Goal: Task Accomplishment & Management: Manage account settings

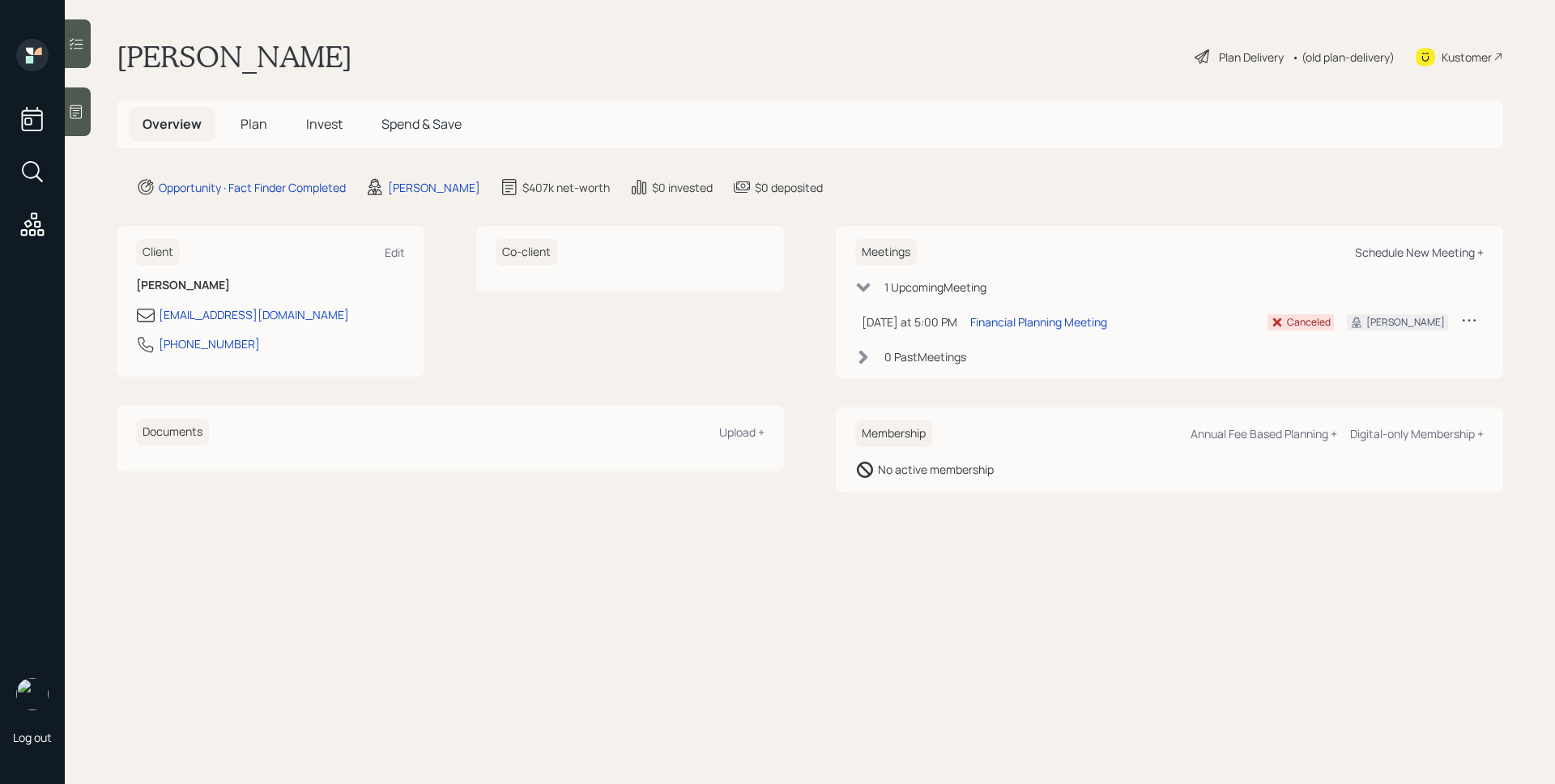
click at [1407, 251] on div "Schedule New Meeting +" at bounding box center [1419, 252] width 129 height 16
select select "d946c976-65aa-4529-ac9d-02c4f1114fc0"
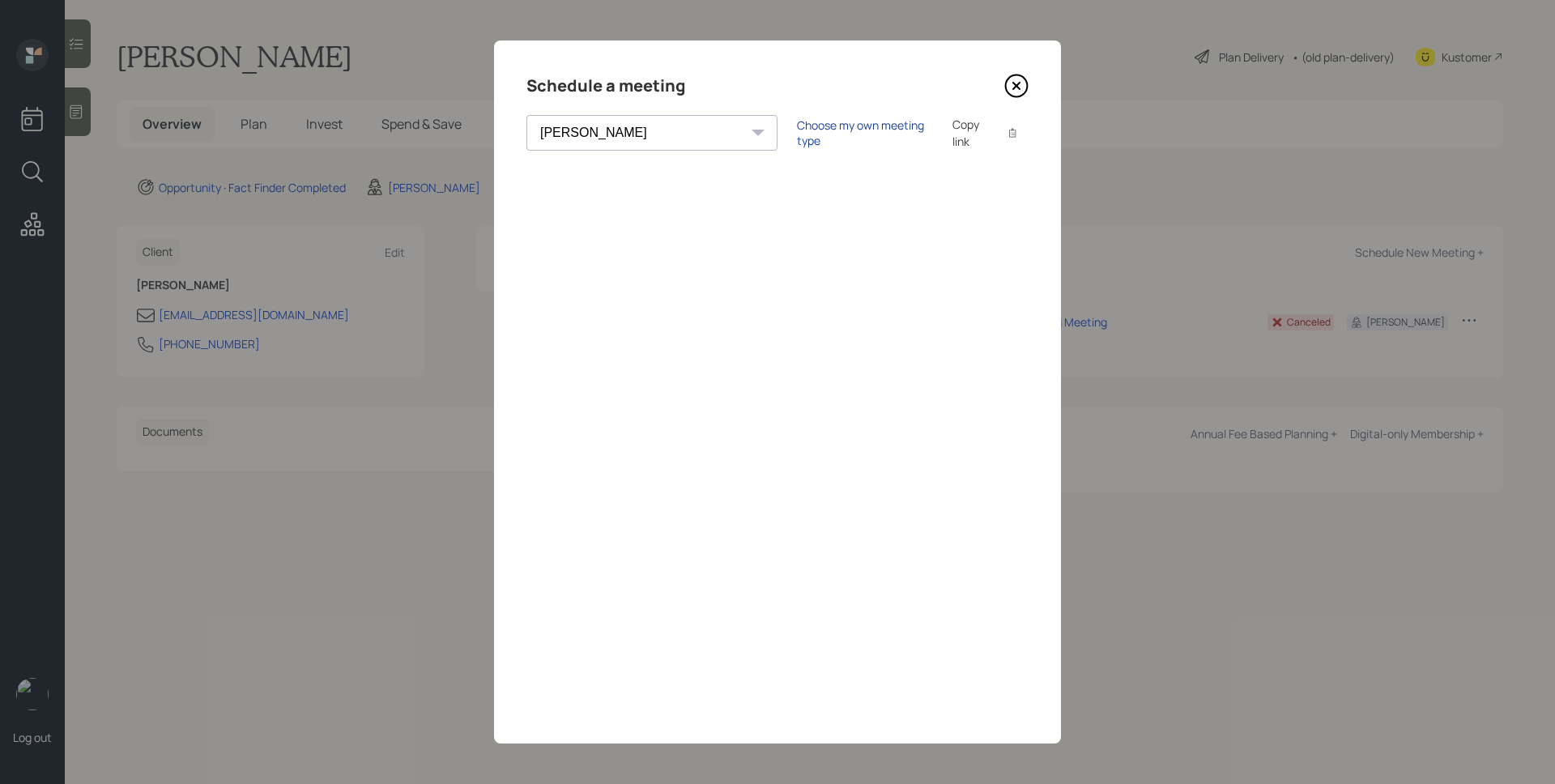
click at [797, 129] on div "Choose my own meeting type" at bounding box center [865, 133] width 136 height 31
click at [1018, 84] on icon at bounding box center [1016, 85] width 7 height 7
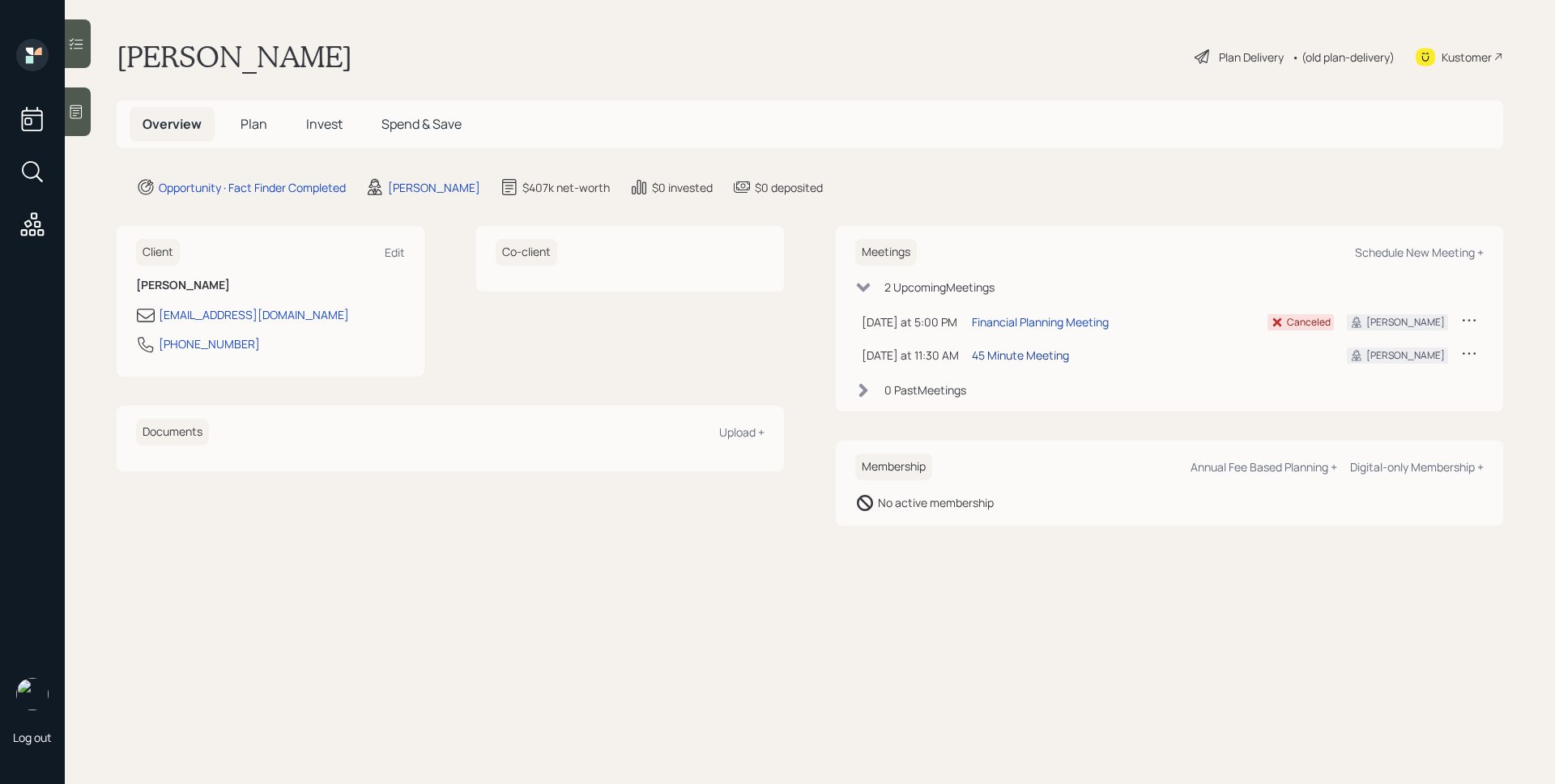
click at [1006, 355] on div "45 Minute Meeting" at bounding box center [1020, 354] width 97 height 17
click at [82, 112] on icon at bounding box center [76, 112] width 16 height 16
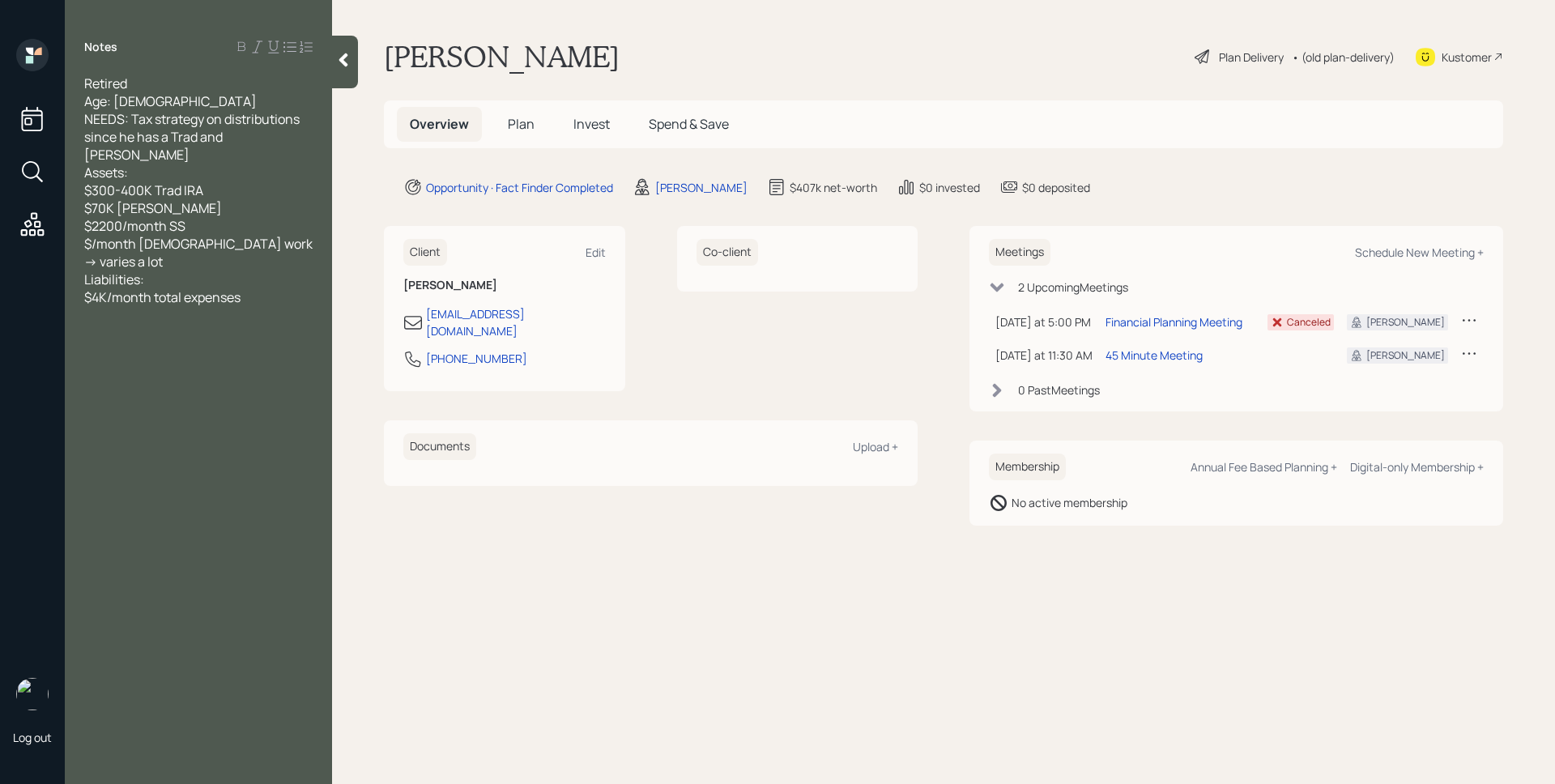
click at [1054, 103] on div "Overview Plan Invest Spend & Save" at bounding box center [944, 124] width 1119 height 48
click at [883, 86] on main "Bob Kid Plan Delivery • (old plan-delivery) Kustomer Overview Plan Invest Spend…" at bounding box center [943, 392] width 1223 height 784
click at [518, 118] on span "Plan" at bounding box center [521, 124] width 27 height 18
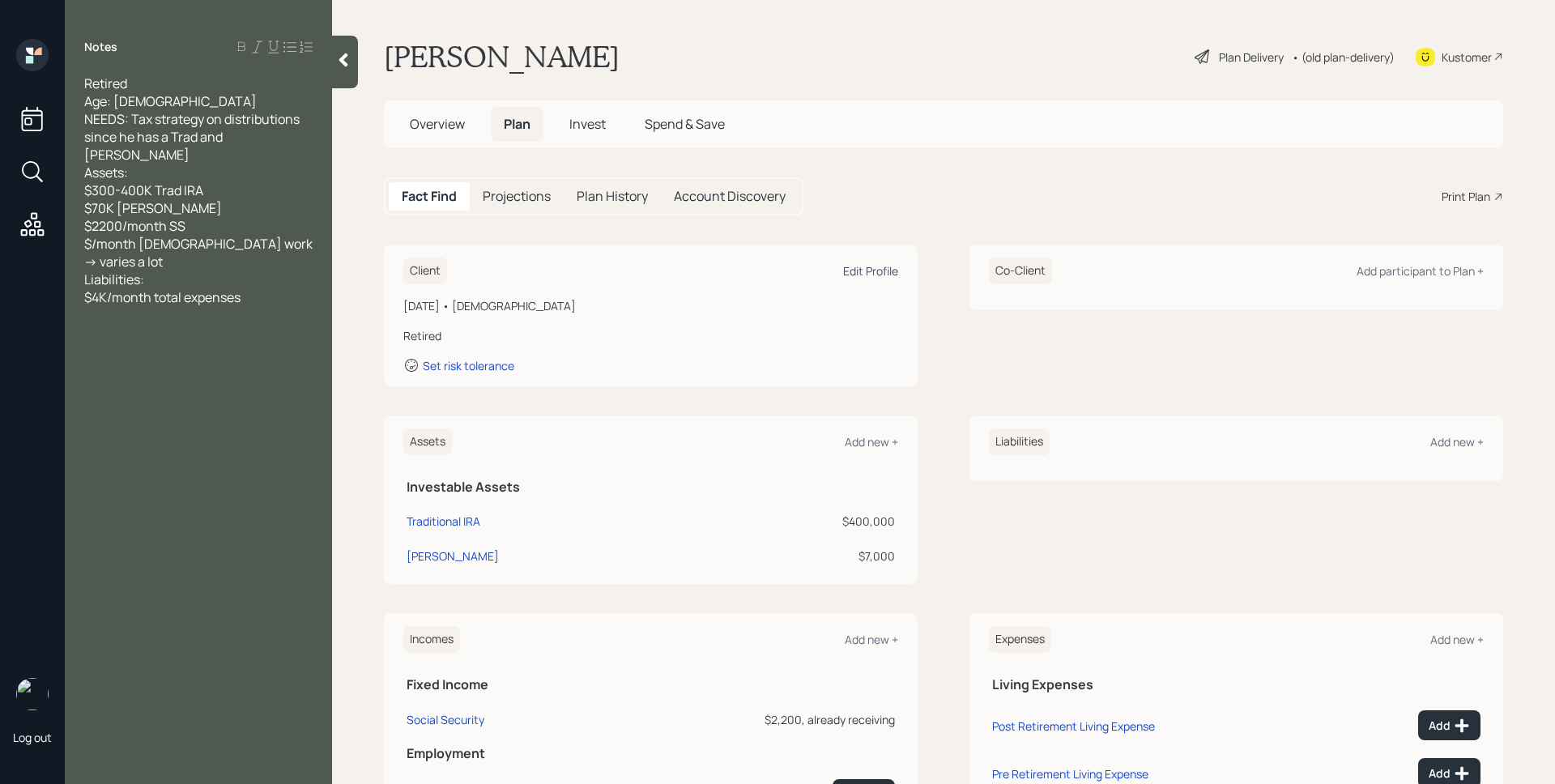
click at [855, 273] on div "Edit Profile" at bounding box center [871, 271] width 55 height 16
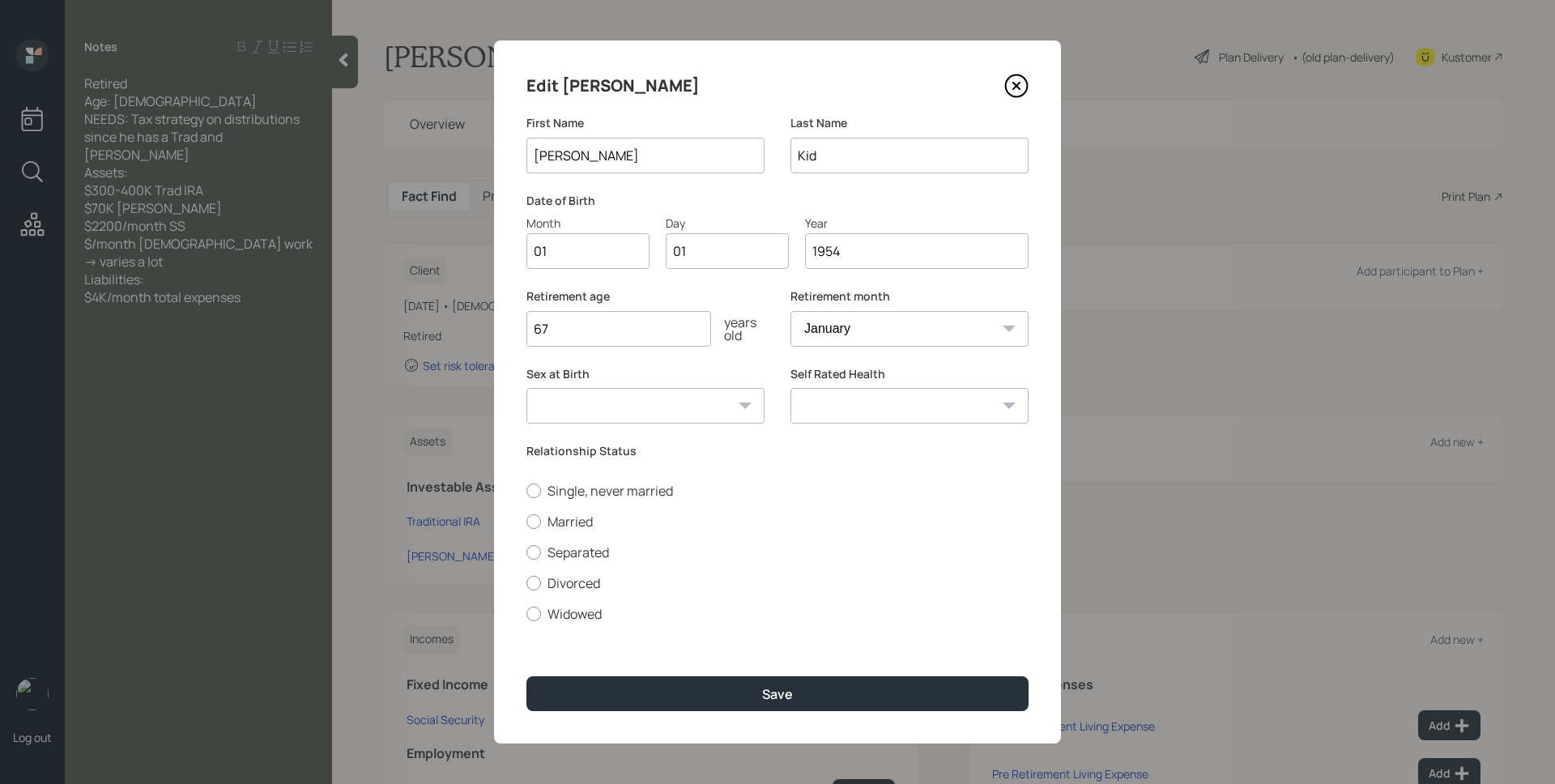
click at [549, 258] on input "01" at bounding box center [588, 251] width 123 height 36
click at [550, 257] on input "01" at bounding box center [588, 251] width 123 height 36
type input "08"
click at [552, 490] on label "Single, never married" at bounding box center [778, 491] width 502 height 18
click at [527, 490] on input "Single, never married" at bounding box center [526, 490] width 1 height 1
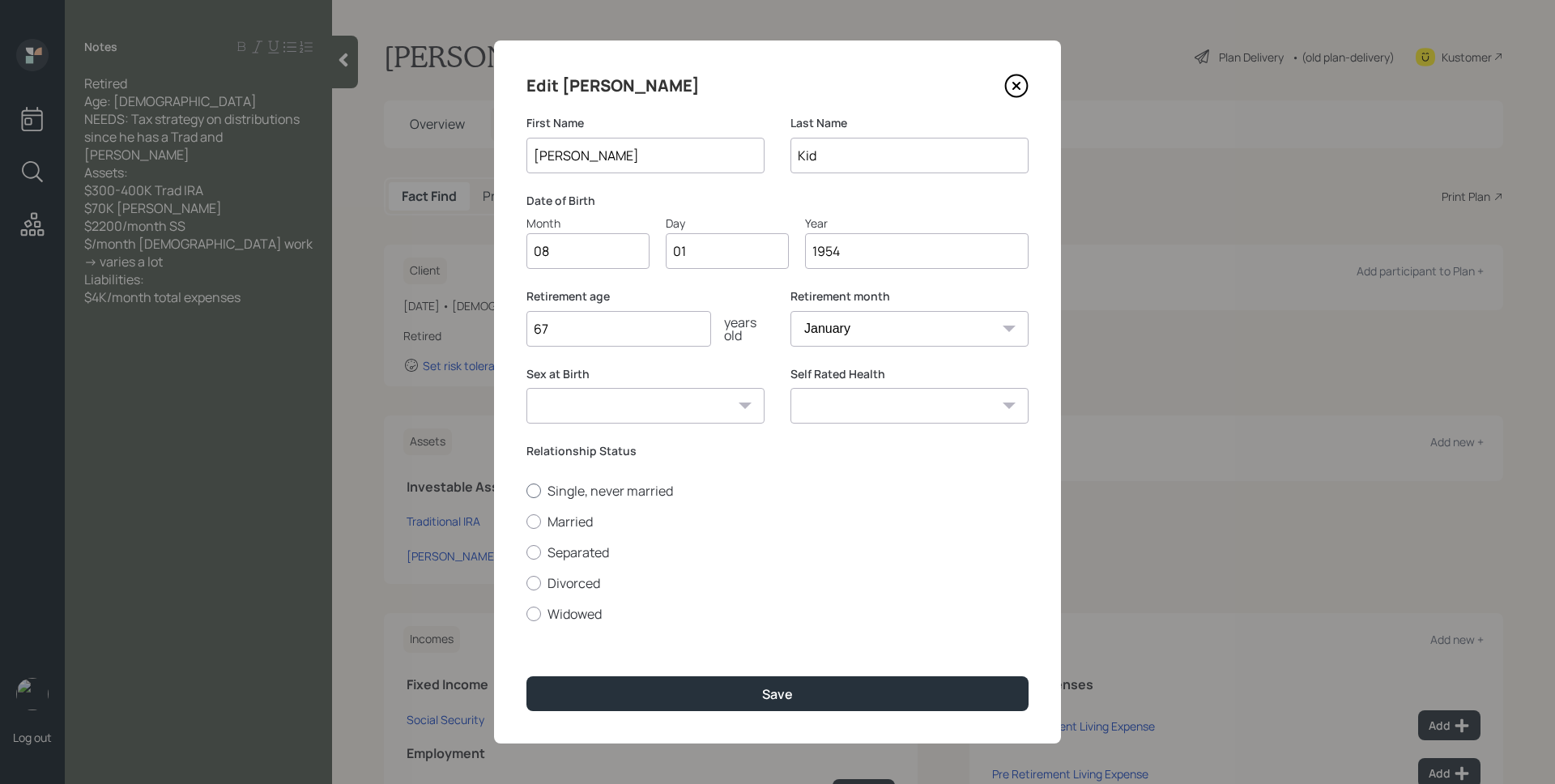
radio input "true"
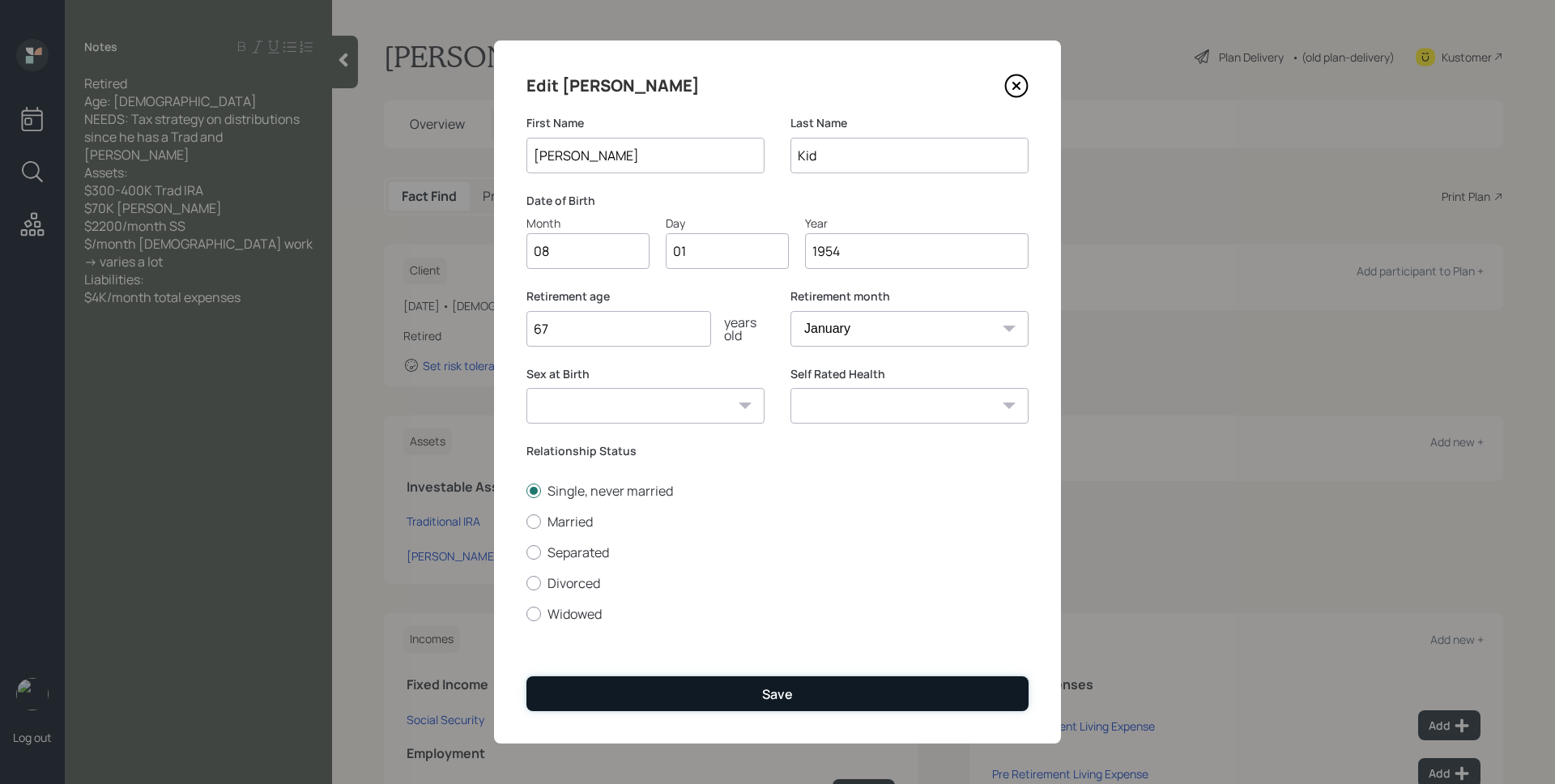
click at [758, 706] on button "Save" at bounding box center [778, 693] width 502 height 35
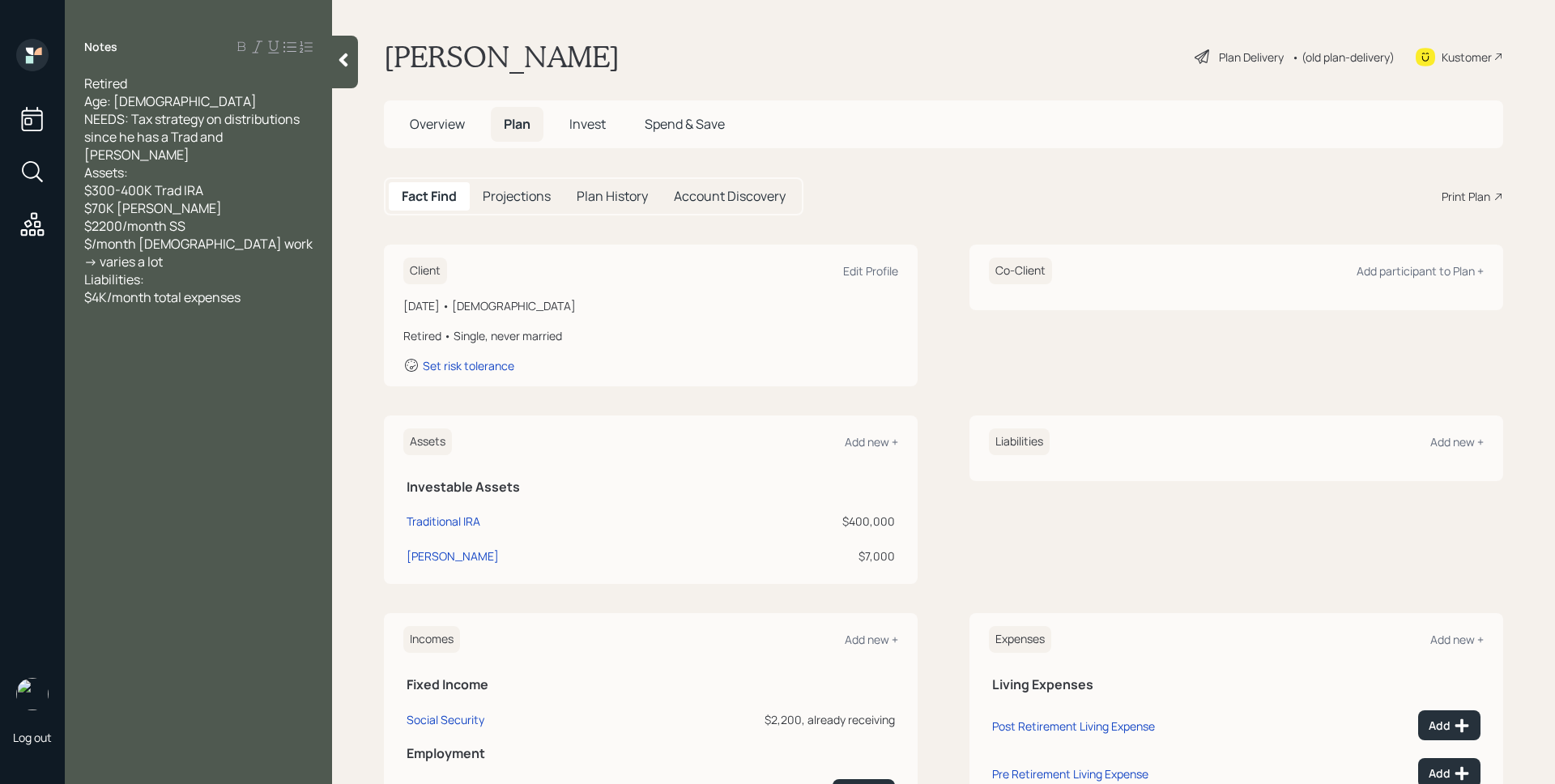
click at [1256, 47] on div "Plan Delivery" at bounding box center [1239, 56] width 92 height 20
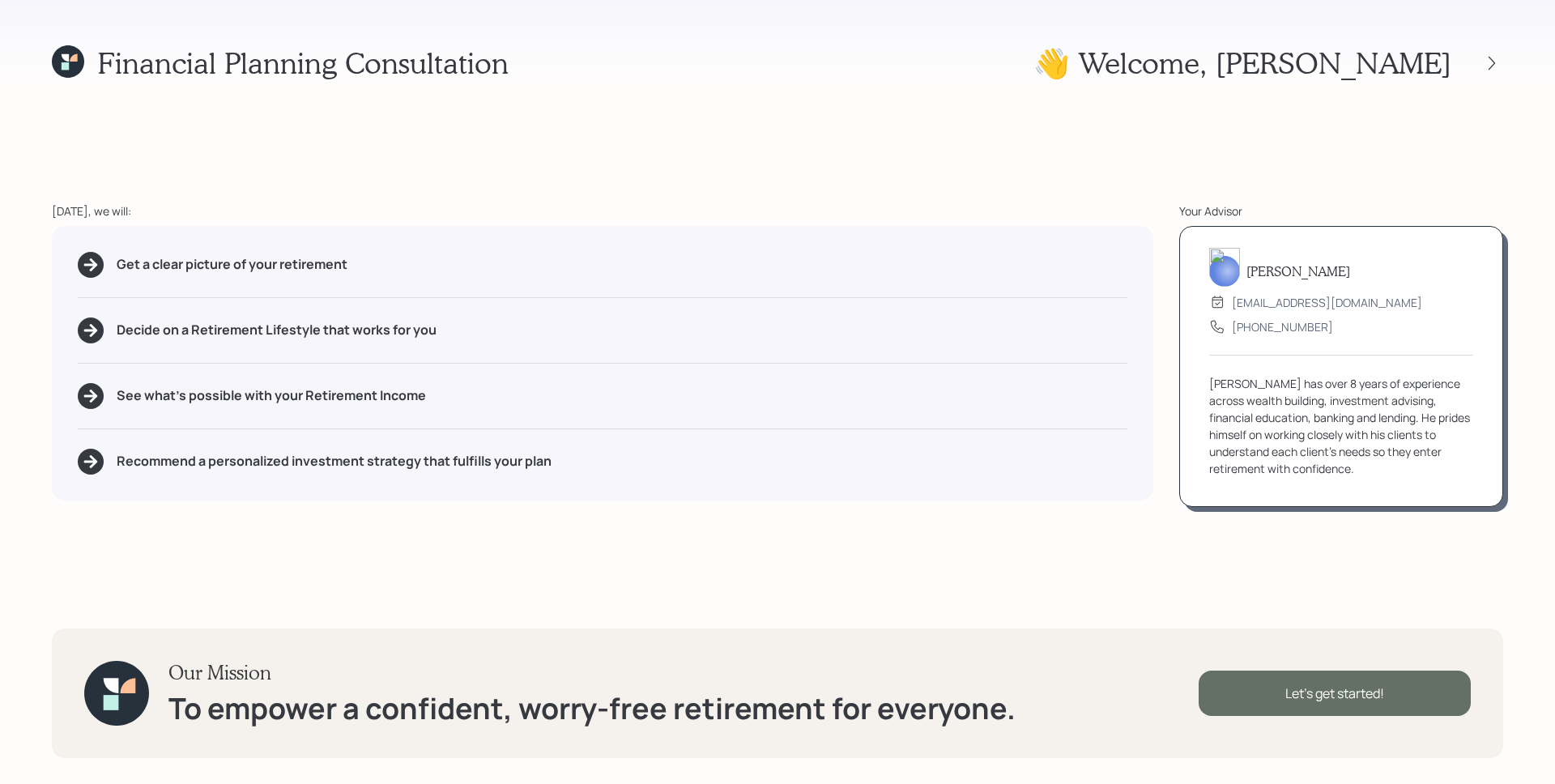
click at [1336, 694] on div "Let's get started!" at bounding box center [1334, 693] width 272 height 46
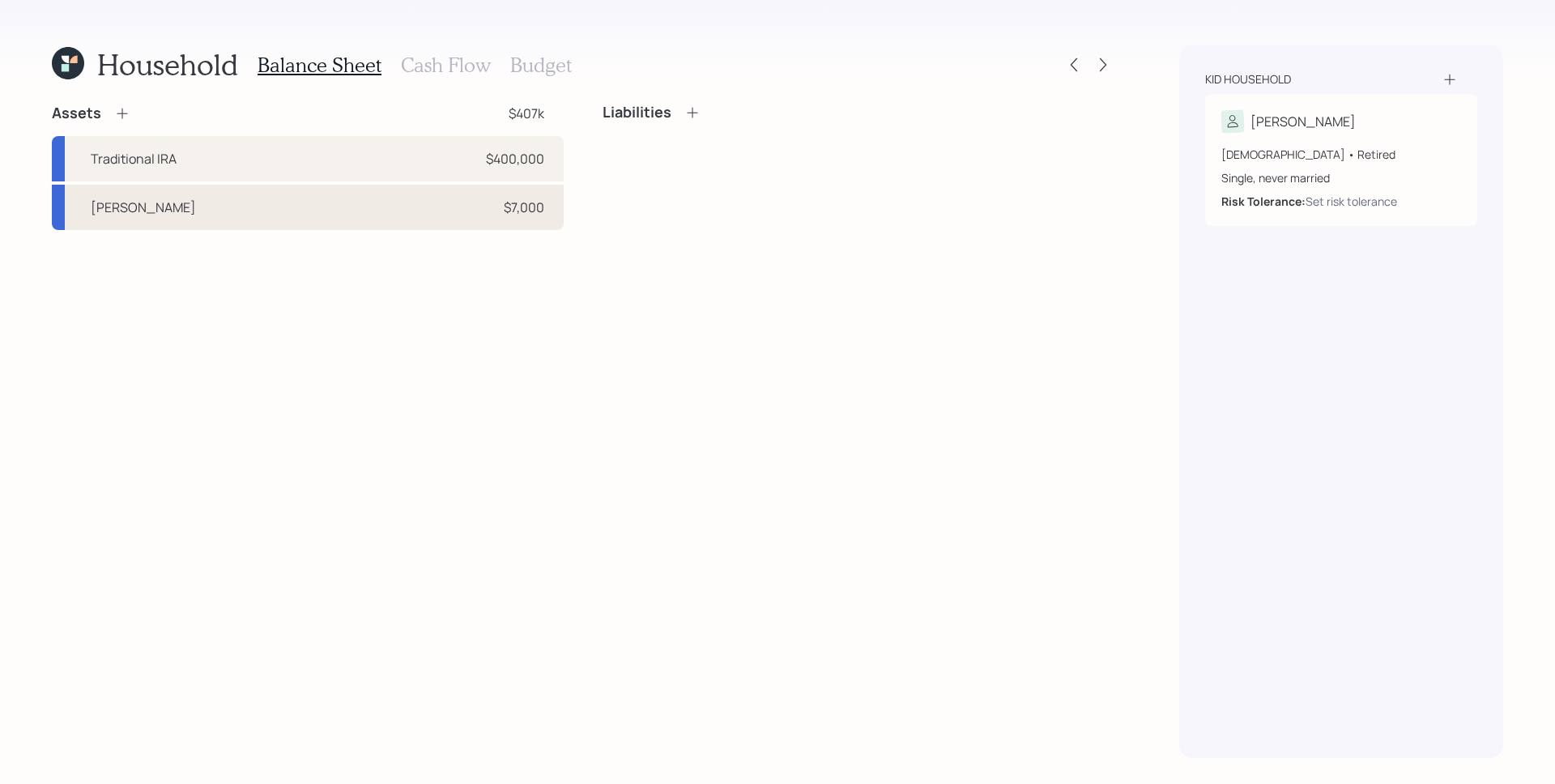
click at [514, 204] on div "$7,000" at bounding box center [524, 208] width 41 height 20
select select "roth_ira"
select select "balanced"
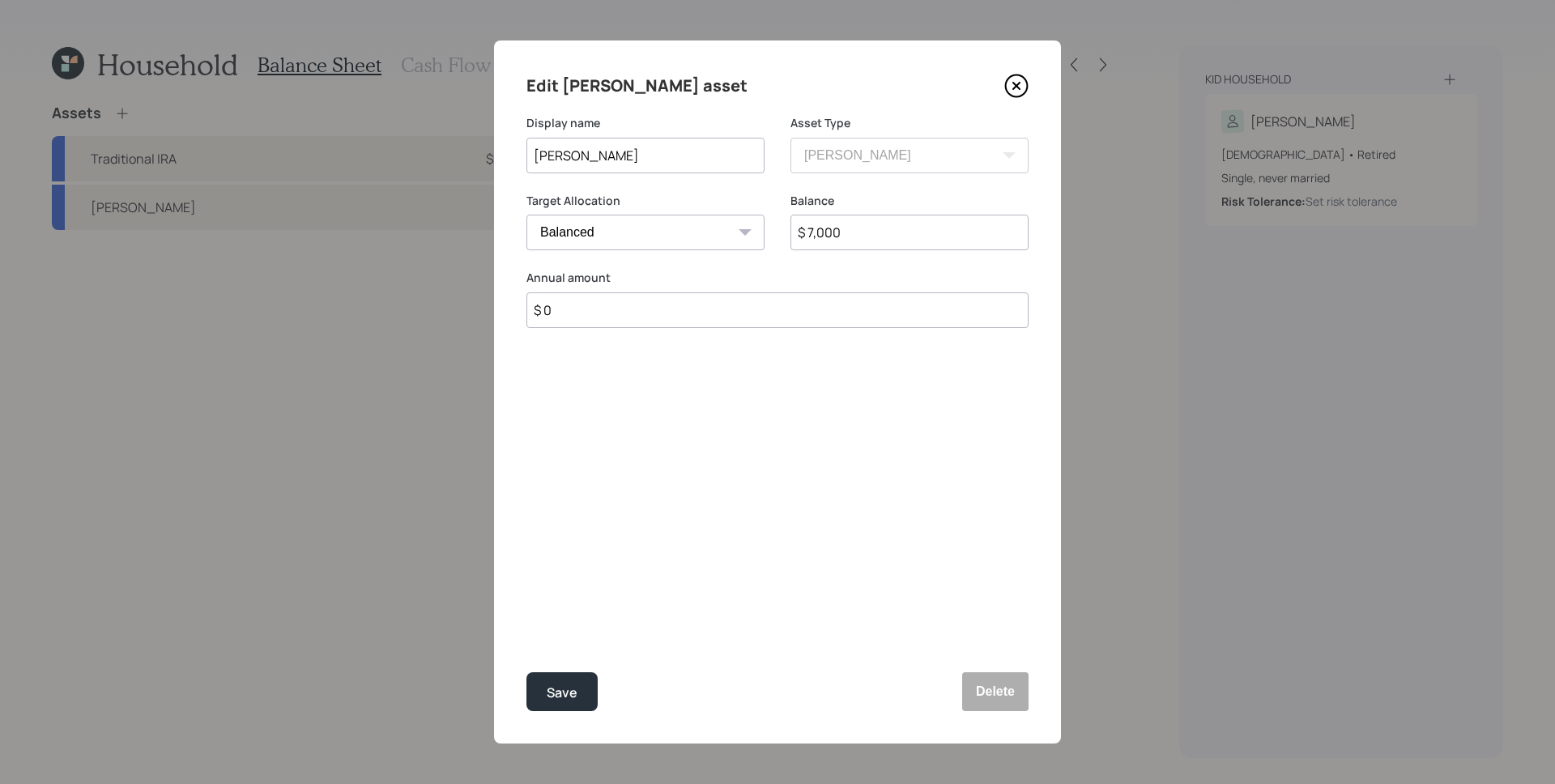
click at [896, 228] on input "$ 7,000" at bounding box center [909, 233] width 238 height 36
type input "$ 70,000"
click at [558, 690] on div "Save" at bounding box center [562, 693] width 31 height 22
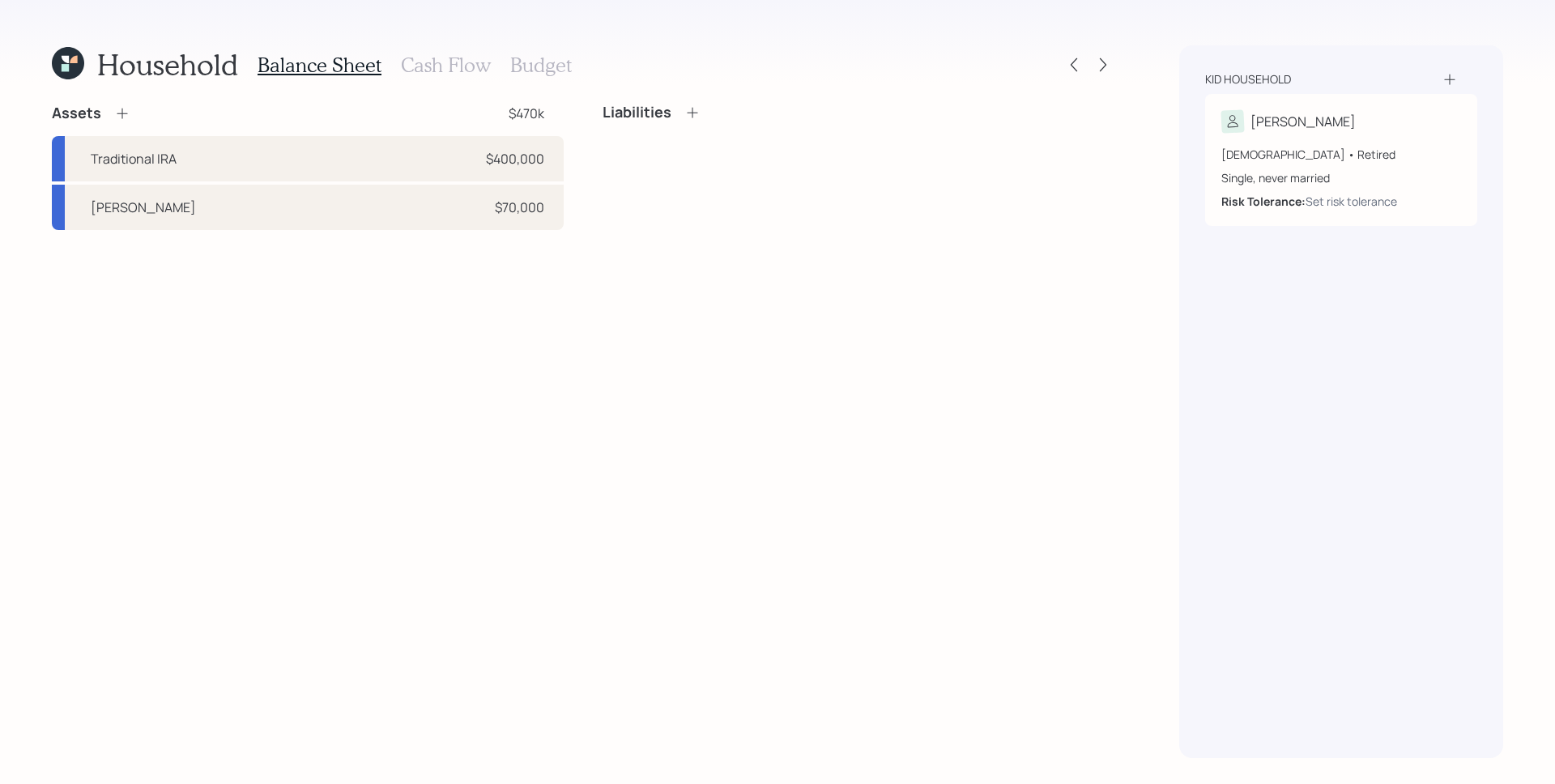
click at [127, 110] on icon at bounding box center [122, 113] width 16 height 16
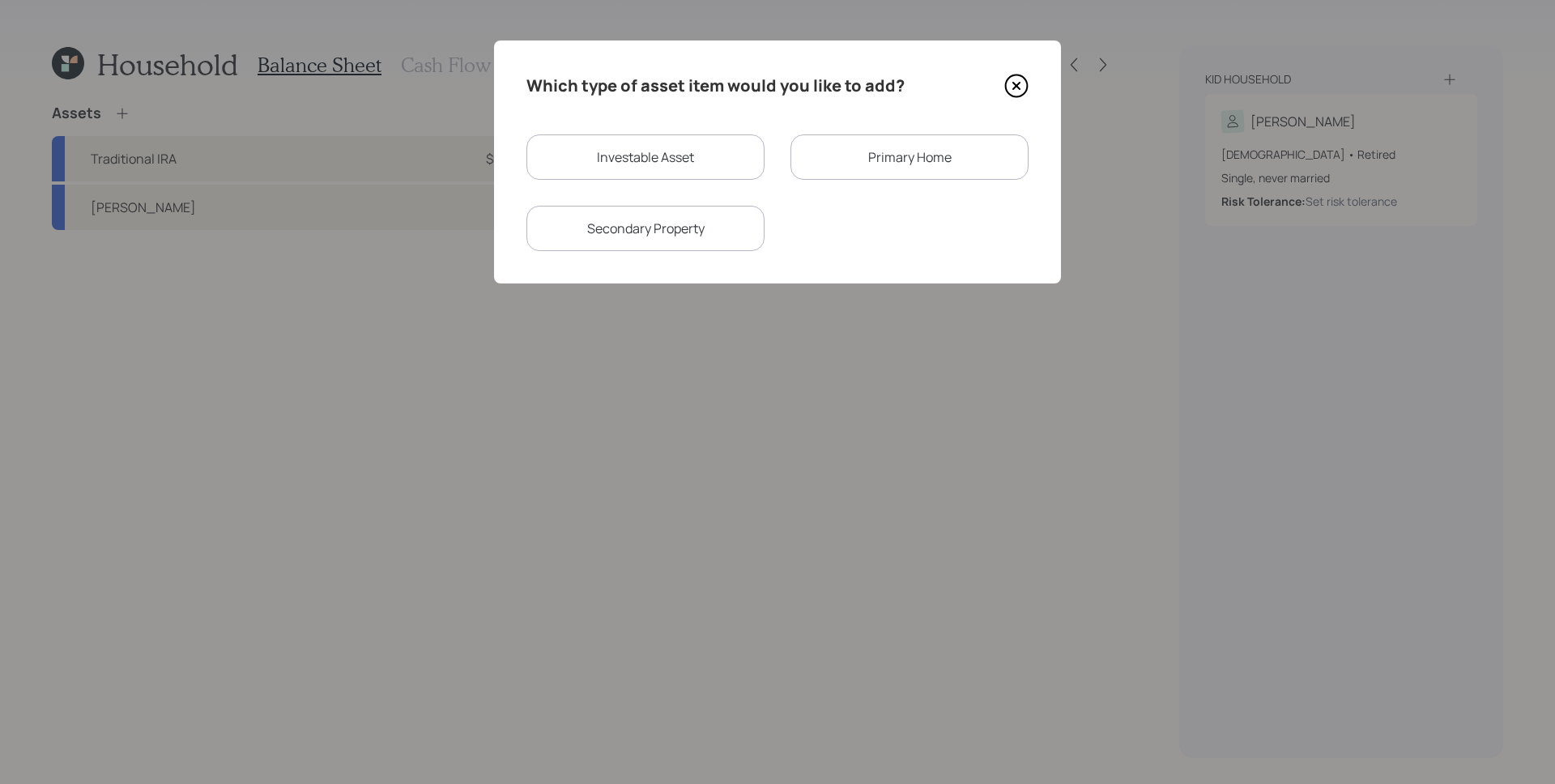
click at [554, 164] on div "Investable Asset" at bounding box center [646, 157] width 238 height 46
select select "taxable"
select select "balanced"
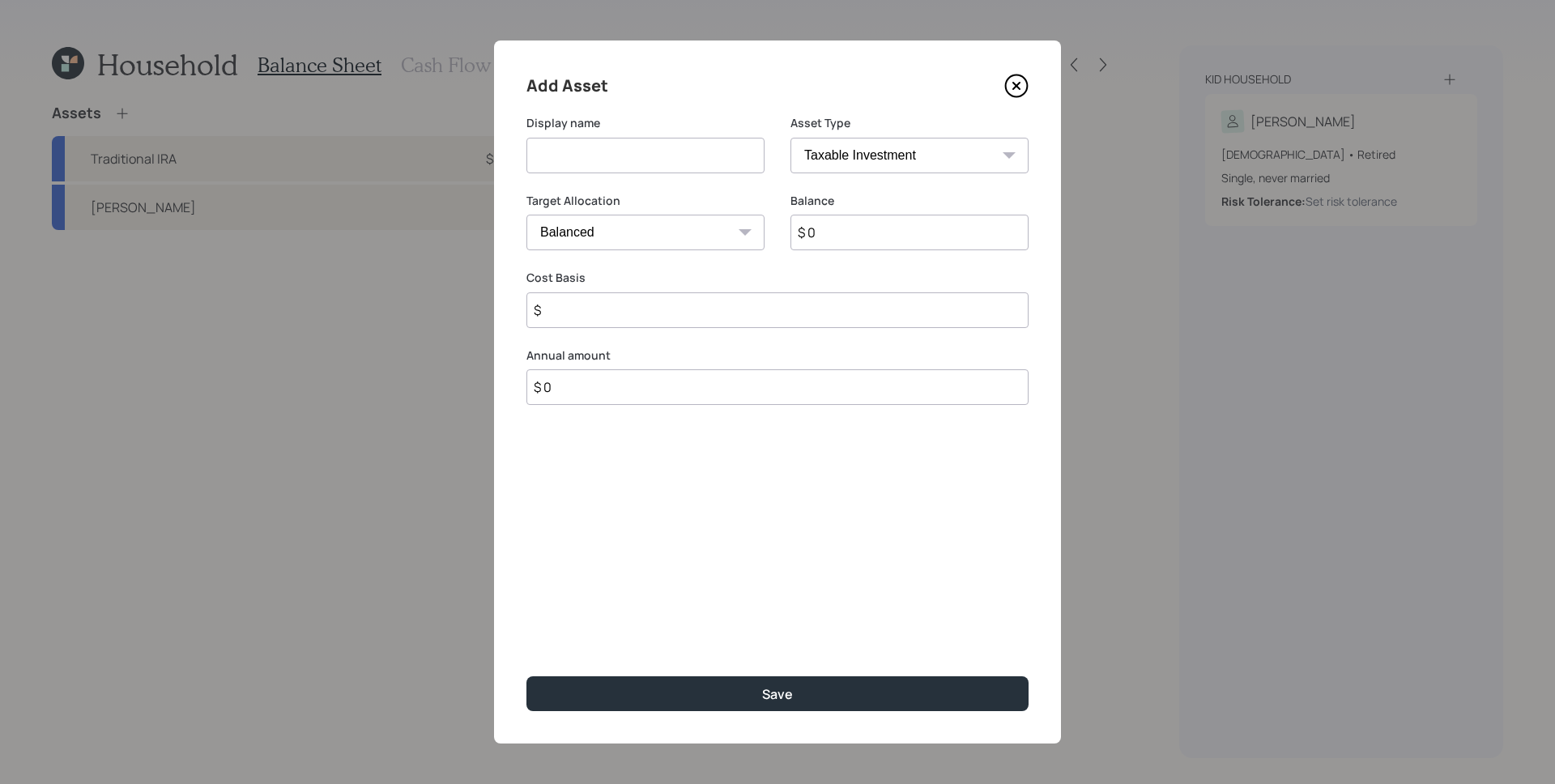
click at [840, 168] on select "SEP IRA IRA Roth IRA 401(k) Roth 401(k) 403(b) Roth 403(b) 457(b) Roth 457(b) H…" at bounding box center [909, 155] width 238 height 36
select select "cash"
click at [790, 138] on select "SEP IRA IRA Roth IRA 401(k) Roth 401(k) 403(b) Roth 403(b) 457(b) Roth 457(b) H…" at bounding box center [909, 155] width 238 height 36
type input "$"
click at [637, 145] on input at bounding box center [646, 155] width 238 height 36
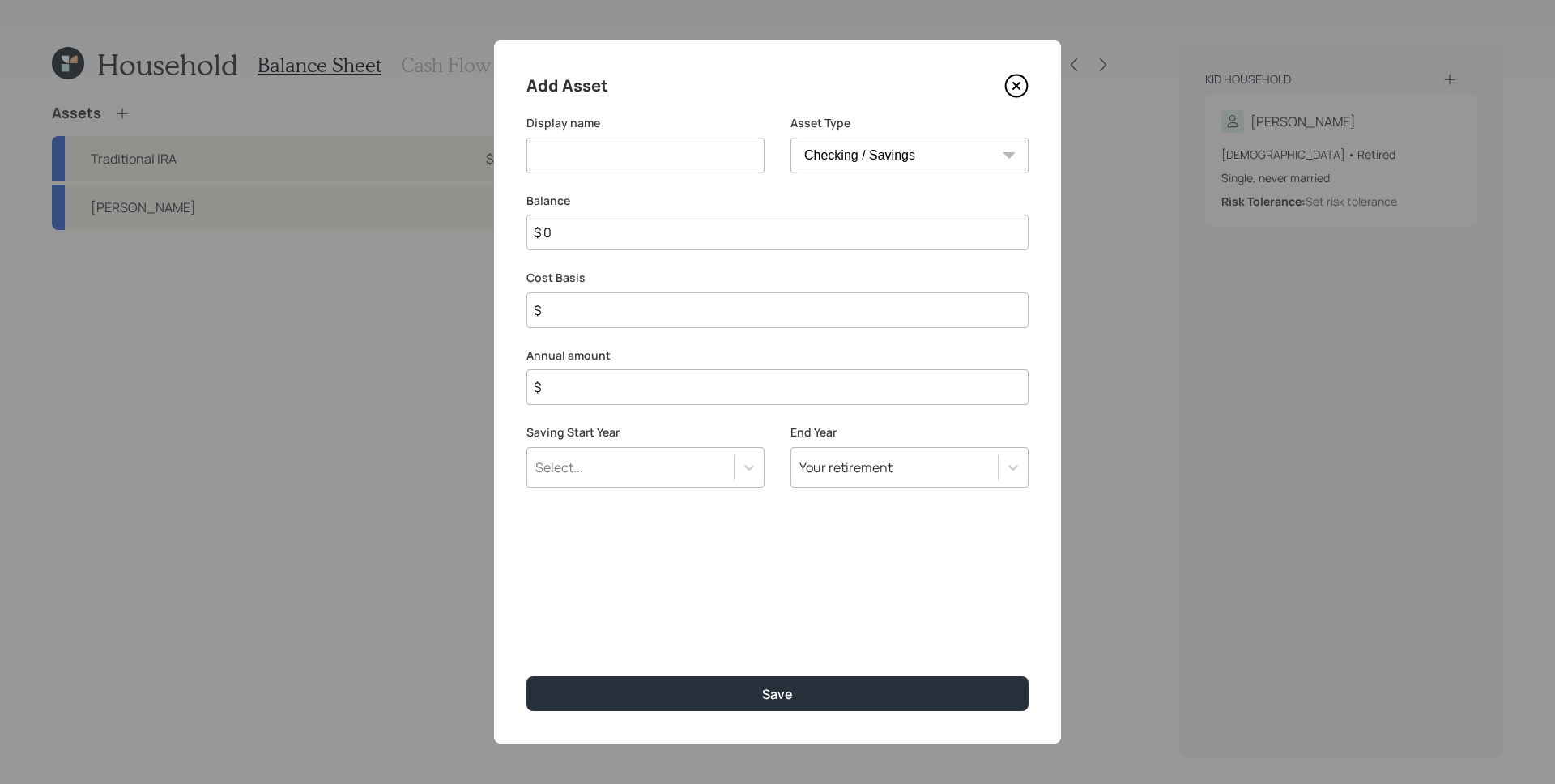
click at [637, 145] on input at bounding box center [646, 155] width 238 height 36
type input "2"
type input "Checking/Savings"
click at [642, 230] on input "$ 0" at bounding box center [778, 233] width 502 height 36
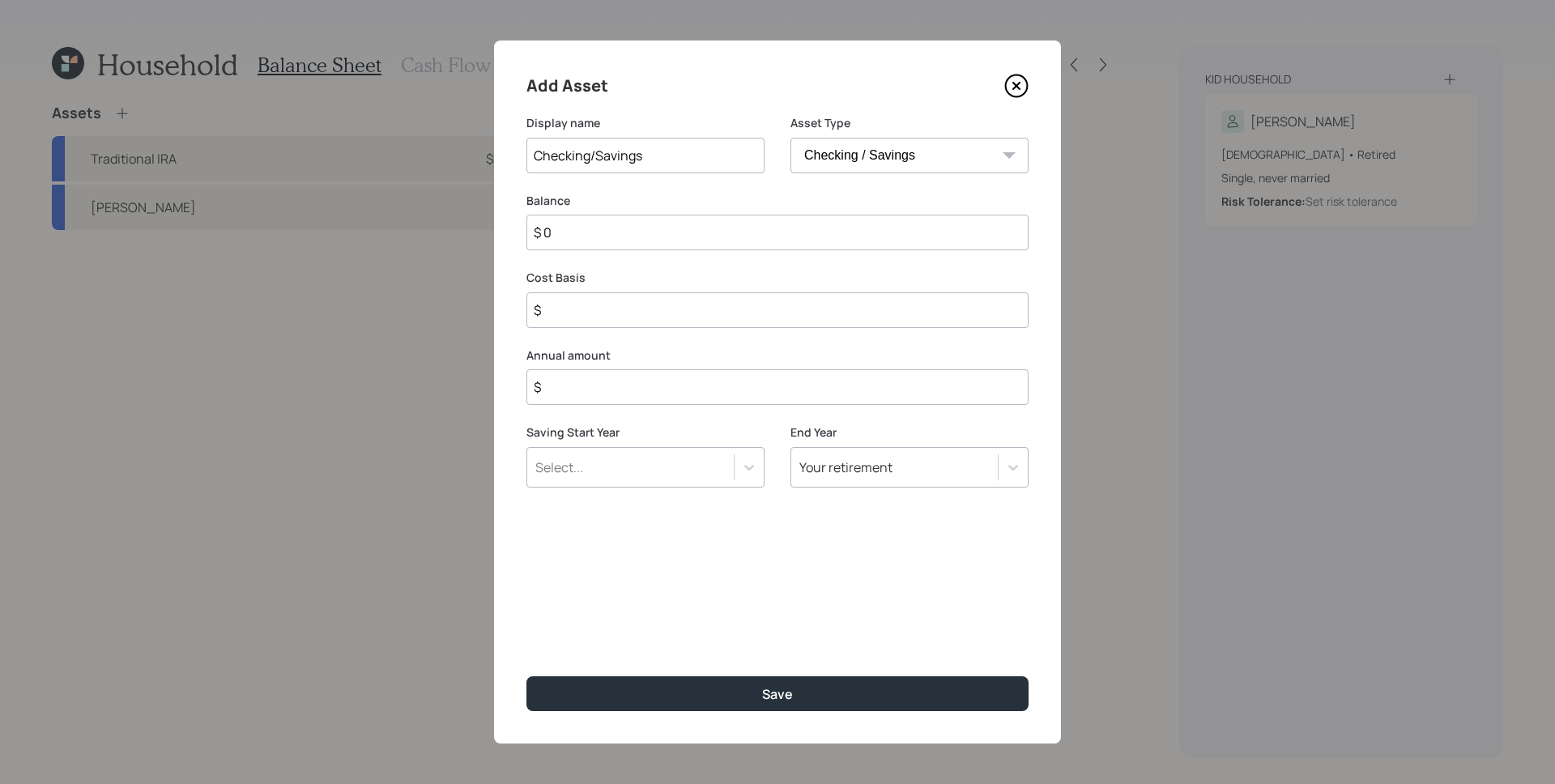
type input "$ 2"
type input "$ 20"
type input "$ 200"
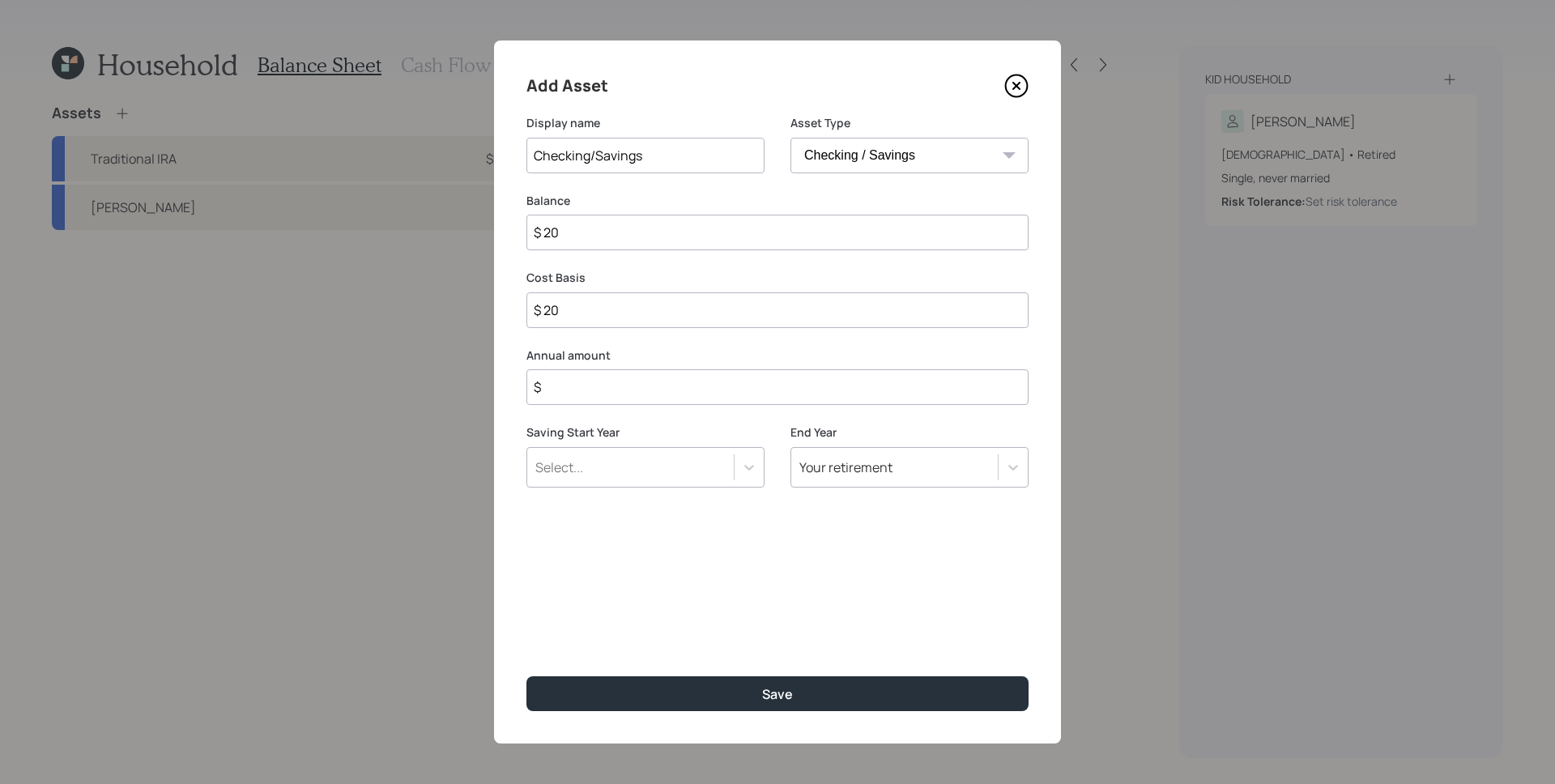
type input "$ 200"
type input "$ 2,000"
type input "$ 20,000"
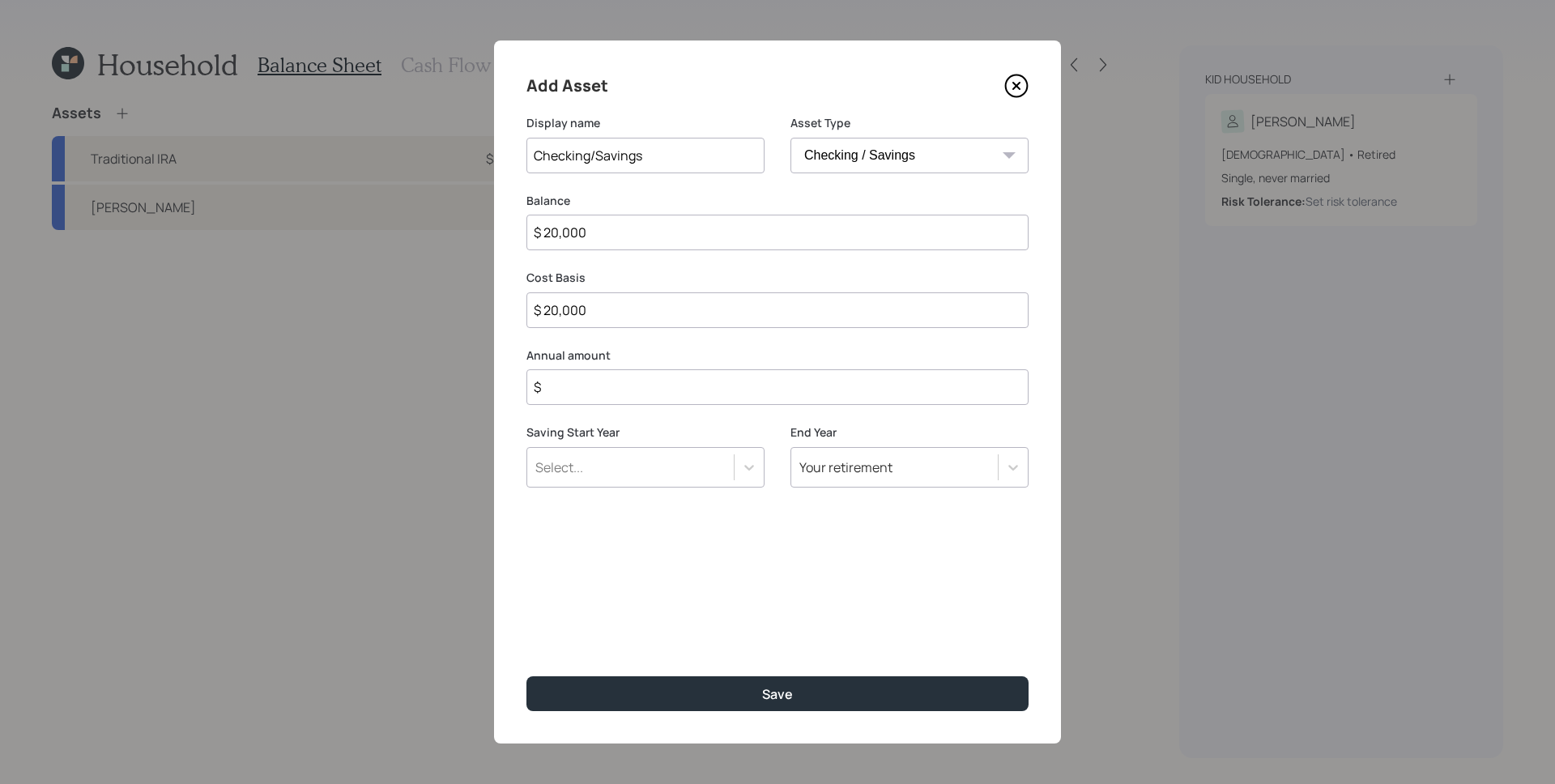
click at [975, 156] on select "SEP IRA IRA Roth IRA 401(k) Roth 401(k) 403(b) Roth 403(b) 457(b) Roth 457(b) H…" at bounding box center [909, 155] width 238 height 36
select select "emergency_fund"
click at [790, 138] on select "SEP IRA IRA Roth IRA 401(k) Roth 401(k) 403(b) Roth 403(b) 457(b) Roth 457(b) H…" at bounding box center [909, 155] width 238 height 36
click at [836, 532] on div "Add Asset Display name Checking/Savings Asset Type SEP IRA IRA Roth IRA 401(k) …" at bounding box center [778, 392] width 567 height 703
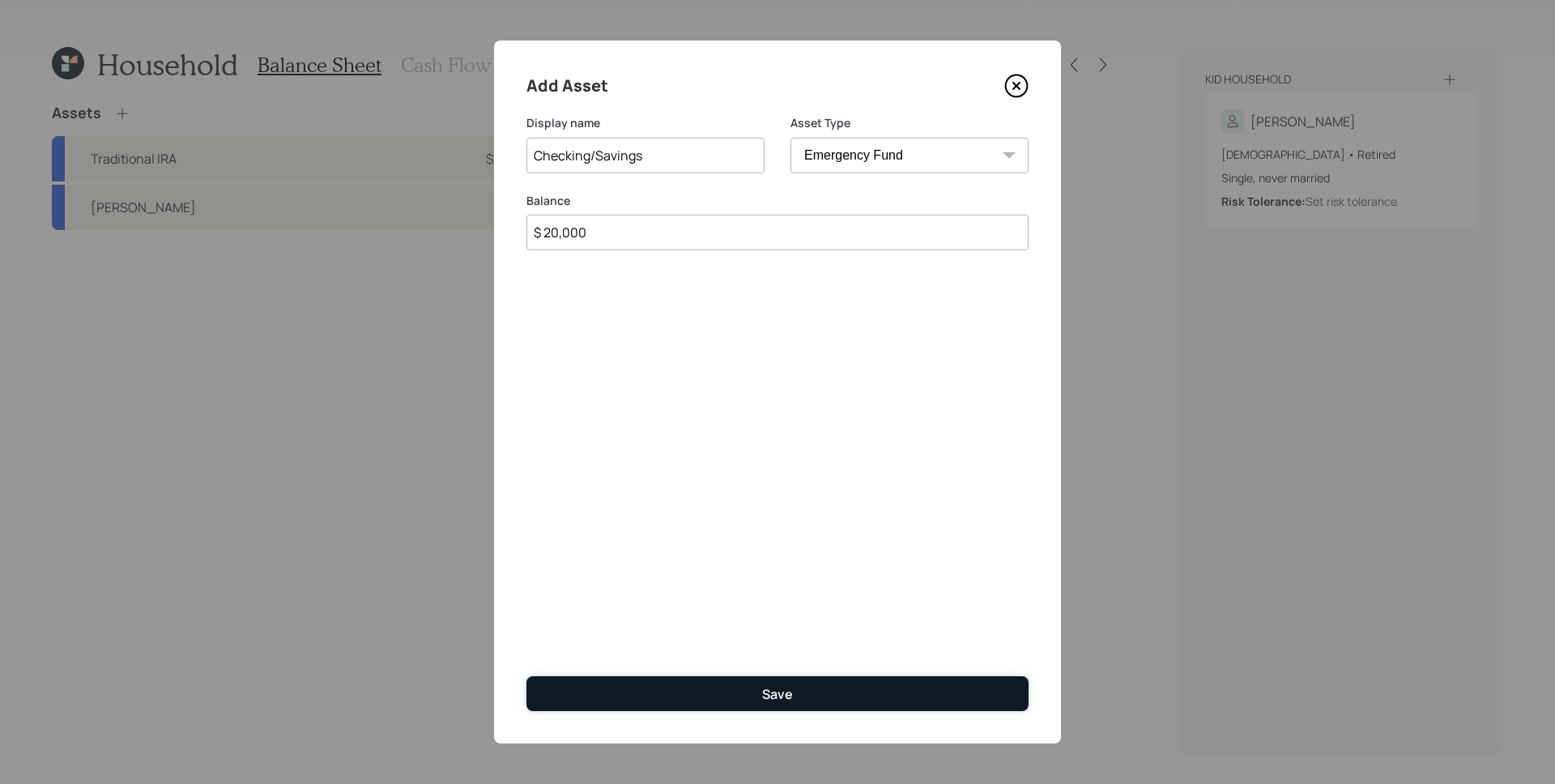
click at [799, 684] on button "Save" at bounding box center [778, 693] width 502 height 35
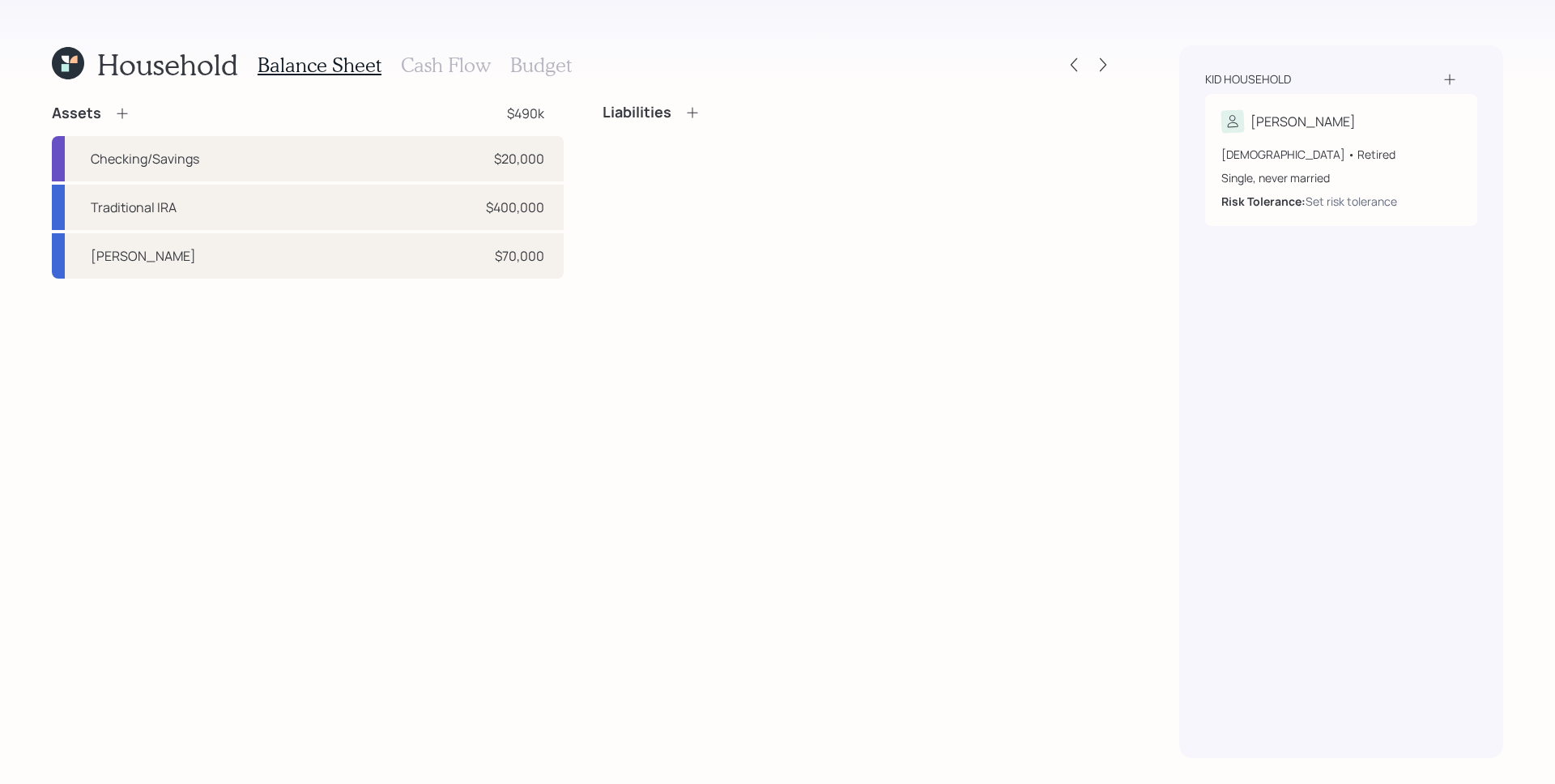
click at [691, 416] on div "Assets $490k Checking/Savings $20,000 Traditional IRA $400,000 Roth IRA $70,000…" at bounding box center [582, 431] width 1063 height 654
click at [754, 171] on div "Liabilities" at bounding box center [858, 191] width 512 height 175
click at [687, 114] on icon at bounding box center [692, 112] width 16 height 16
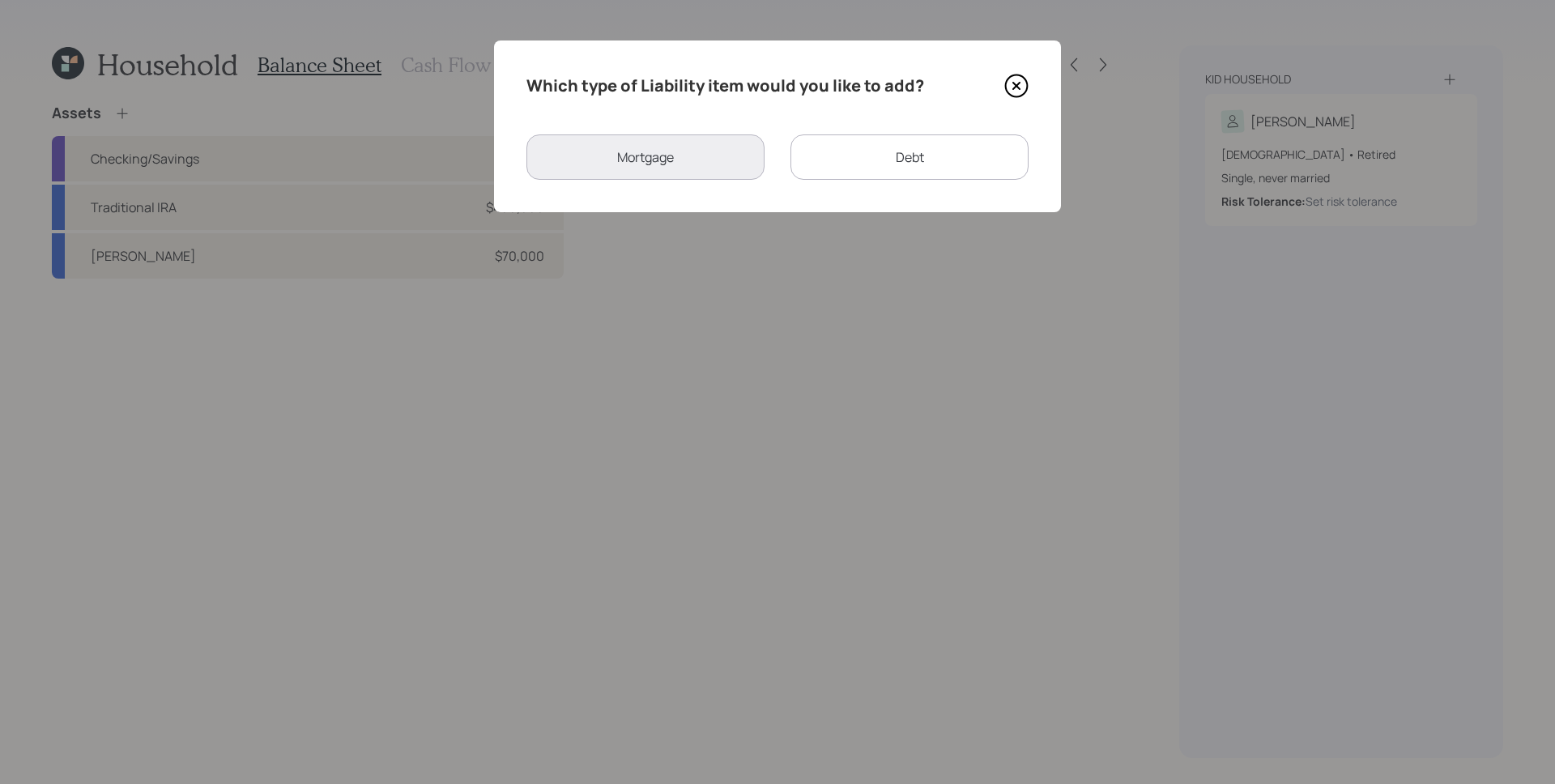
click at [914, 143] on div "Debt" at bounding box center [909, 157] width 238 height 46
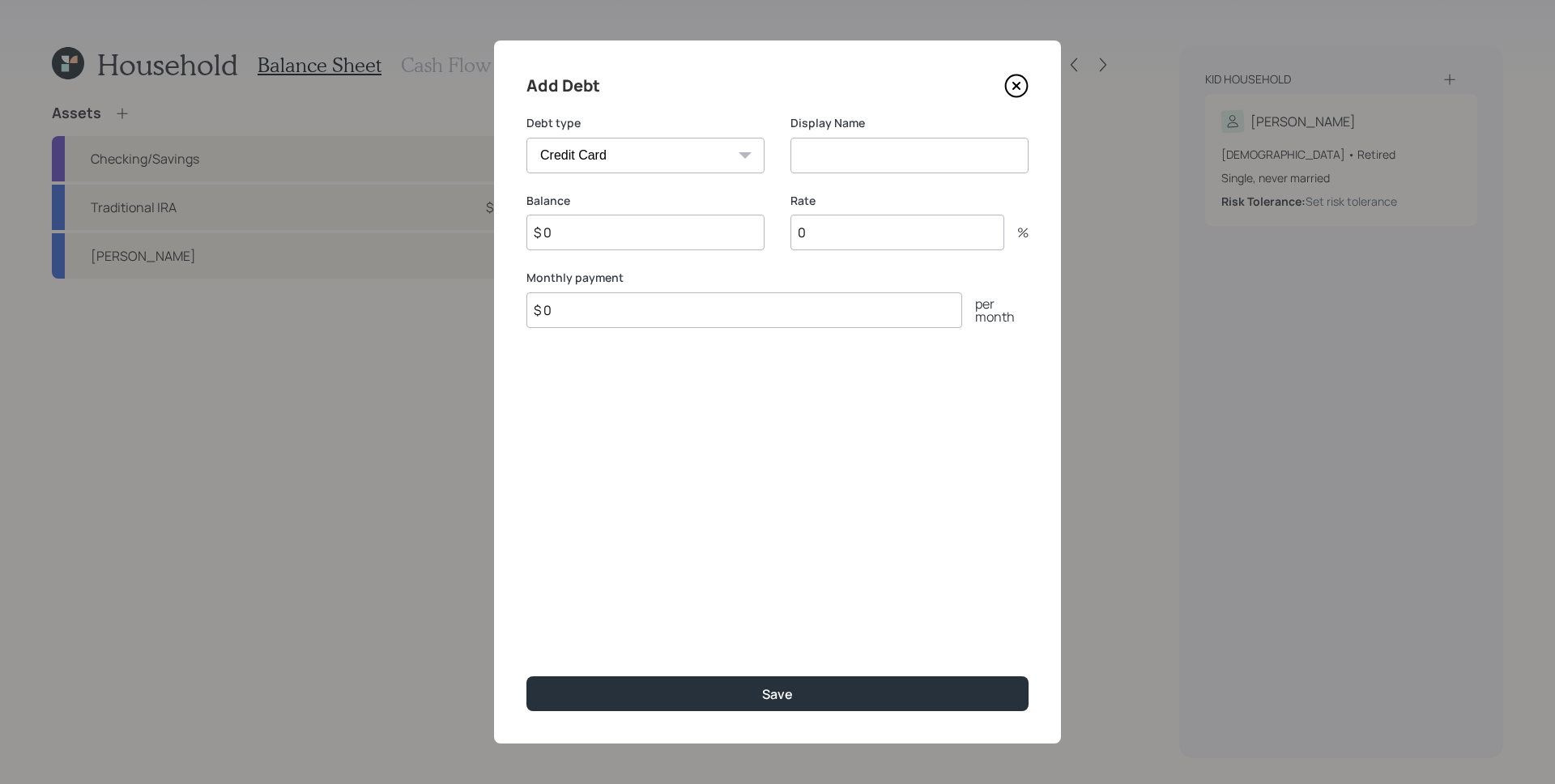
click at [622, 164] on select "Car Credit Card Medical Student Other" at bounding box center [646, 155] width 238 height 36
select select "car"
click at [527, 138] on select "Car Credit Card Medical Student Other" at bounding box center [646, 155] width 238 height 36
click at [870, 140] on input at bounding box center [909, 155] width 238 height 36
type input "Car"
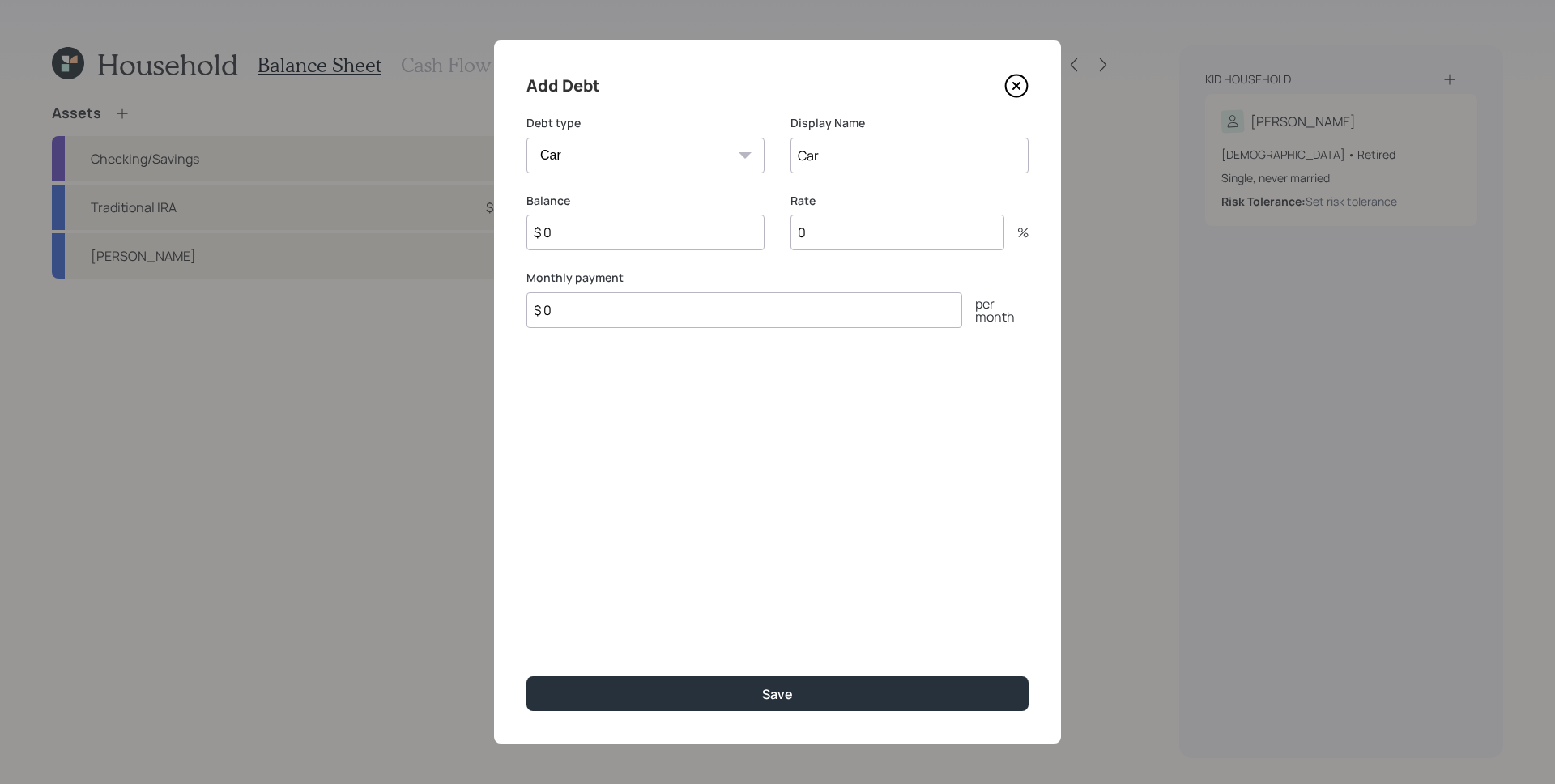
click at [653, 243] on input "$ 0" at bounding box center [646, 233] width 238 height 36
click at [652, 241] on input "$ 0" at bounding box center [646, 233] width 238 height 36
click at [654, 237] on input "$ 0" at bounding box center [646, 233] width 238 height 36
type input "$ 27,000"
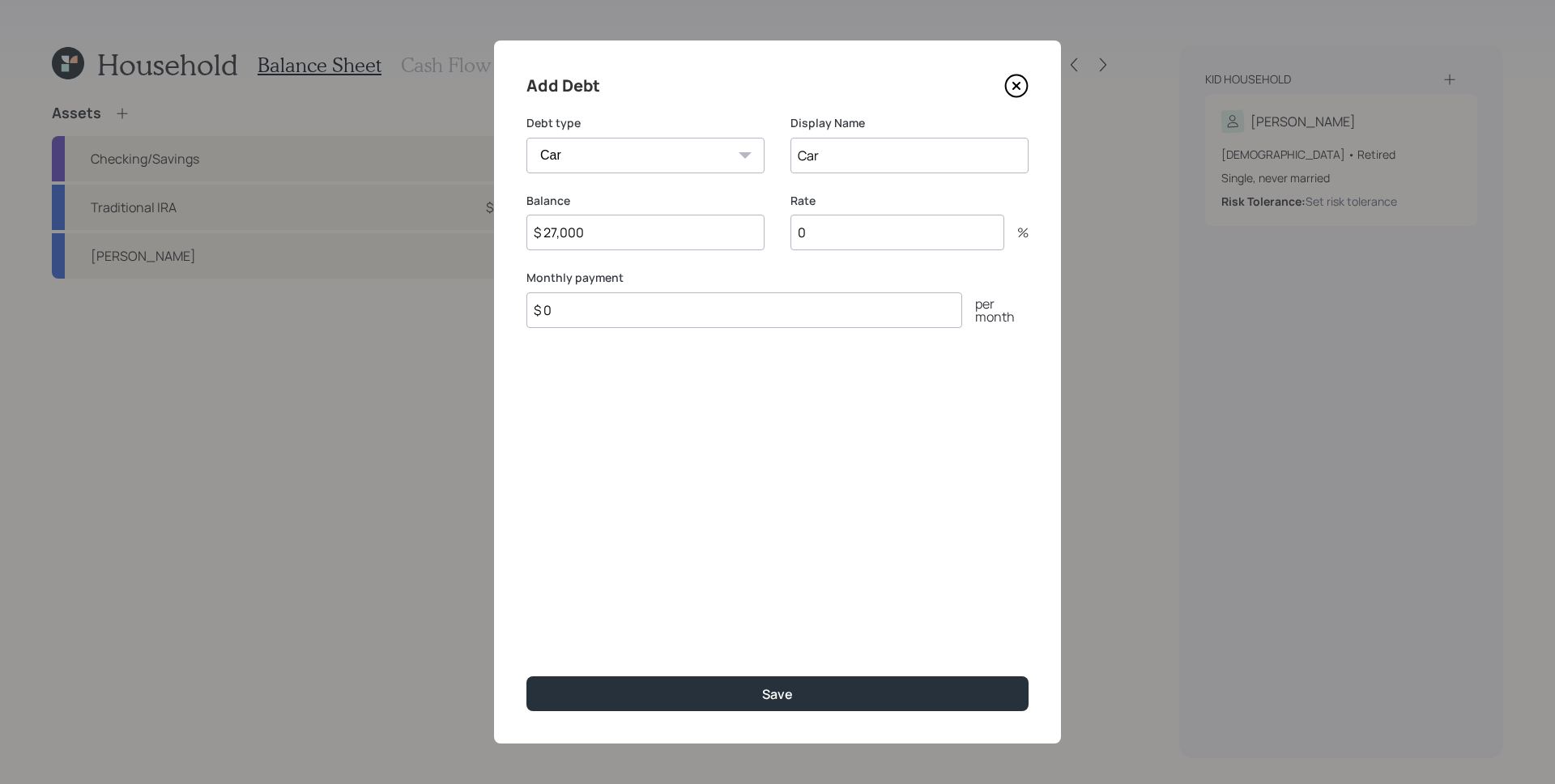
click at [674, 320] on input "$ 0" at bounding box center [745, 310] width 436 height 36
click at [674, 319] on input "$ 0" at bounding box center [745, 310] width 436 height 36
click at [662, 321] on input "$ 0" at bounding box center [745, 310] width 436 height 36
click at [661, 319] on input "$ 0" at bounding box center [745, 310] width 436 height 36
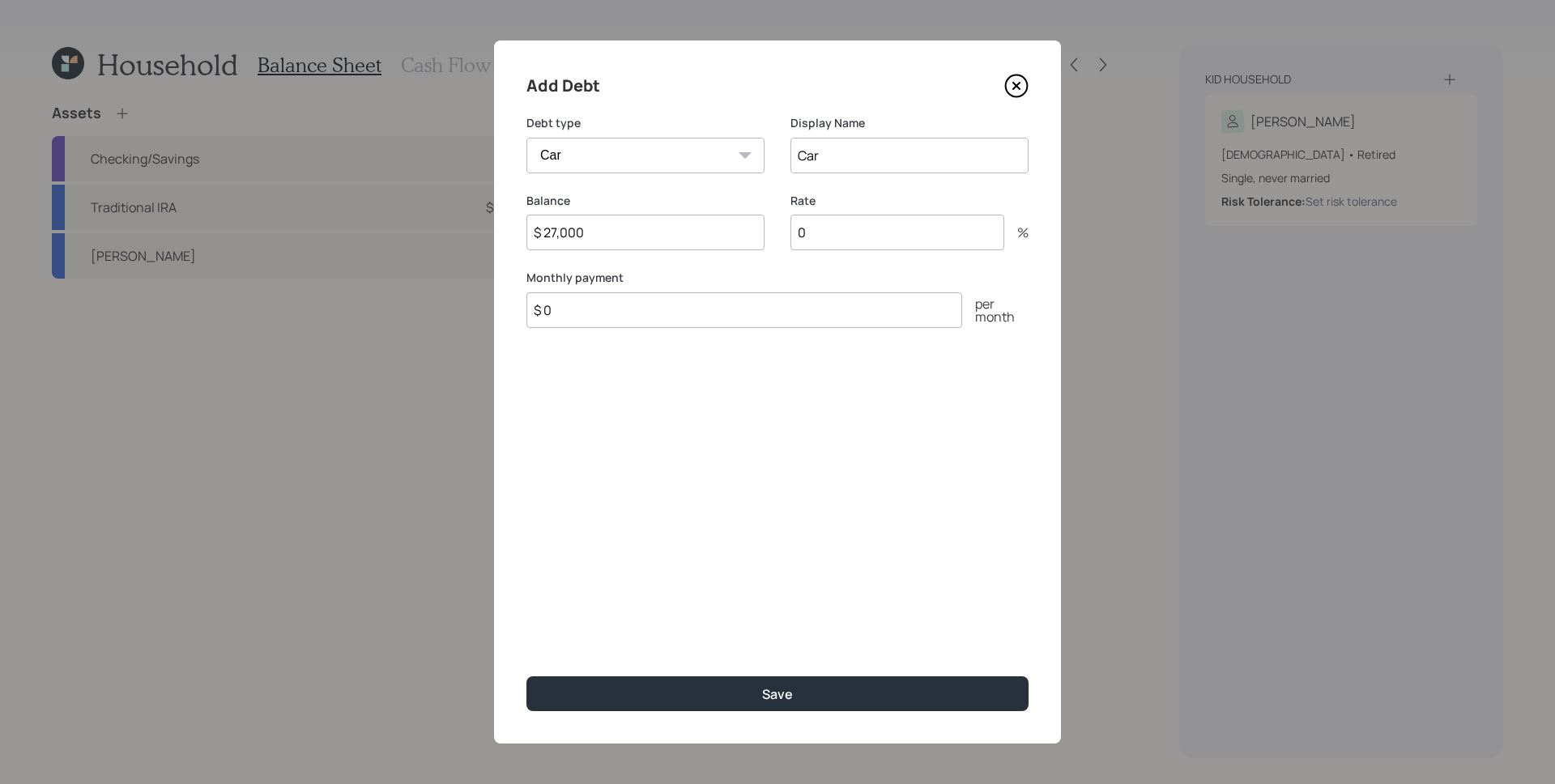
click at [661, 319] on input "$ 0" at bounding box center [745, 310] width 436 height 36
click at [667, 319] on input "$ 0" at bounding box center [745, 310] width 436 height 36
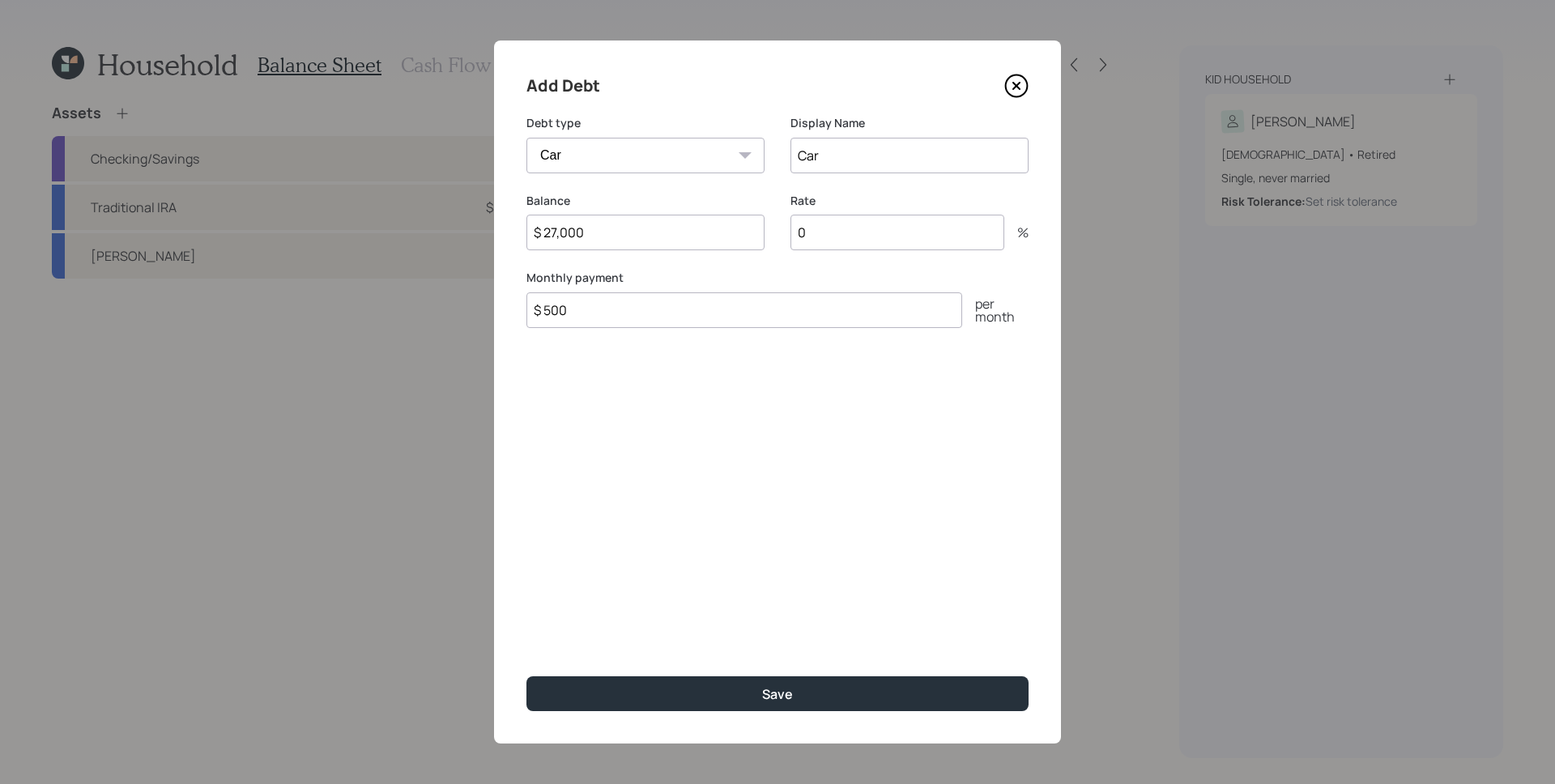
type input "$ 500"
click at [527, 676] on button "Save" at bounding box center [778, 693] width 502 height 35
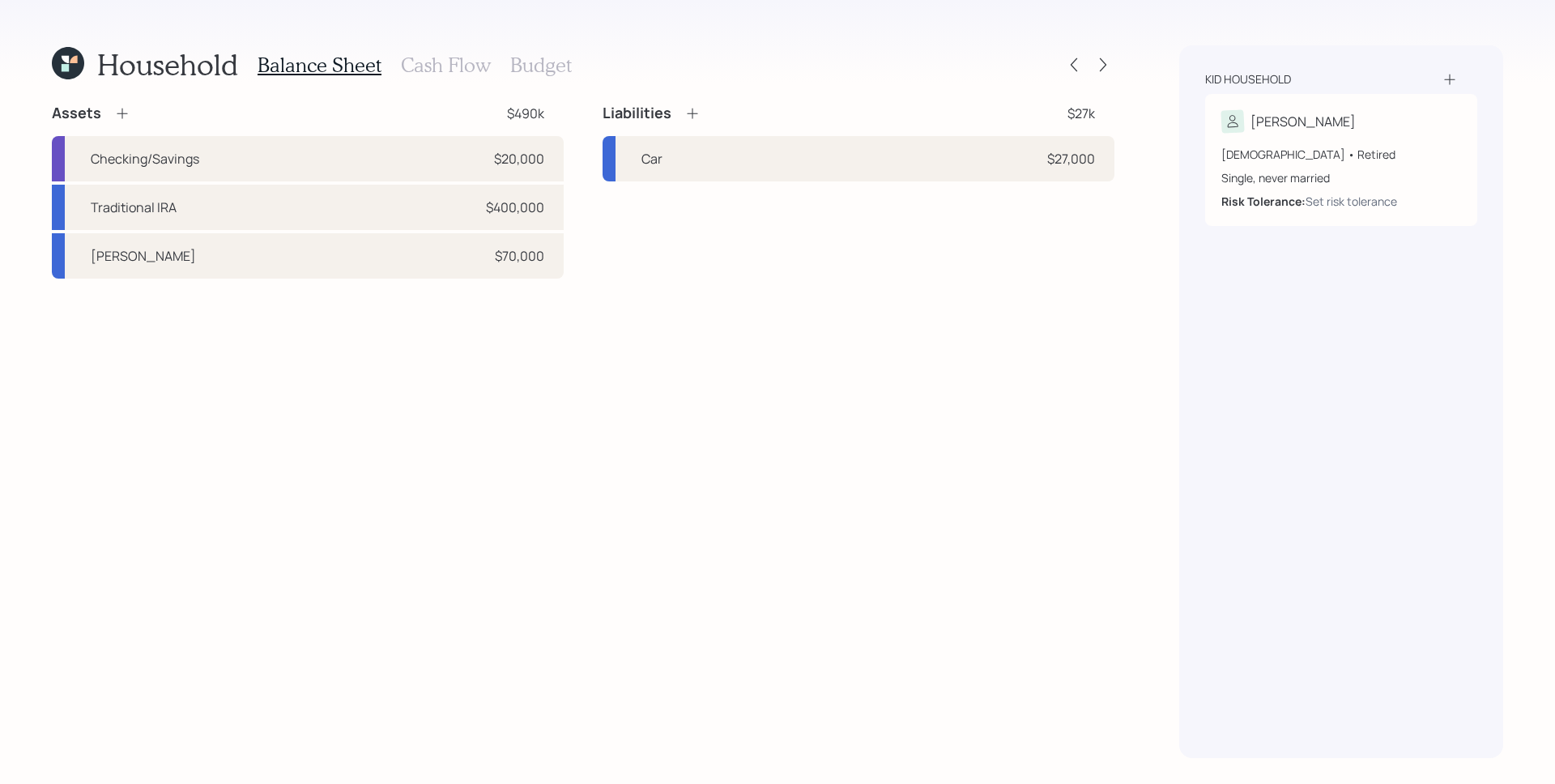
click at [125, 118] on icon at bounding box center [122, 113] width 16 height 16
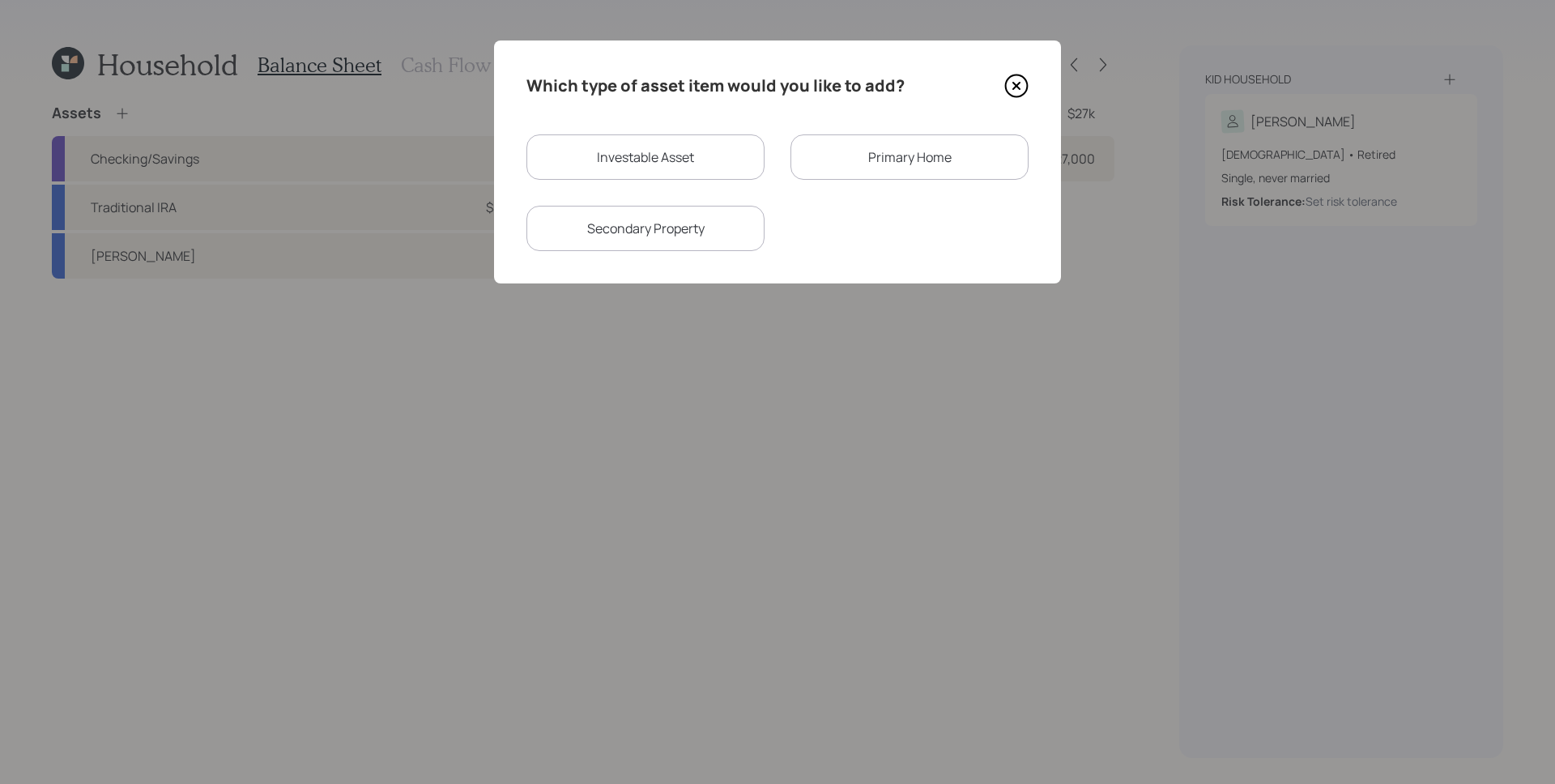
click at [887, 175] on div "Primary Home" at bounding box center [909, 157] width 238 height 46
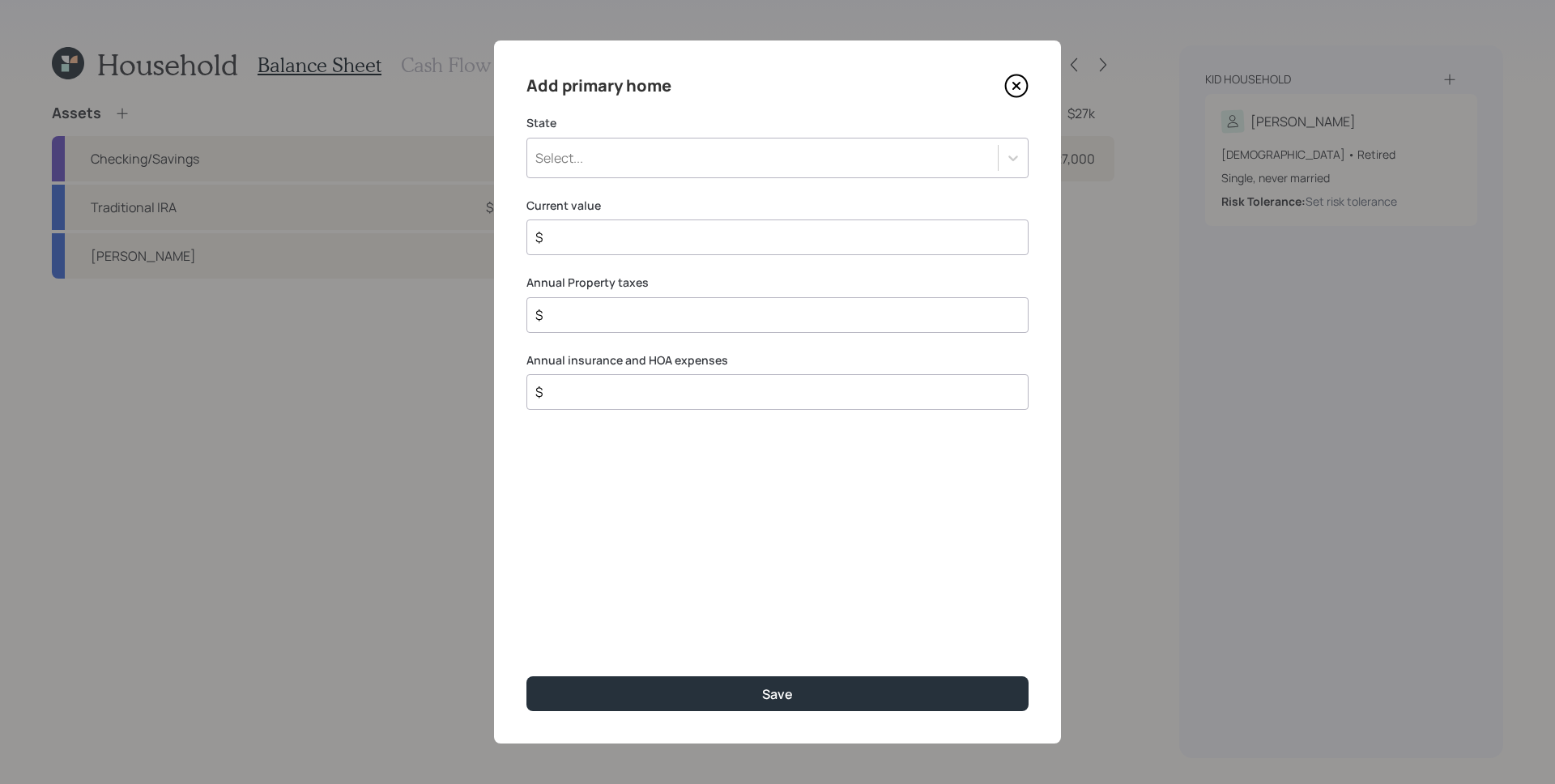
click at [706, 157] on div "Select..." at bounding box center [762, 158] width 470 height 28
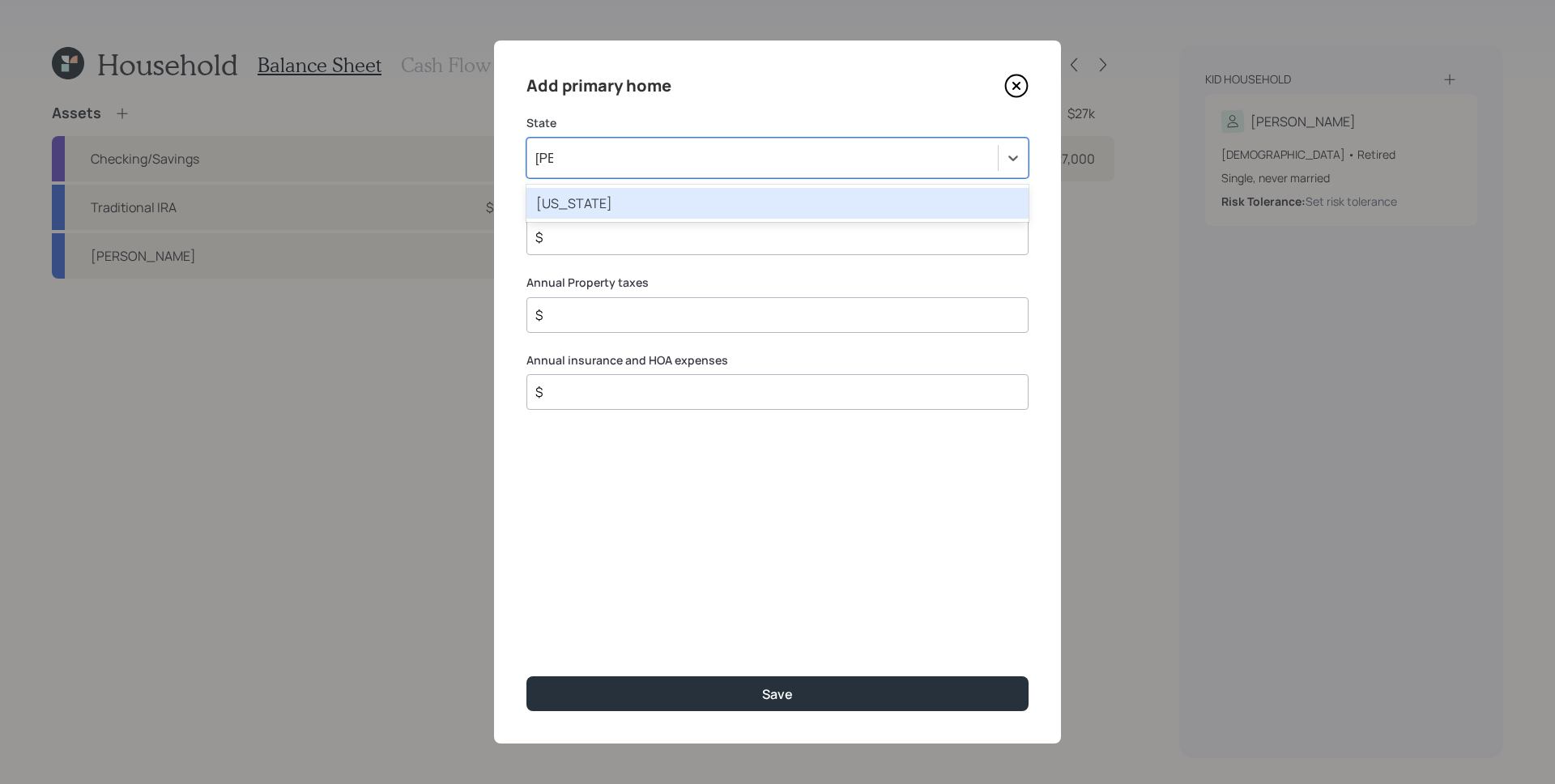
type input "west"
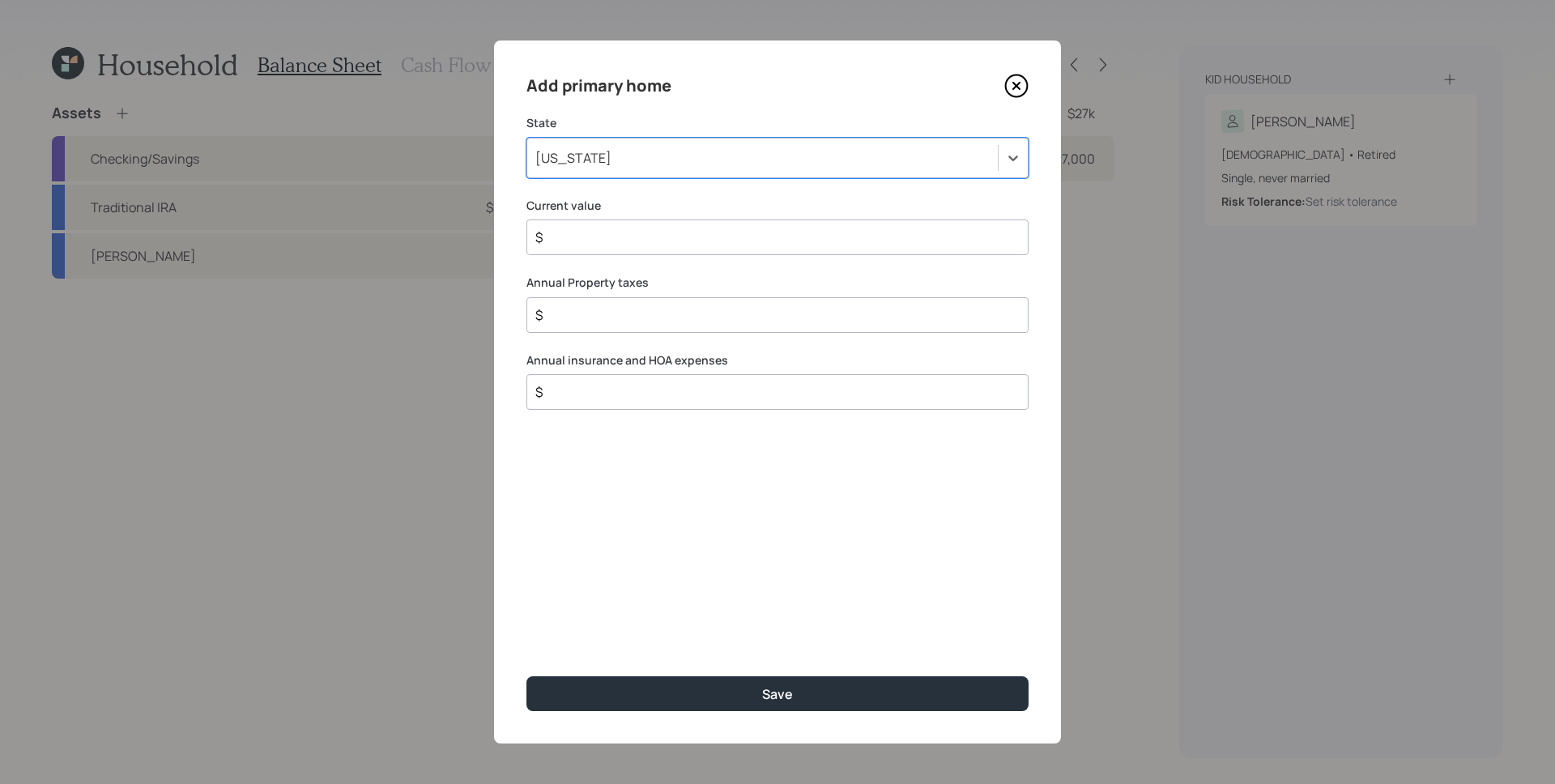
click at [703, 243] on input "$" at bounding box center [771, 238] width 474 height 20
type input "$ 300,000"
click at [527, 676] on button "Save" at bounding box center [778, 693] width 502 height 35
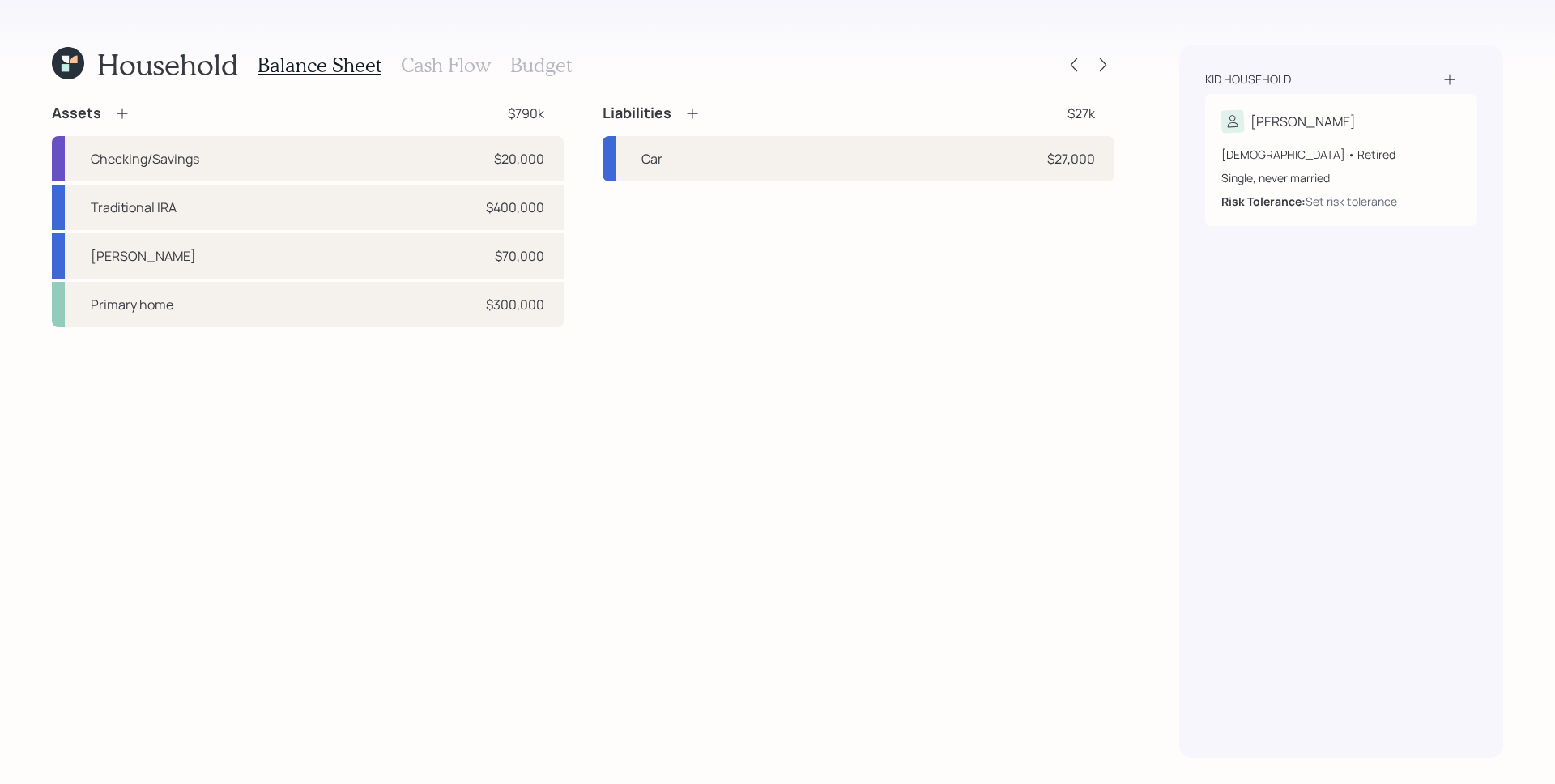
click at [694, 118] on icon at bounding box center [692, 113] width 16 height 16
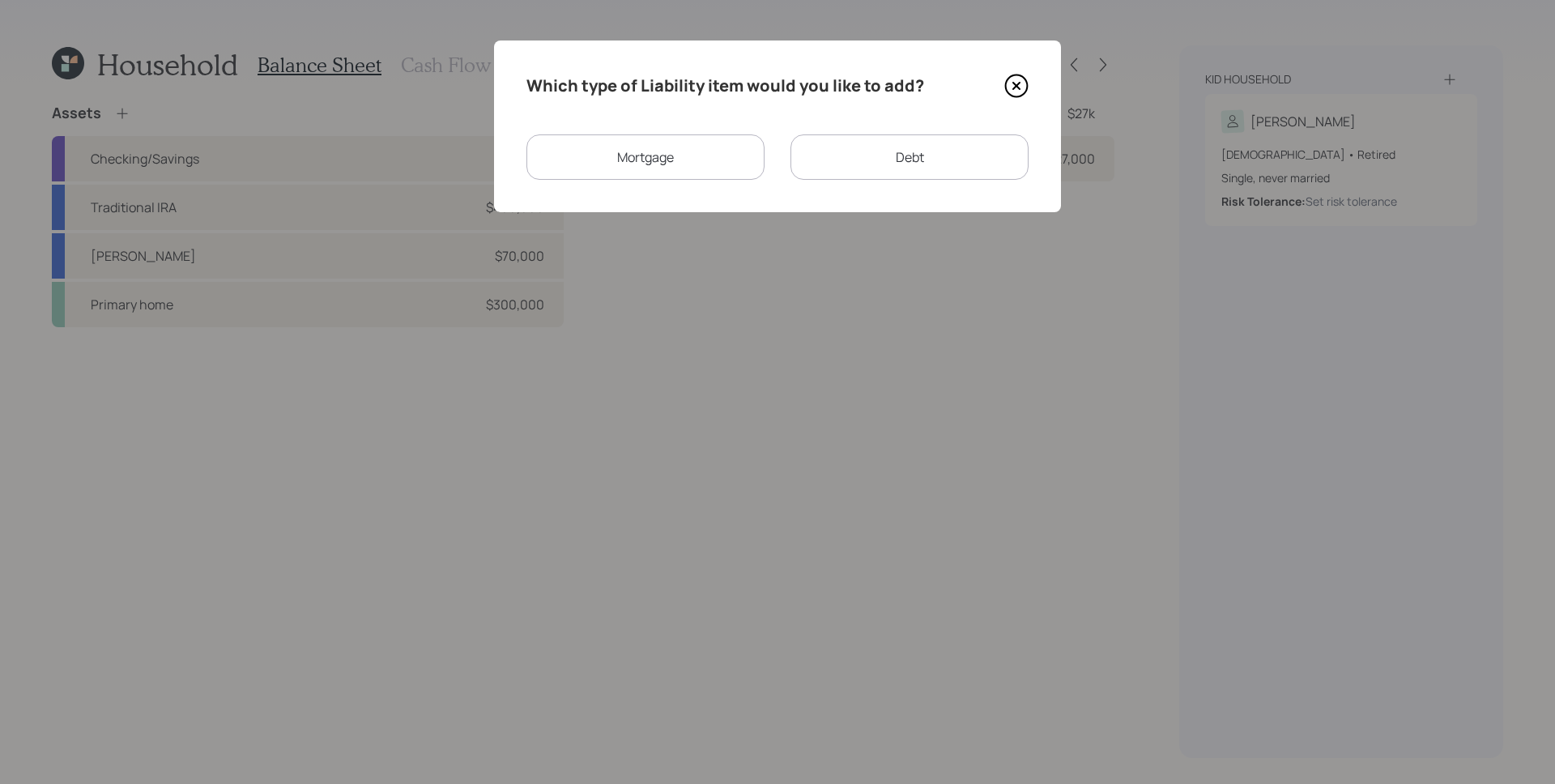
click at [720, 156] on div "Mortgage" at bounding box center [646, 157] width 238 height 46
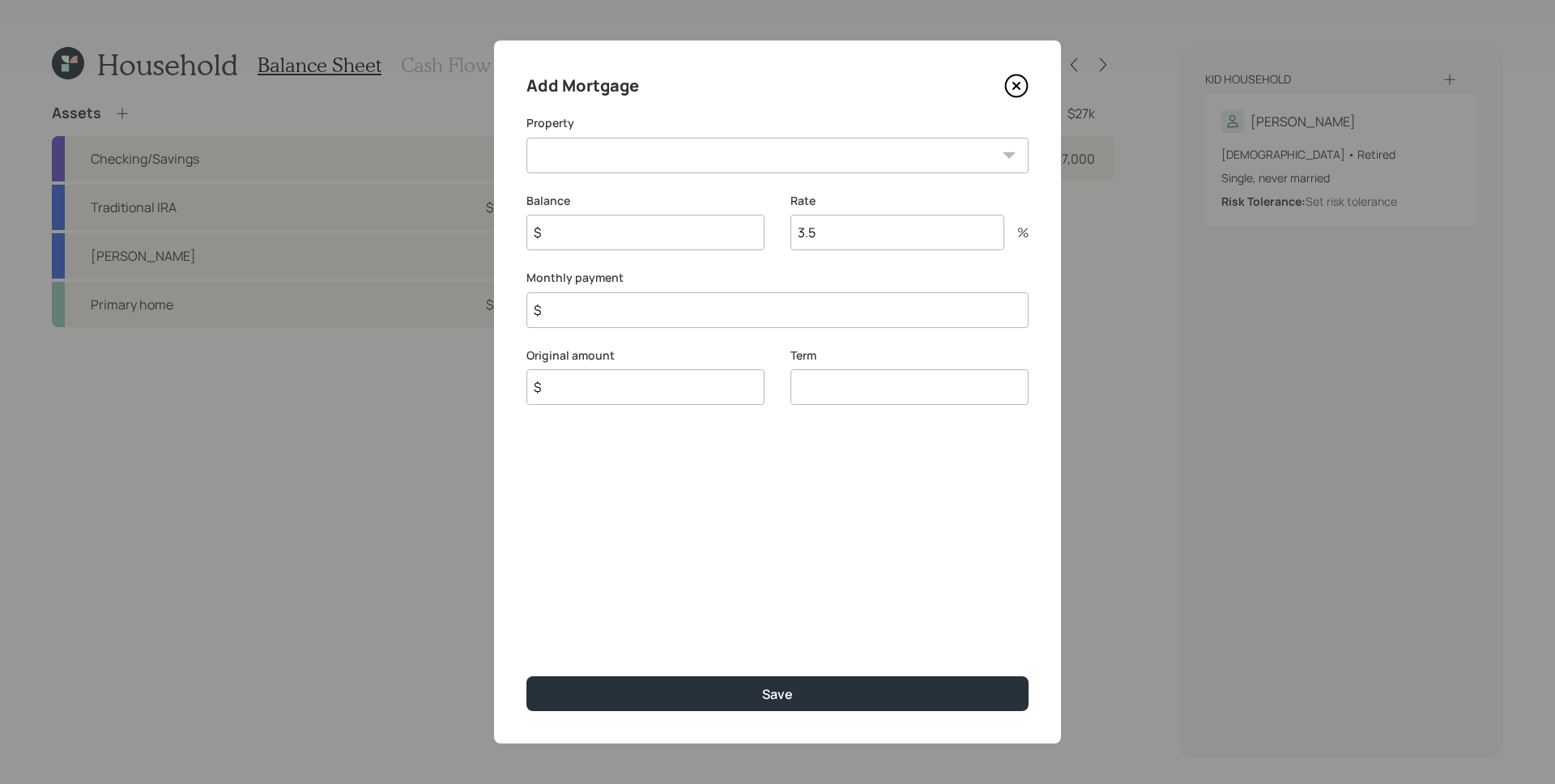
click at [616, 161] on select "WV Primary home" at bounding box center [778, 155] width 502 height 36
select select "1ad4d7d7-3591-4b17-bd78-f14d2157ca98"
click at [527, 138] on select "WV Primary home" at bounding box center [778, 155] width 502 height 36
click at [628, 234] on input "$" at bounding box center [646, 233] width 238 height 36
type input "$ 148,000"
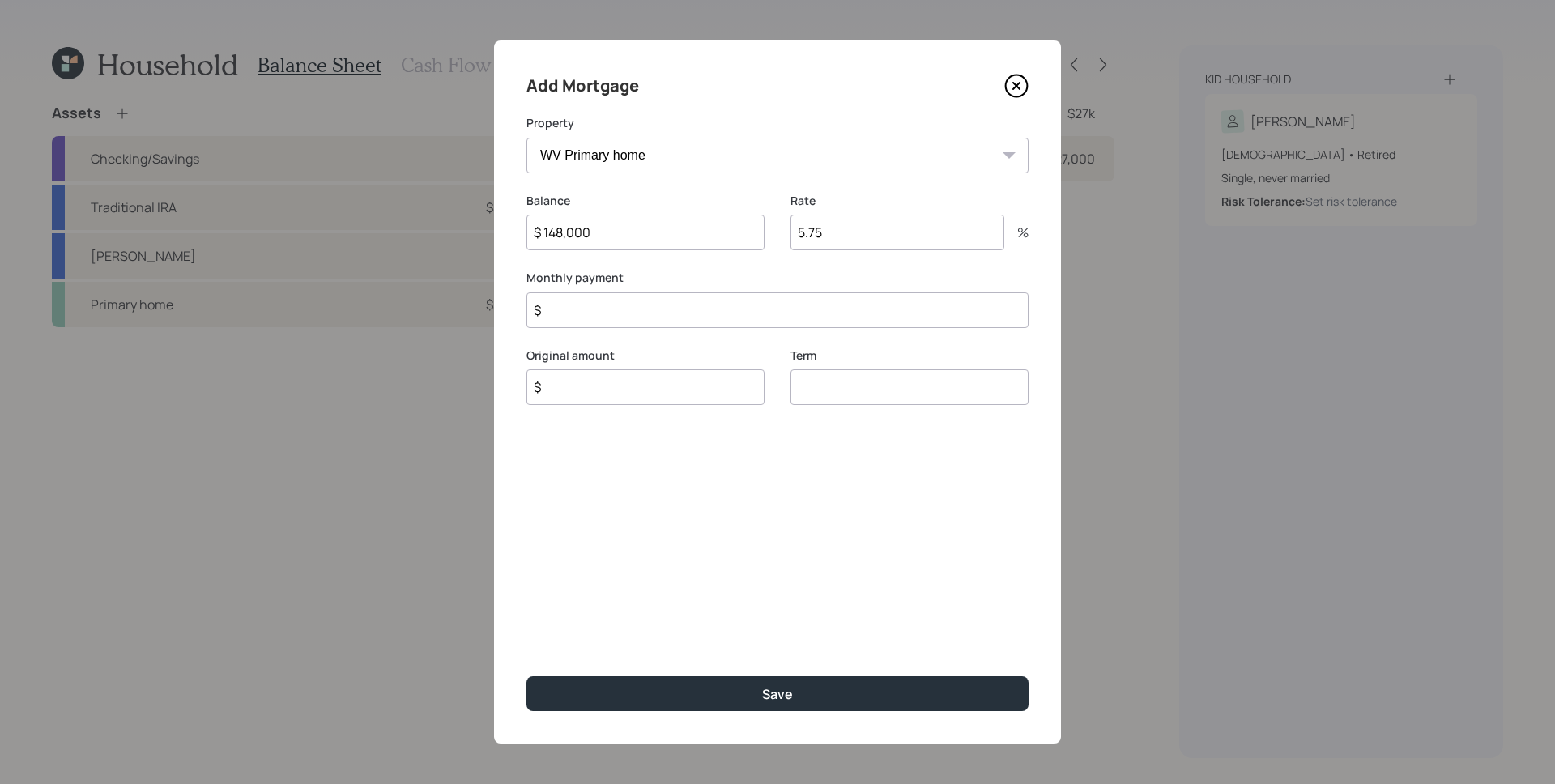
type input "5.75"
type input "$ 1,100"
type input "6"
type input "20"
click at [607, 378] on input "$" at bounding box center [646, 387] width 238 height 36
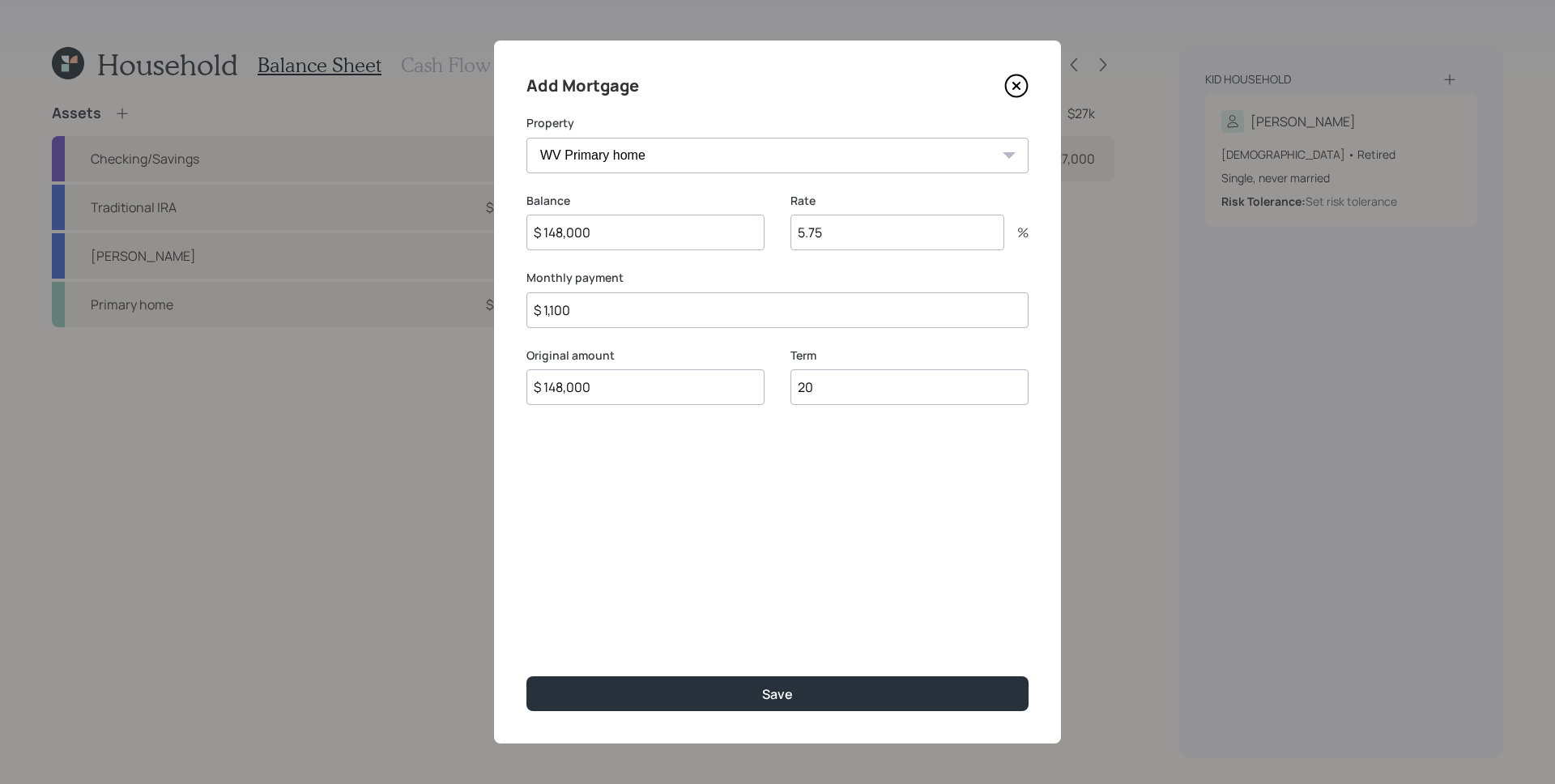
type input "$ 148,000"
click at [527, 676] on button "Save" at bounding box center [778, 693] width 502 height 35
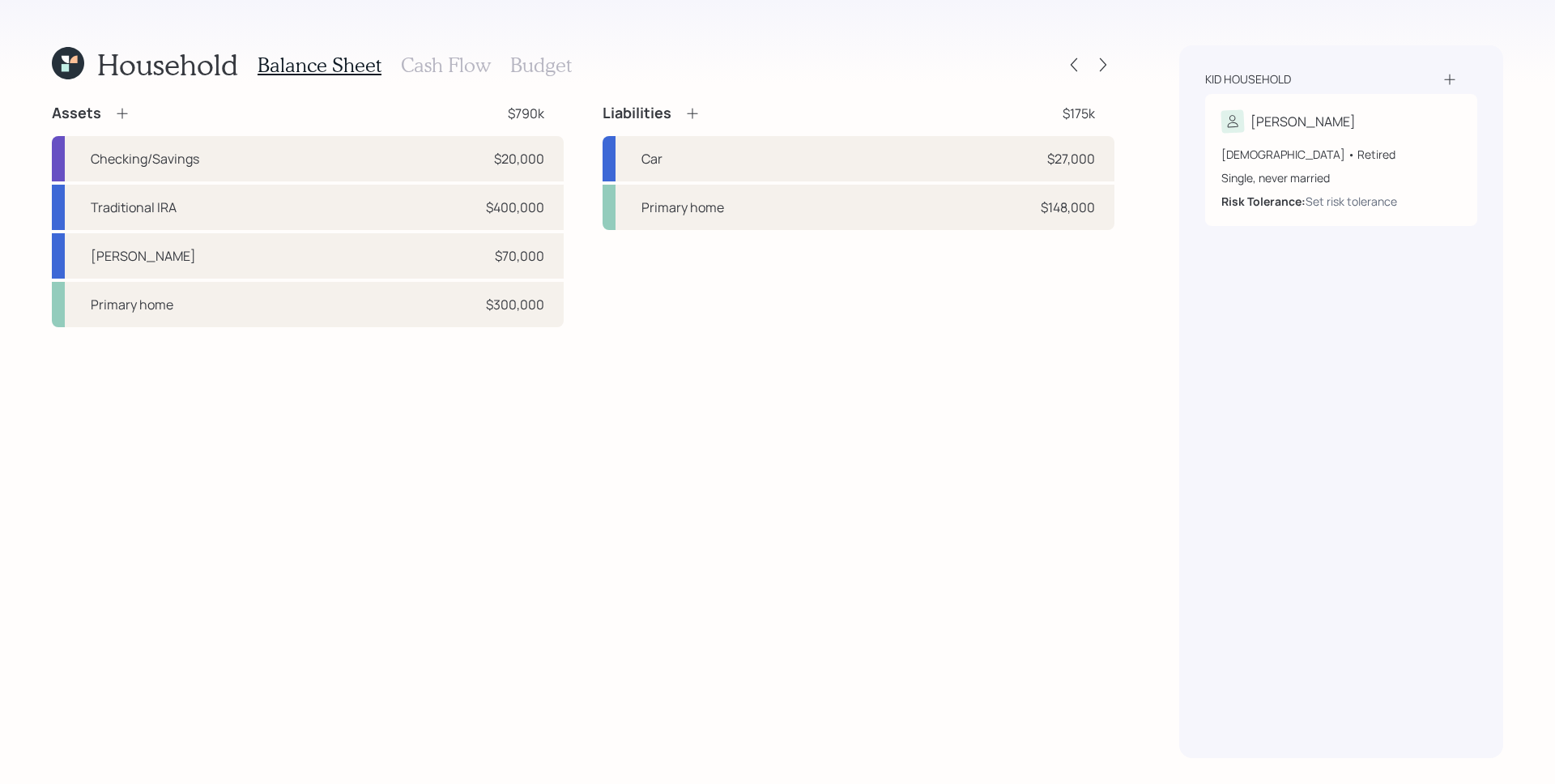
click at [469, 60] on h3 "Cash Flow" at bounding box center [446, 65] width 90 height 24
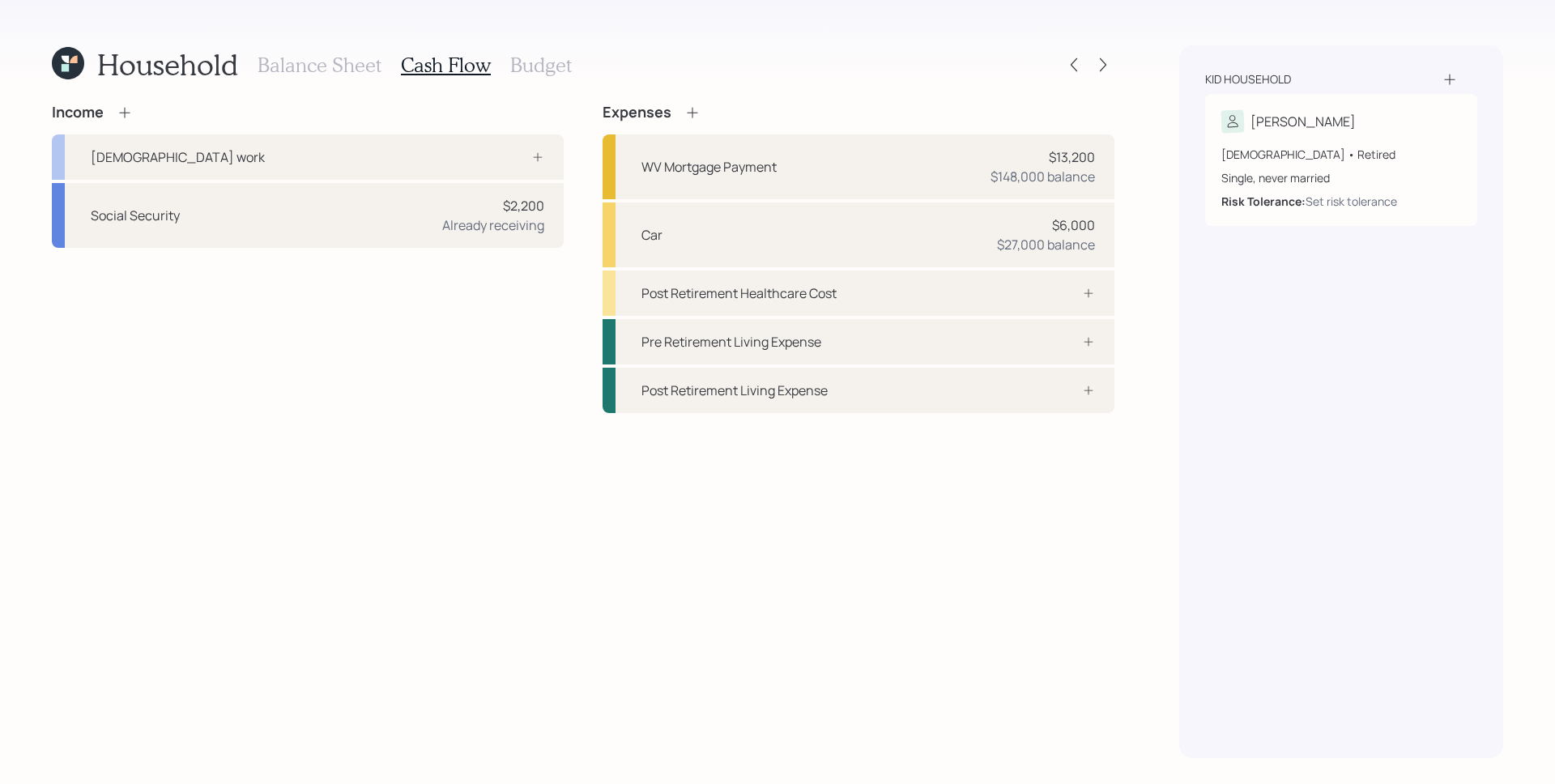
click at [136, 110] on div "Income" at bounding box center [307, 113] width 512 height 18
click at [131, 111] on icon at bounding box center [125, 112] width 16 height 16
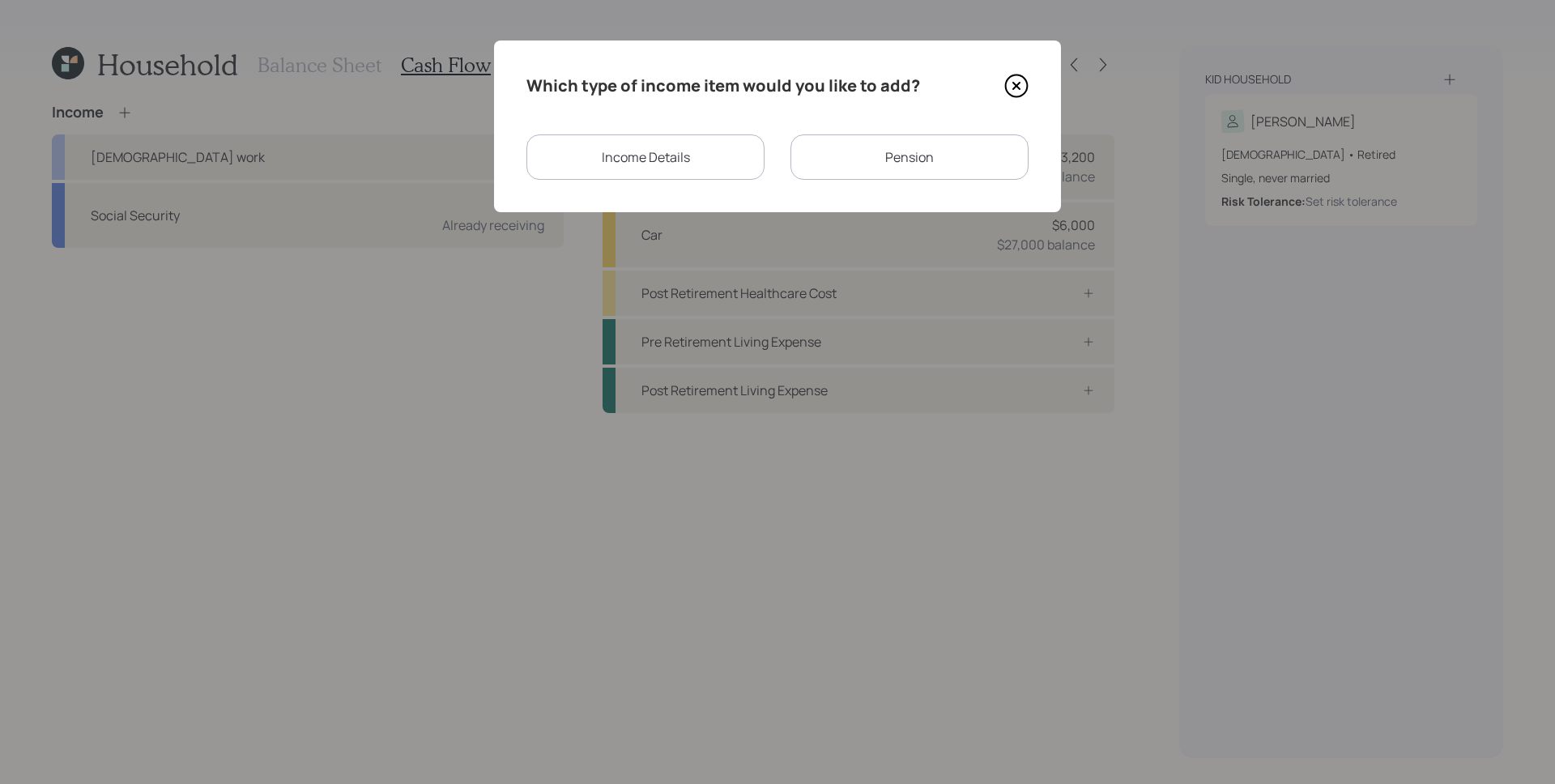
click at [630, 147] on div "Income Details" at bounding box center [646, 157] width 238 height 46
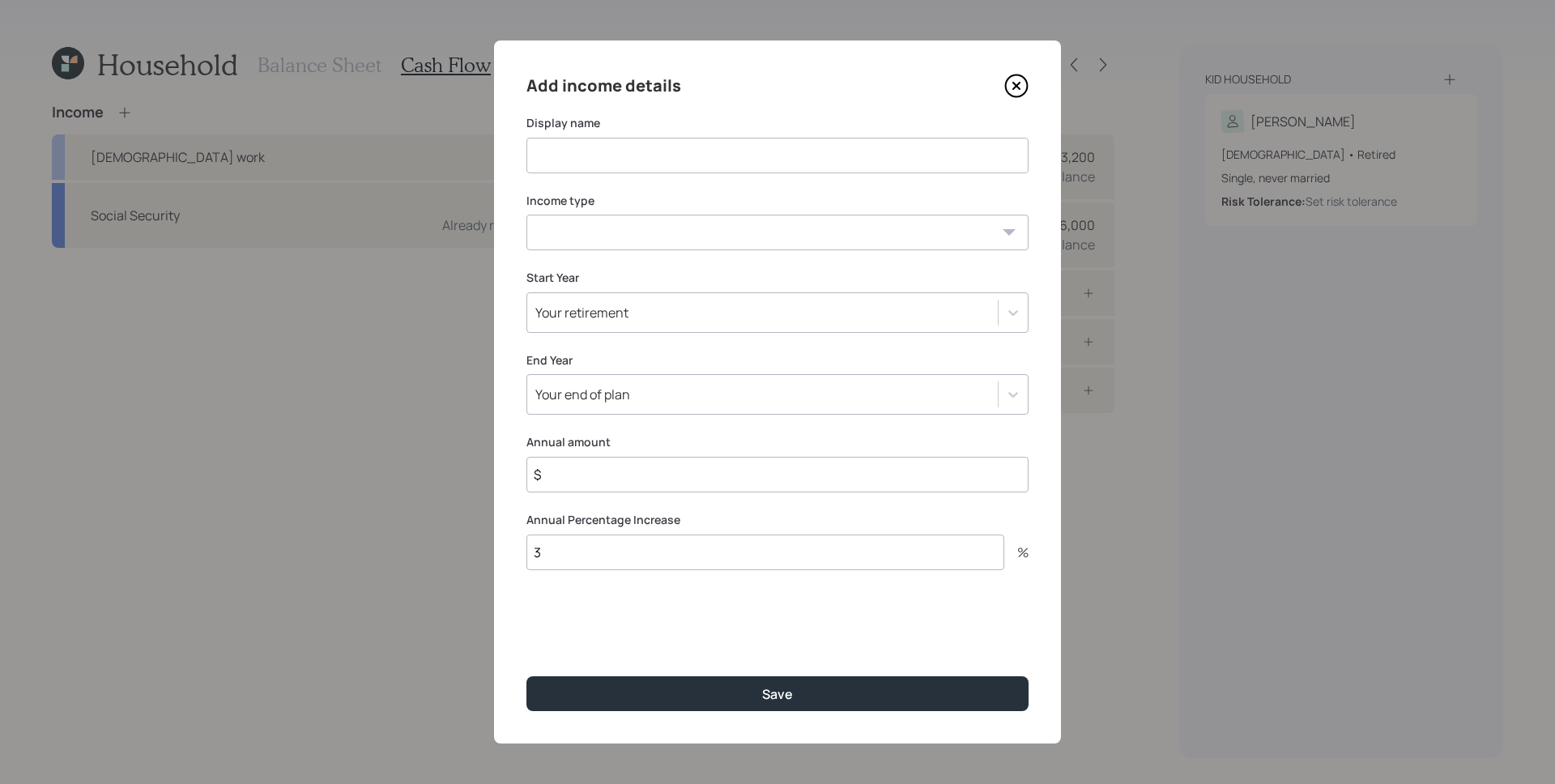
click at [646, 147] on input at bounding box center [778, 155] width 502 height 36
type input "Work"
click at [661, 221] on select "Full-time work Part-time work Self employment Other" at bounding box center [778, 233] width 502 height 36
select select "part_time"
click at [527, 215] on select "Full-time work Part-time work Self employment Other" at bounding box center [778, 233] width 502 height 36
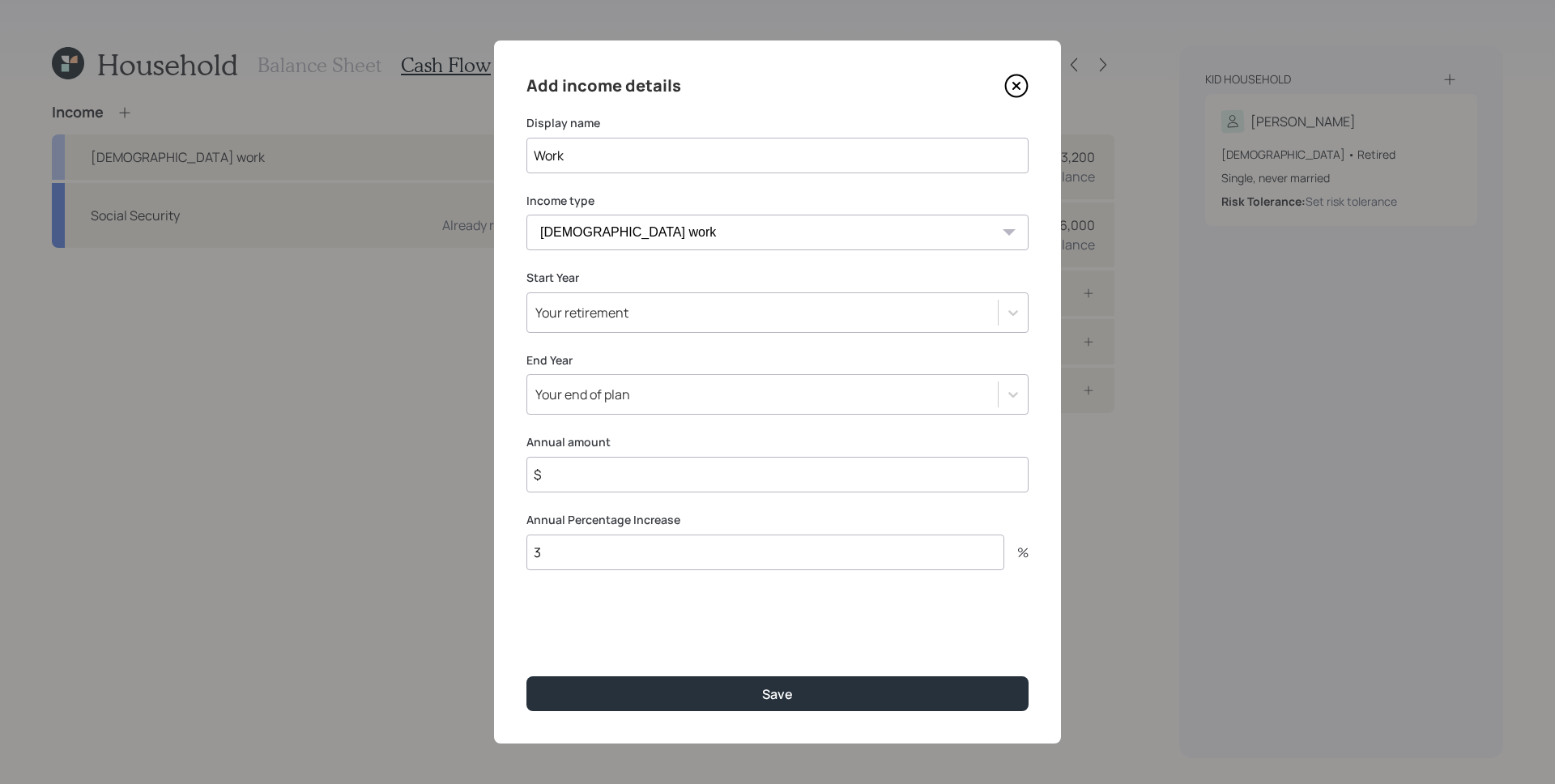
click at [650, 384] on div "Your end of plan" at bounding box center [762, 394] width 470 height 28
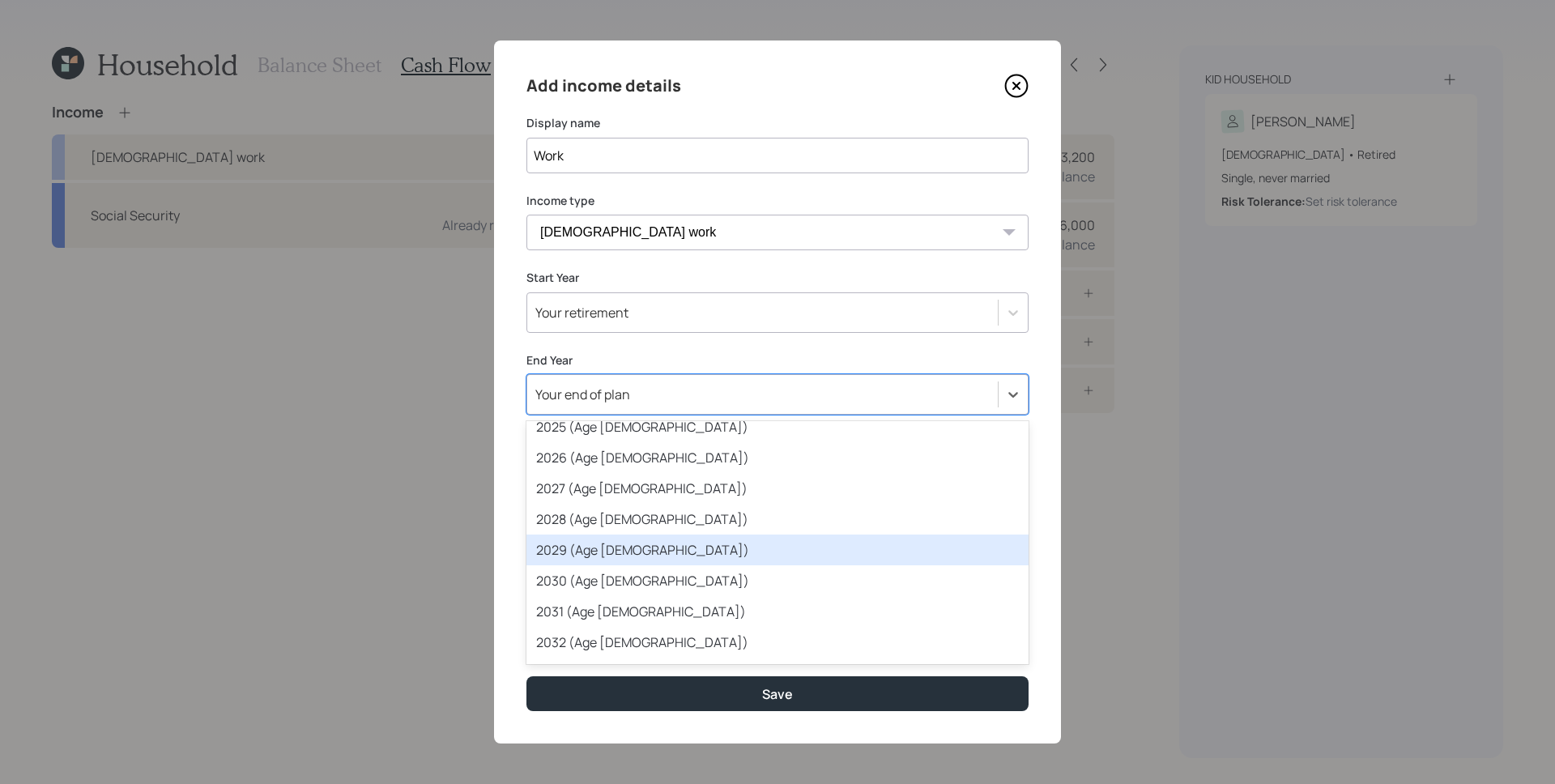
scroll to position [310, 0]
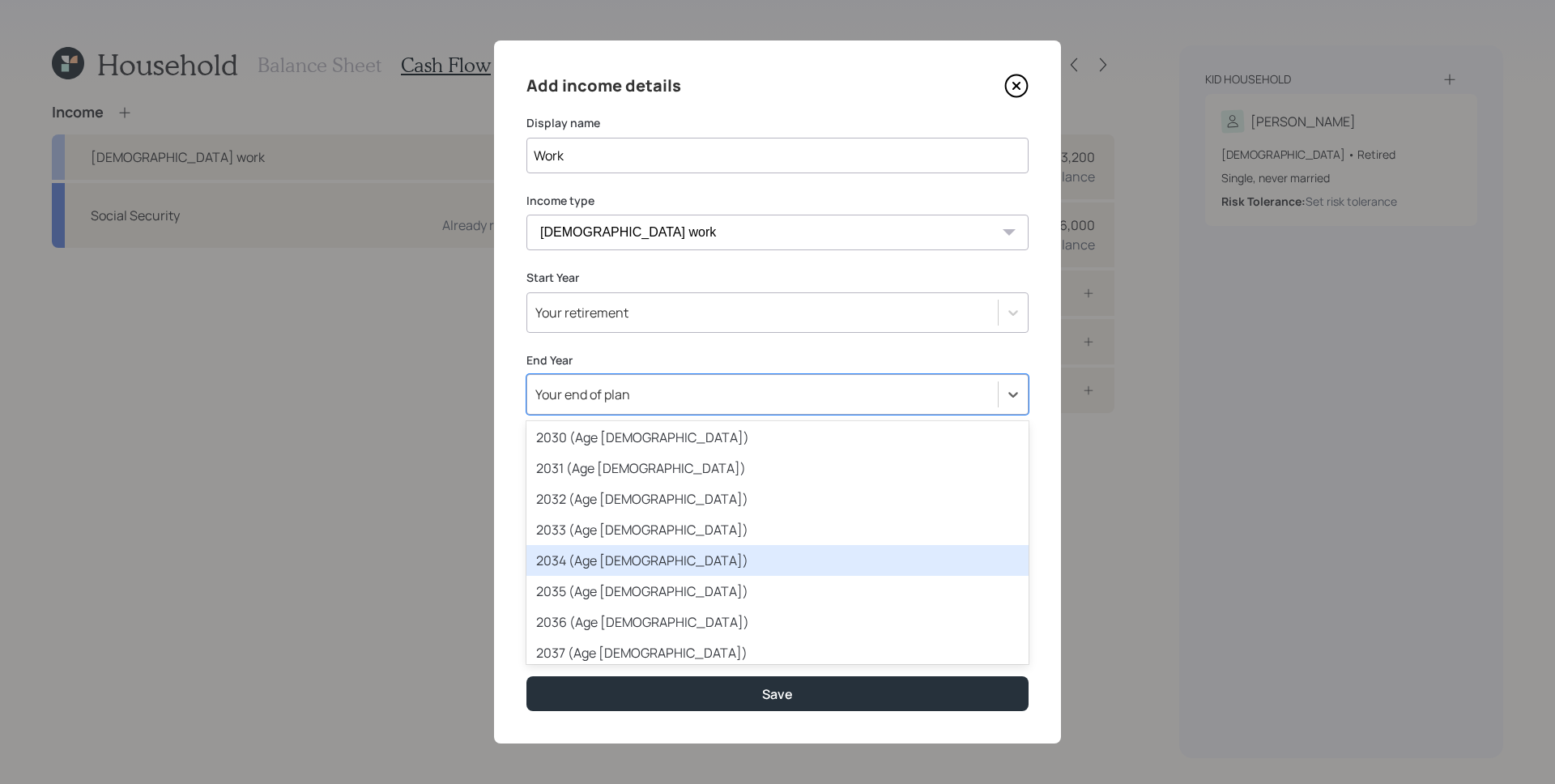
click at [637, 573] on div "2034 (Age 80)" at bounding box center [778, 559] width 502 height 31
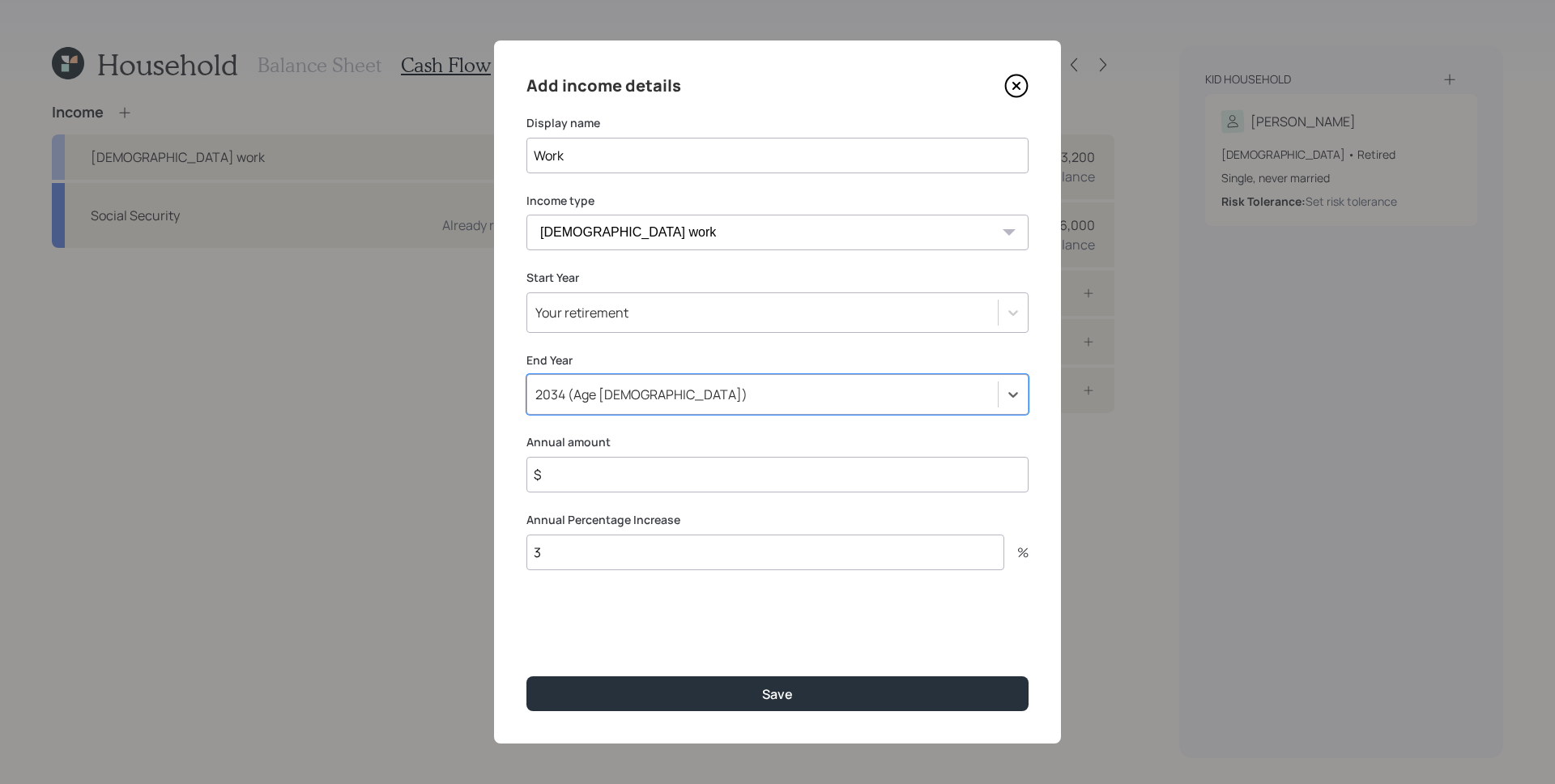
click at [625, 488] on input "$" at bounding box center [778, 474] width 502 height 36
type input "$ 25,000"
click at [527, 676] on button "Save" at bounding box center [778, 693] width 502 height 35
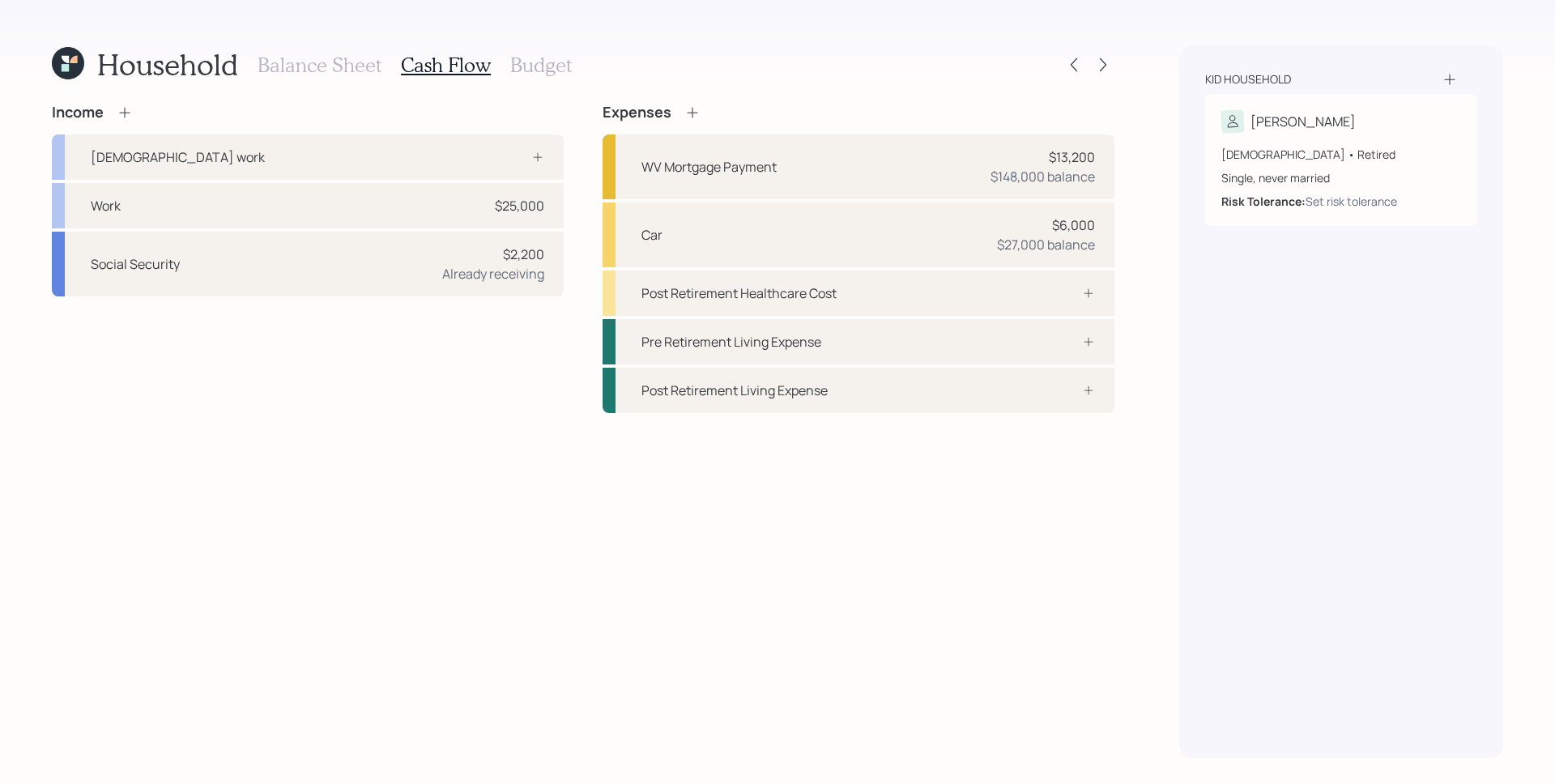
click at [131, 122] on div "Income Full-time work Work $25,000 Social Security $2,200 Already receiving" at bounding box center [307, 200] width 512 height 193
click at [131, 115] on icon at bounding box center [125, 112] width 16 height 16
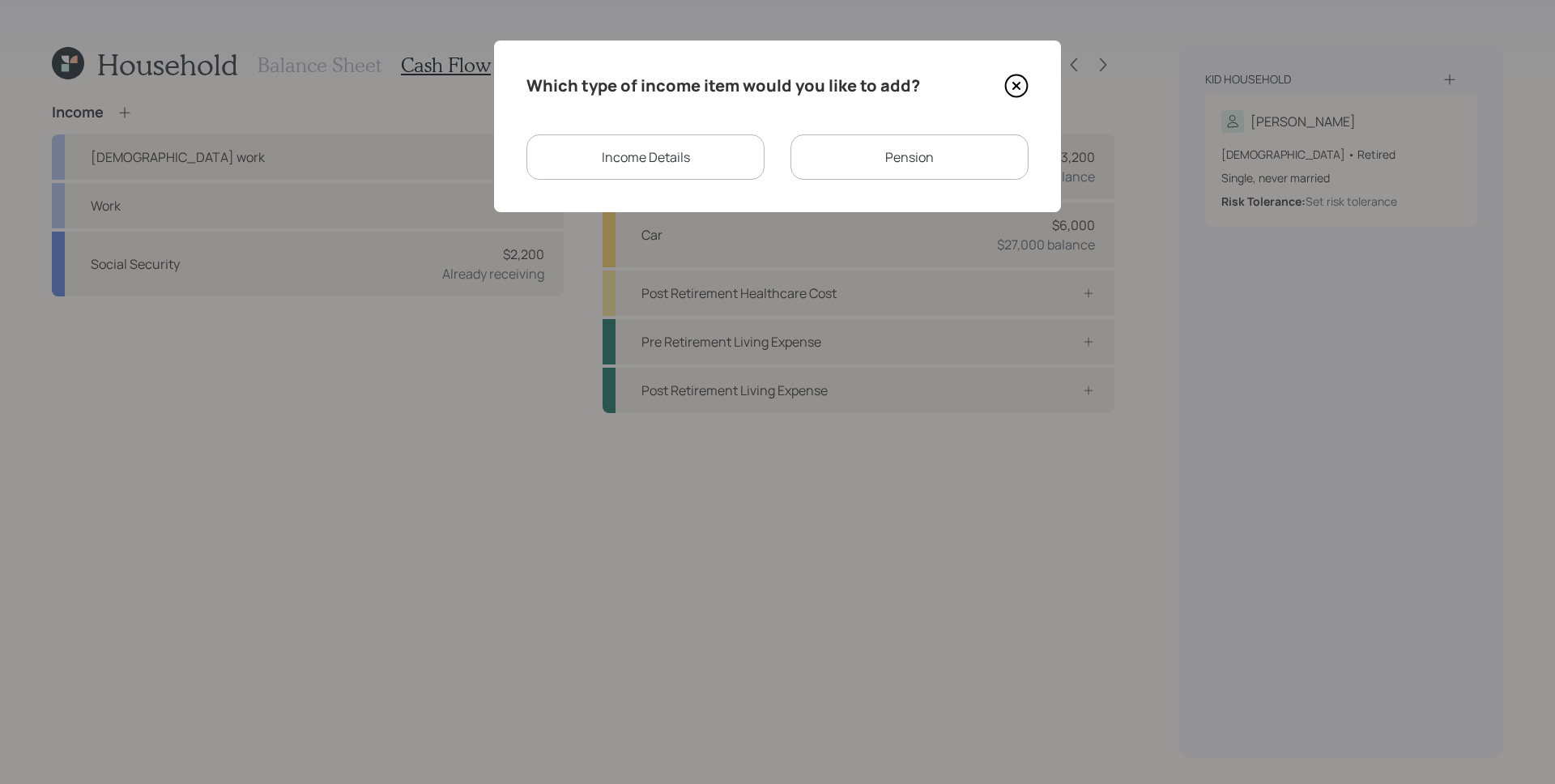
click at [674, 159] on div "Income Details" at bounding box center [646, 157] width 238 height 46
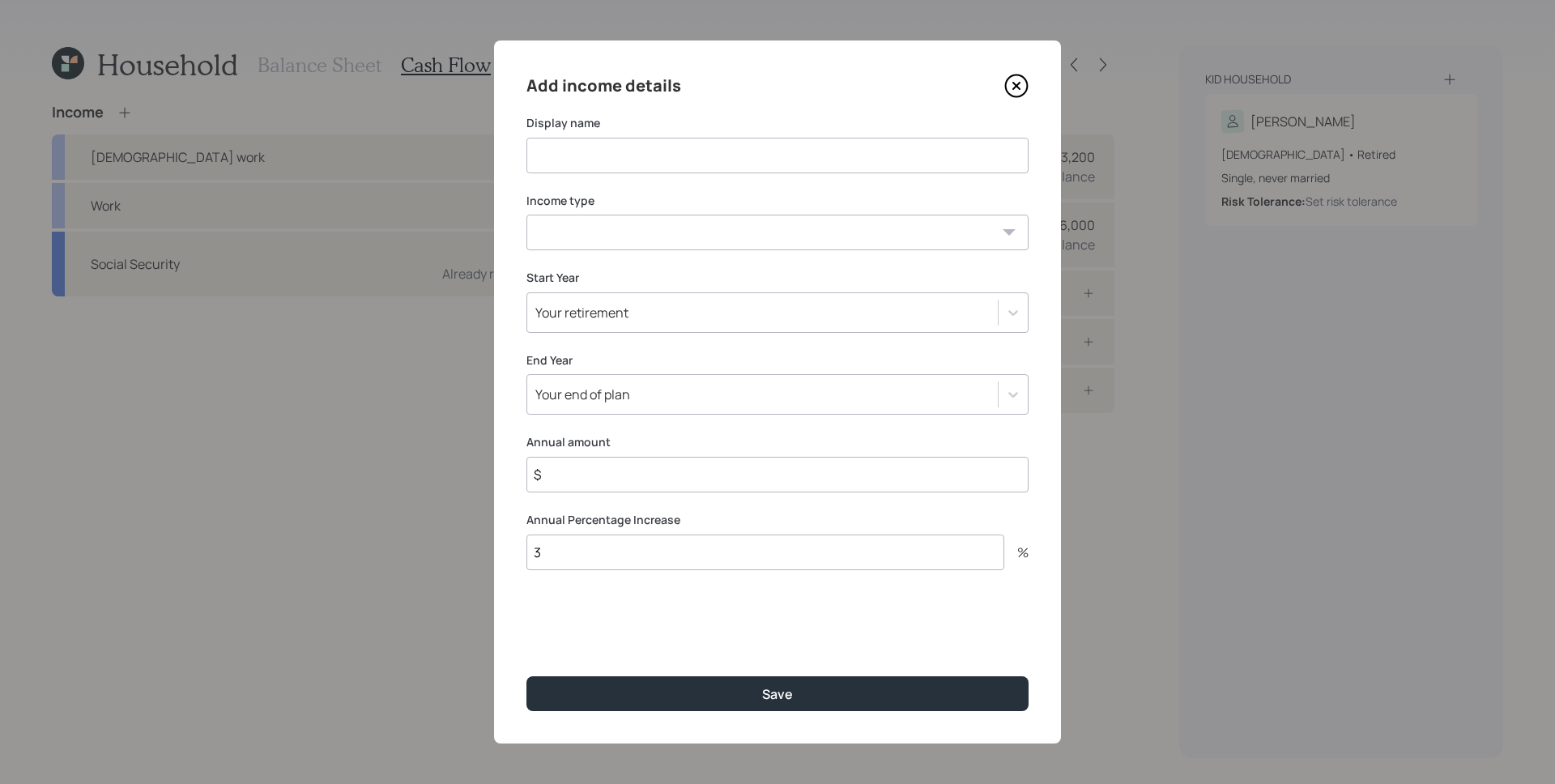
click at [665, 151] on input at bounding box center [778, 155] width 502 height 36
click at [1018, 91] on icon at bounding box center [1016, 85] width 25 height 25
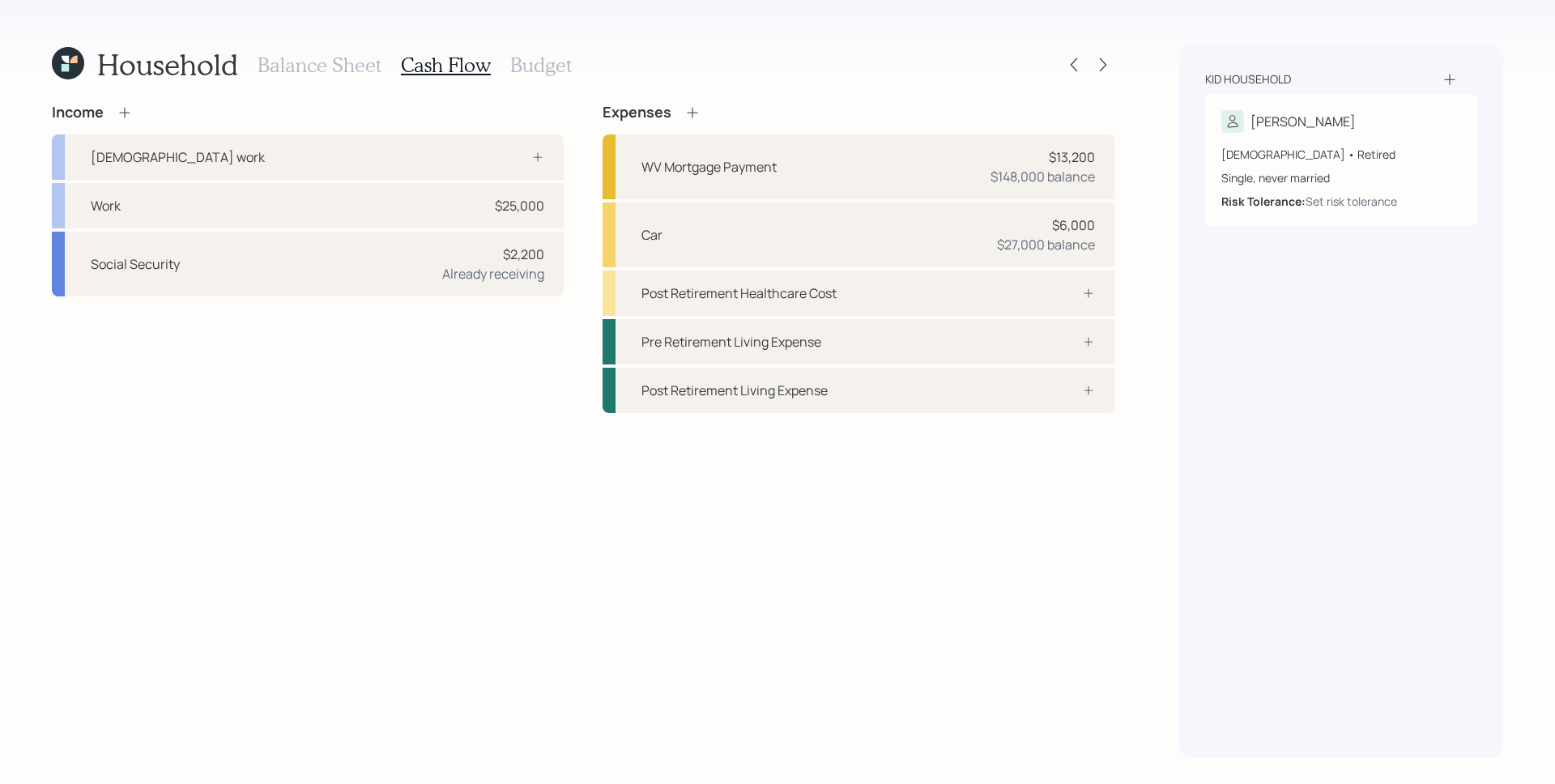
click at [149, 116] on div "Income" at bounding box center [307, 113] width 512 height 18
click at [134, 113] on div "Income" at bounding box center [307, 113] width 512 height 18
click at [129, 108] on icon at bounding box center [125, 112] width 16 height 16
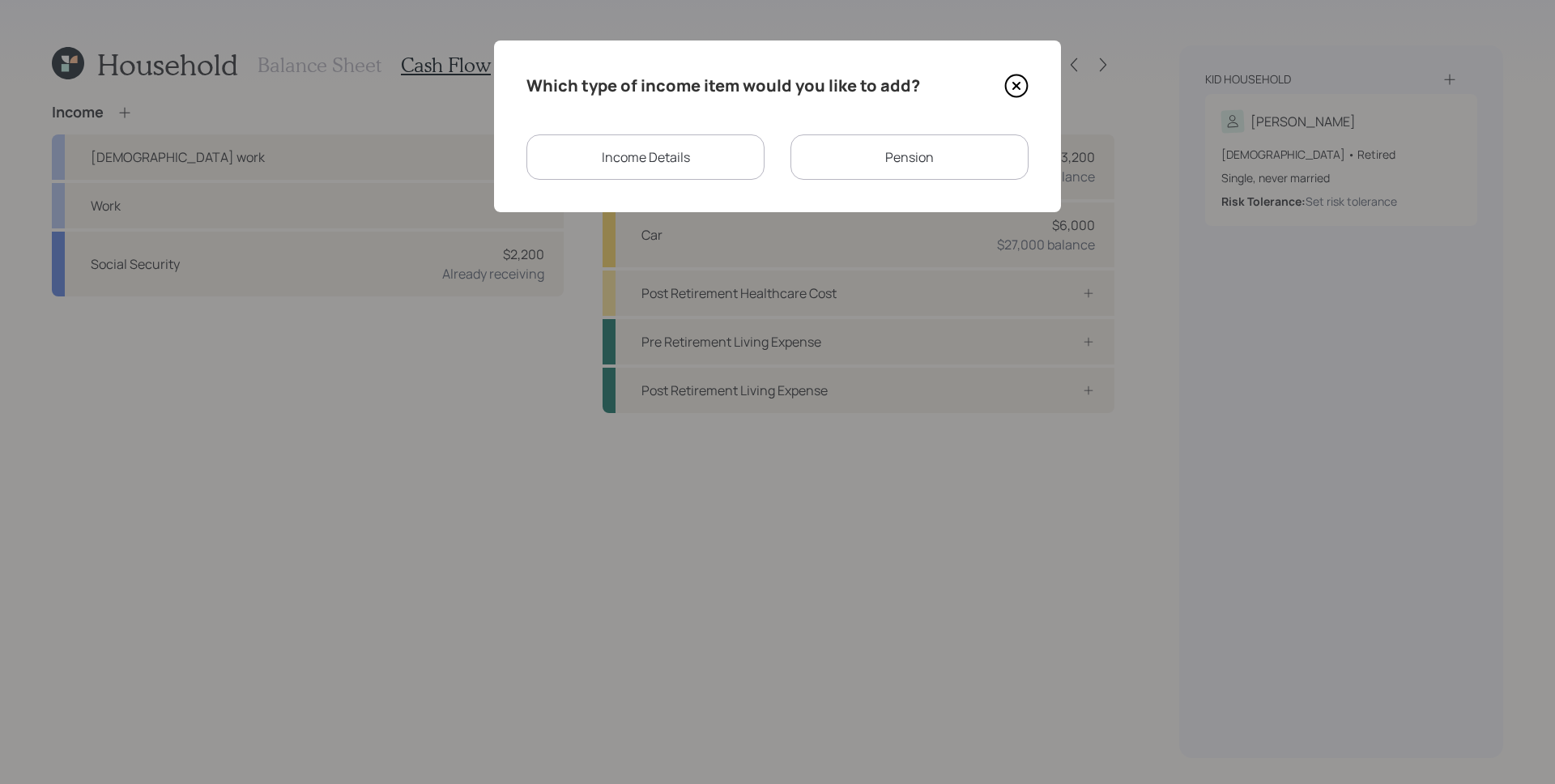
click at [907, 166] on div "Pension" at bounding box center [909, 157] width 238 height 46
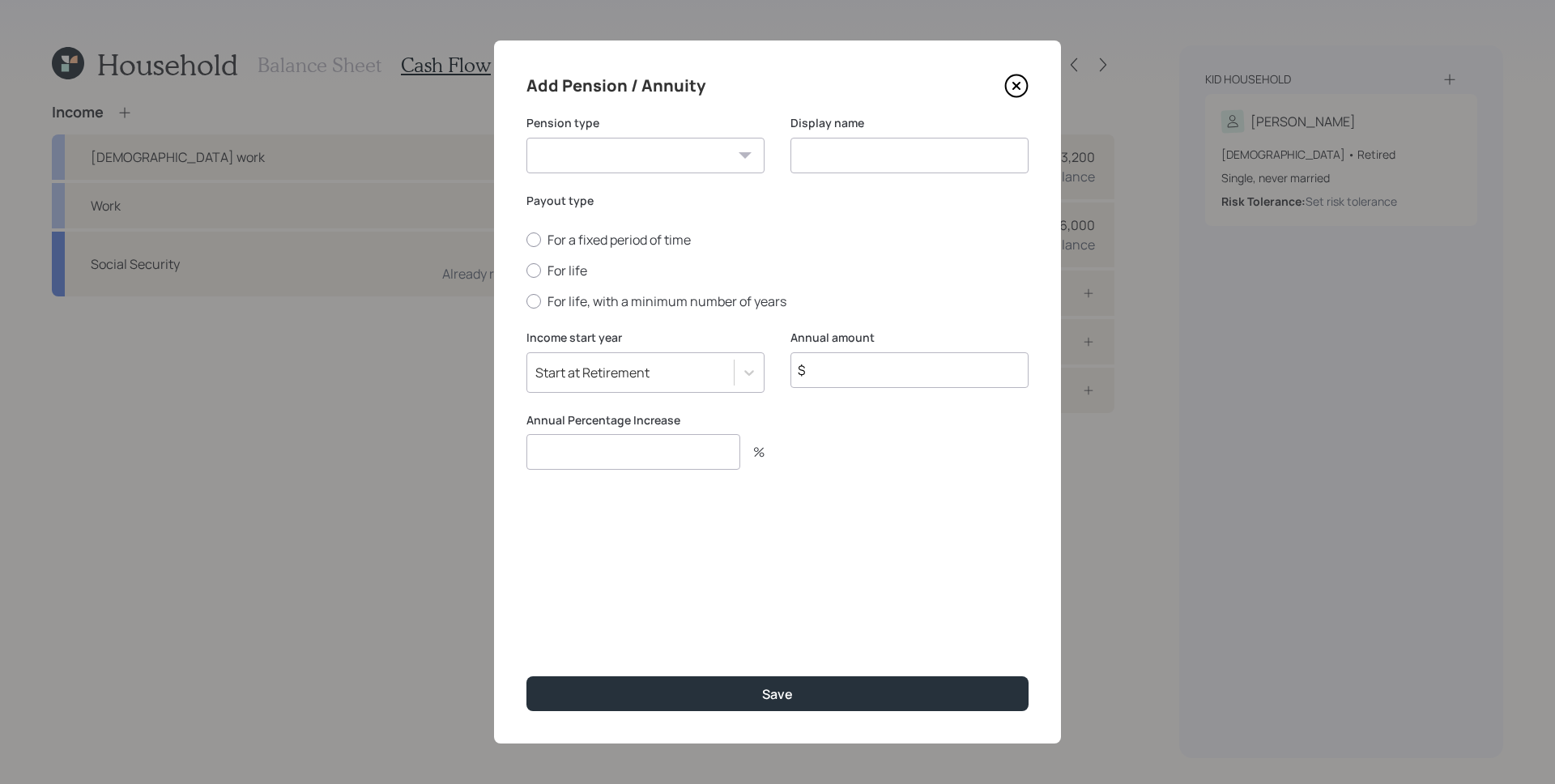
click at [668, 153] on select "Pension Annuity" at bounding box center [646, 155] width 238 height 36
select select "annuity"
click at [527, 138] on select "Pension Annuity" at bounding box center [646, 155] width 238 height 36
click at [830, 152] on input at bounding box center [909, 155] width 238 height 36
type input "Annuity"
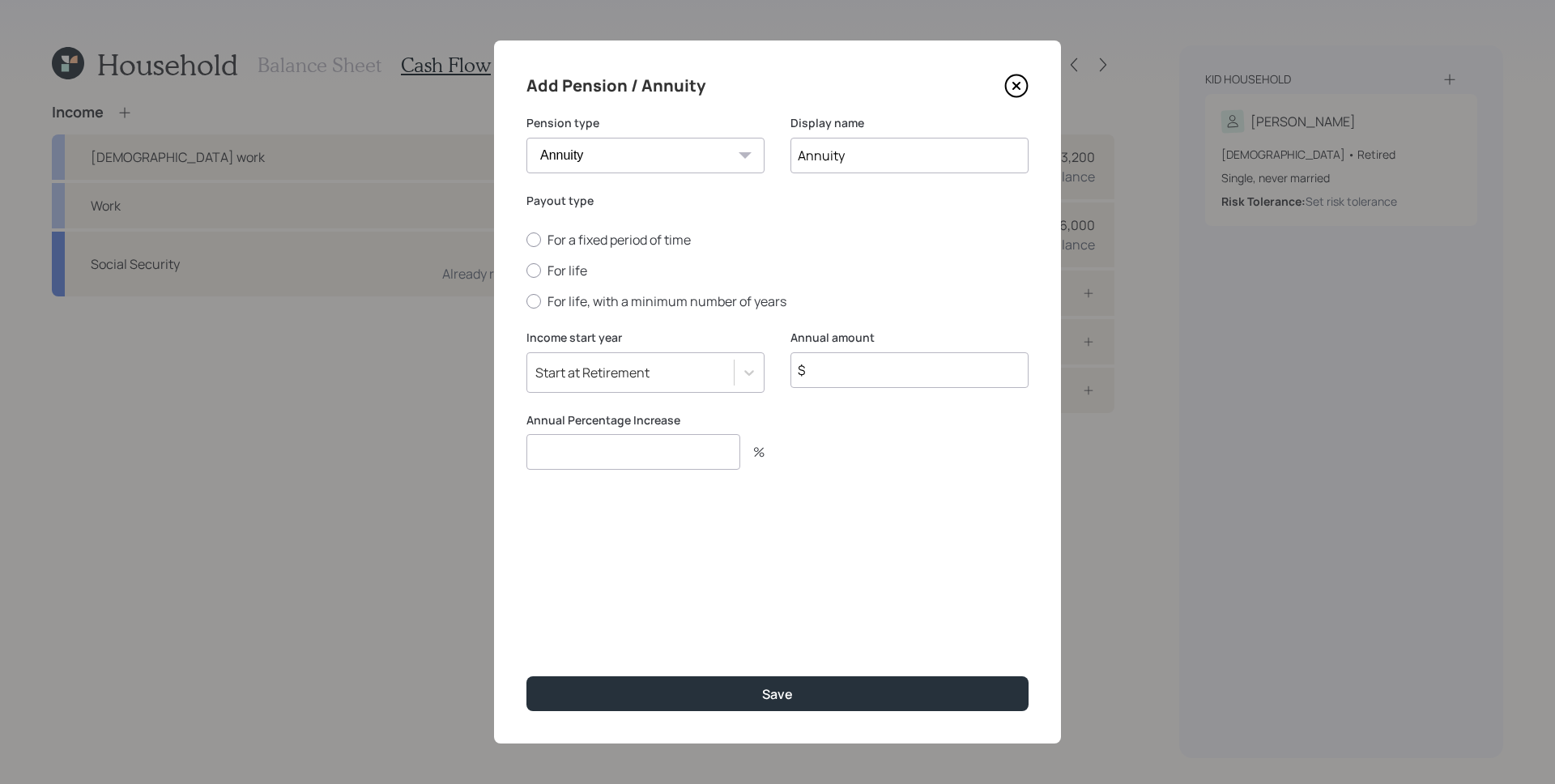
click at [1016, 87] on icon at bounding box center [1016, 85] width 7 height 7
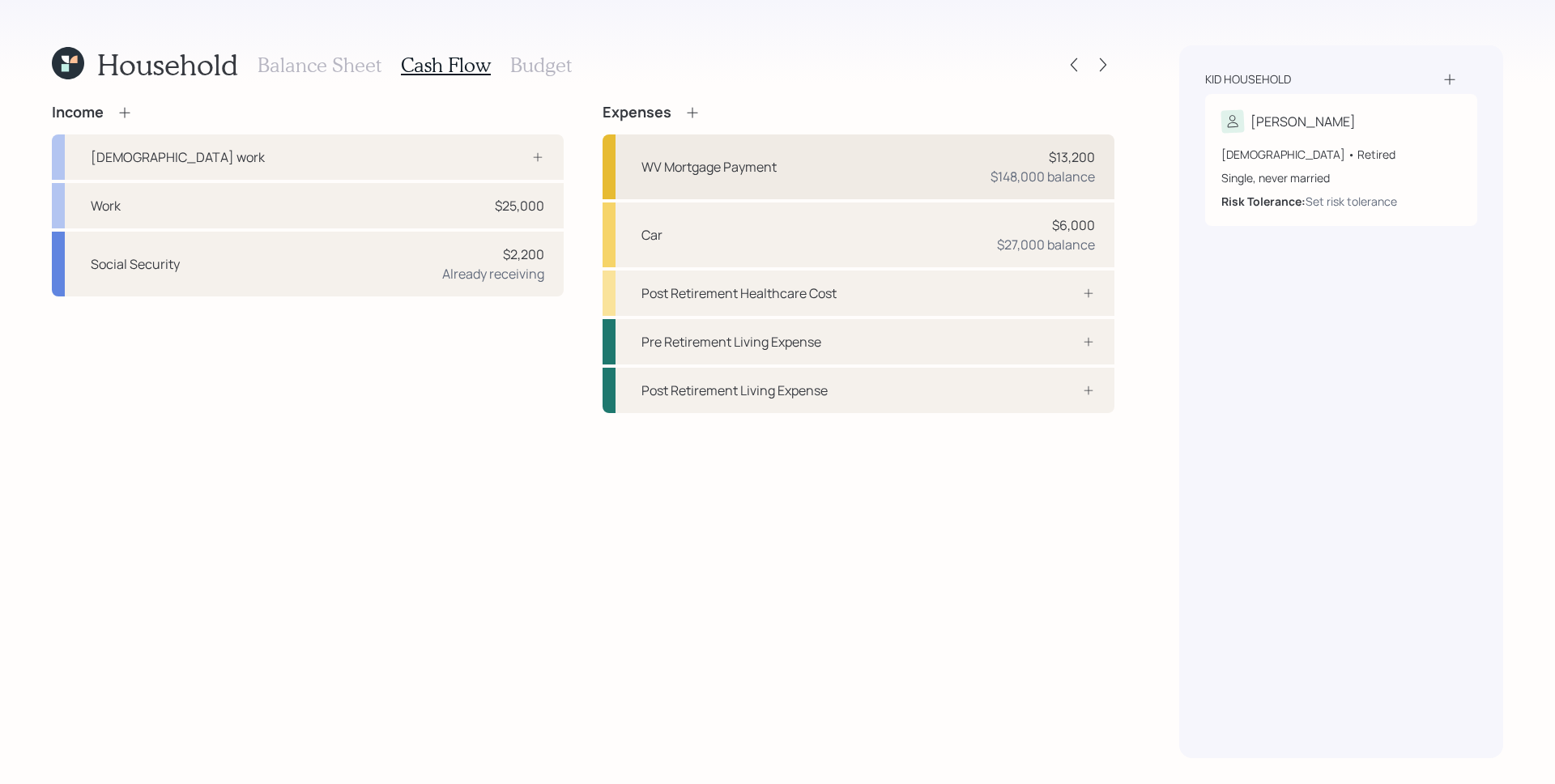
click at [1109, 161] on div "WV Mortgage Payment $13,200 $148,000 balance" at bounding box center [858, 166] width 512 height 64
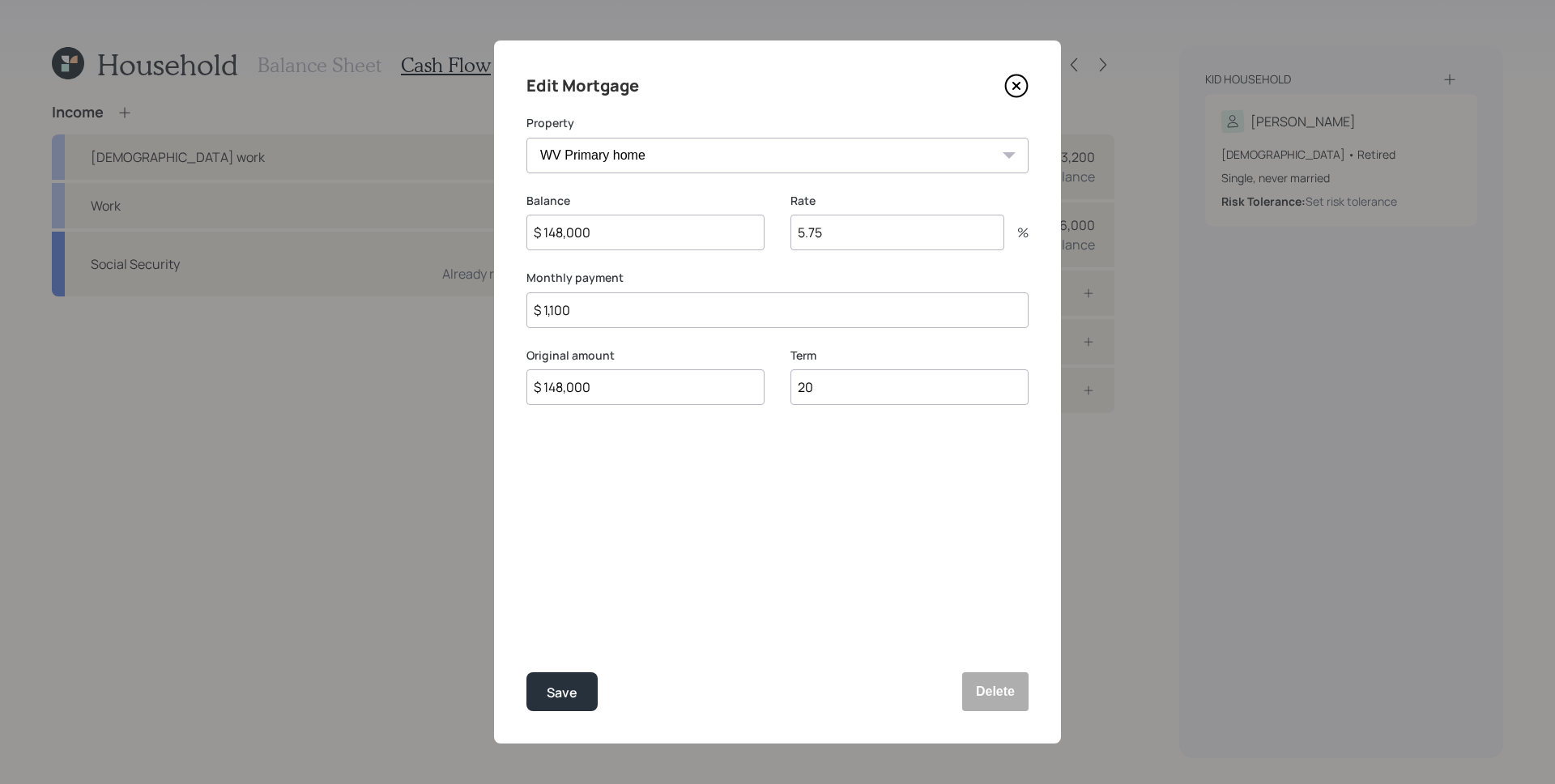
click at [1023, 79] on icon at bounding box center [1016, 85] width 25 height 25
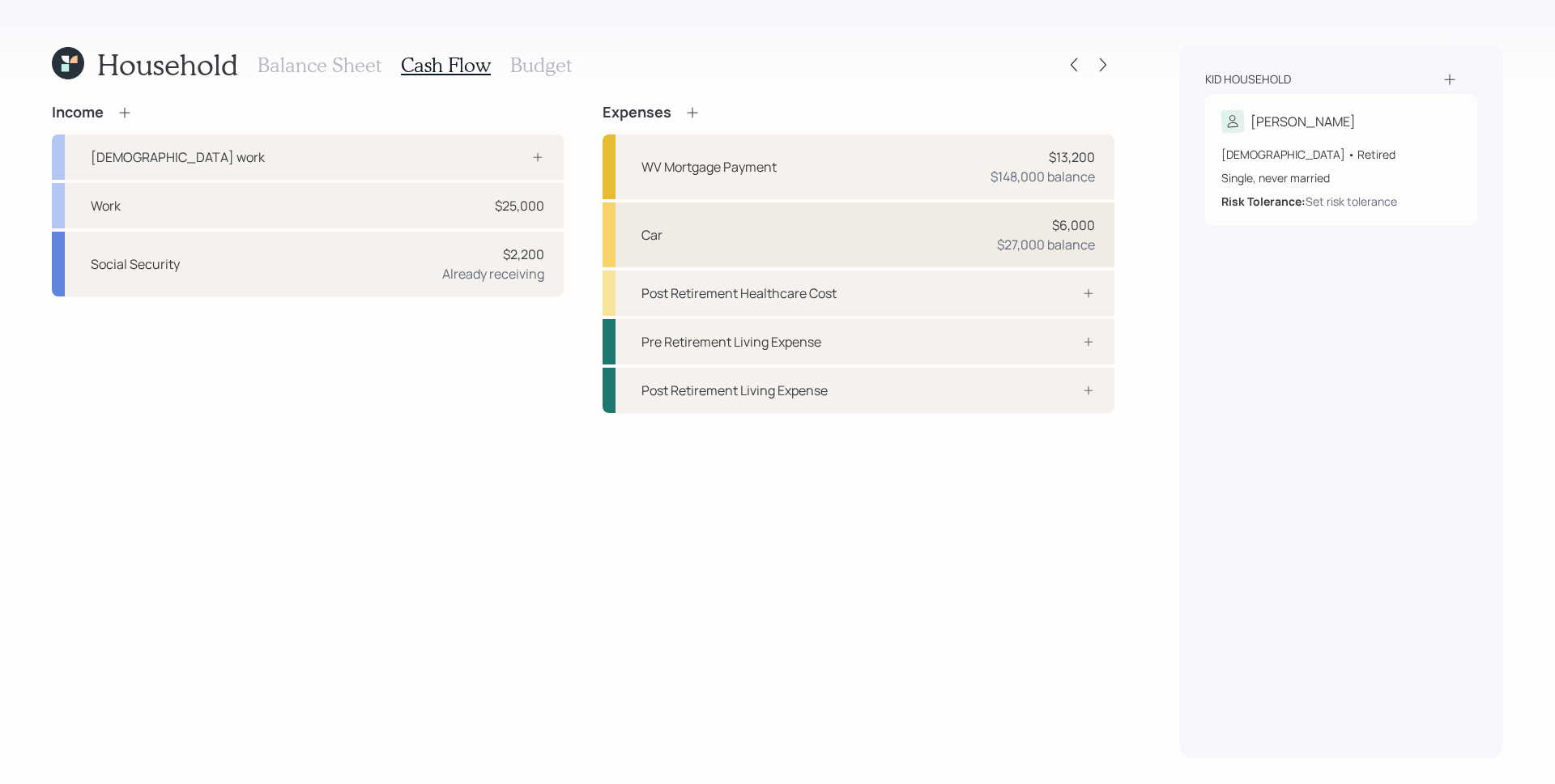
click at [1078, 249] on div "$27,000 balance" at bounding box center [1046, 245] width 98 height 20
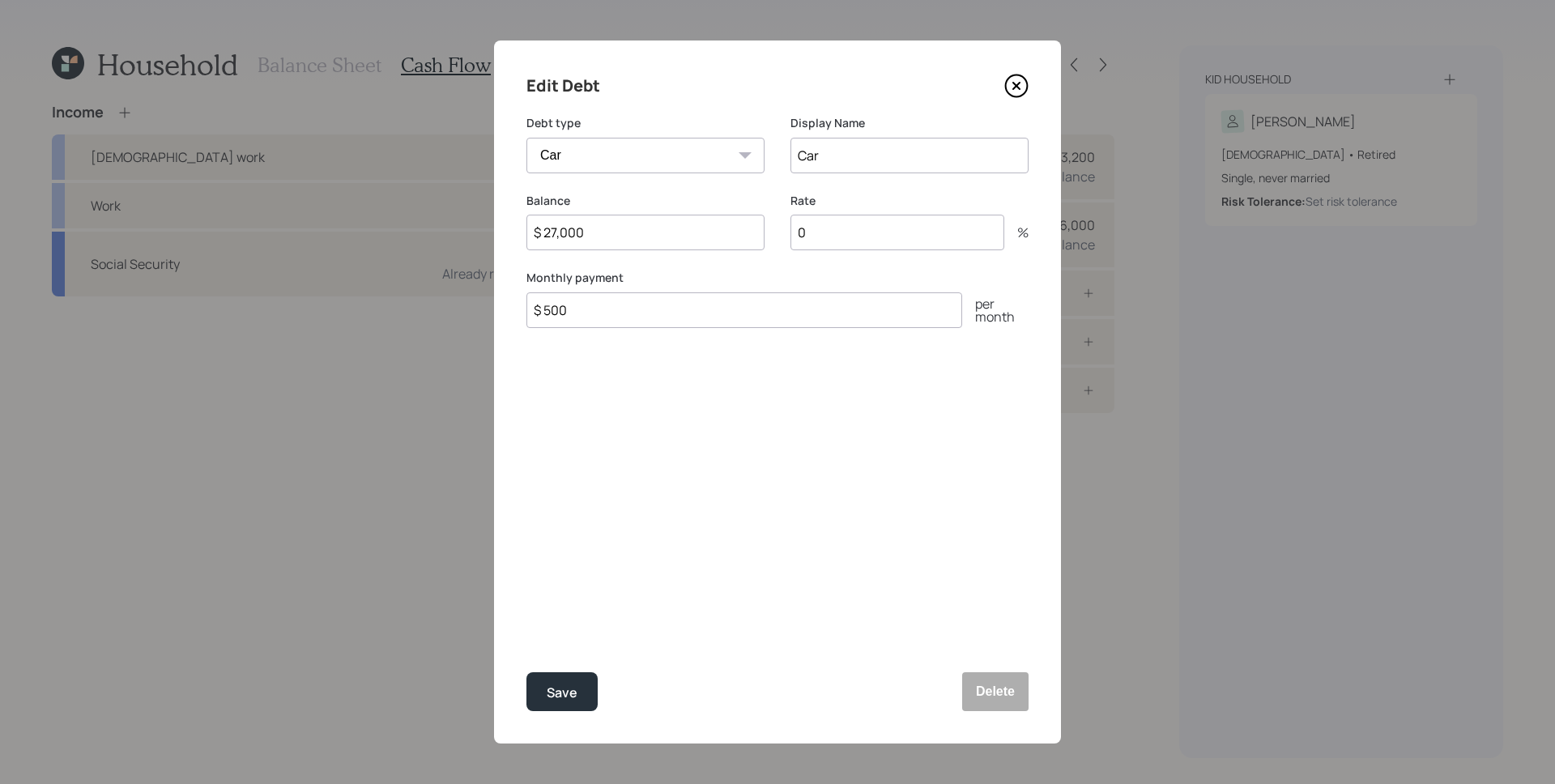
click at [1019, 85] on icon at bounding box center [1016, 85] width 25 height 25
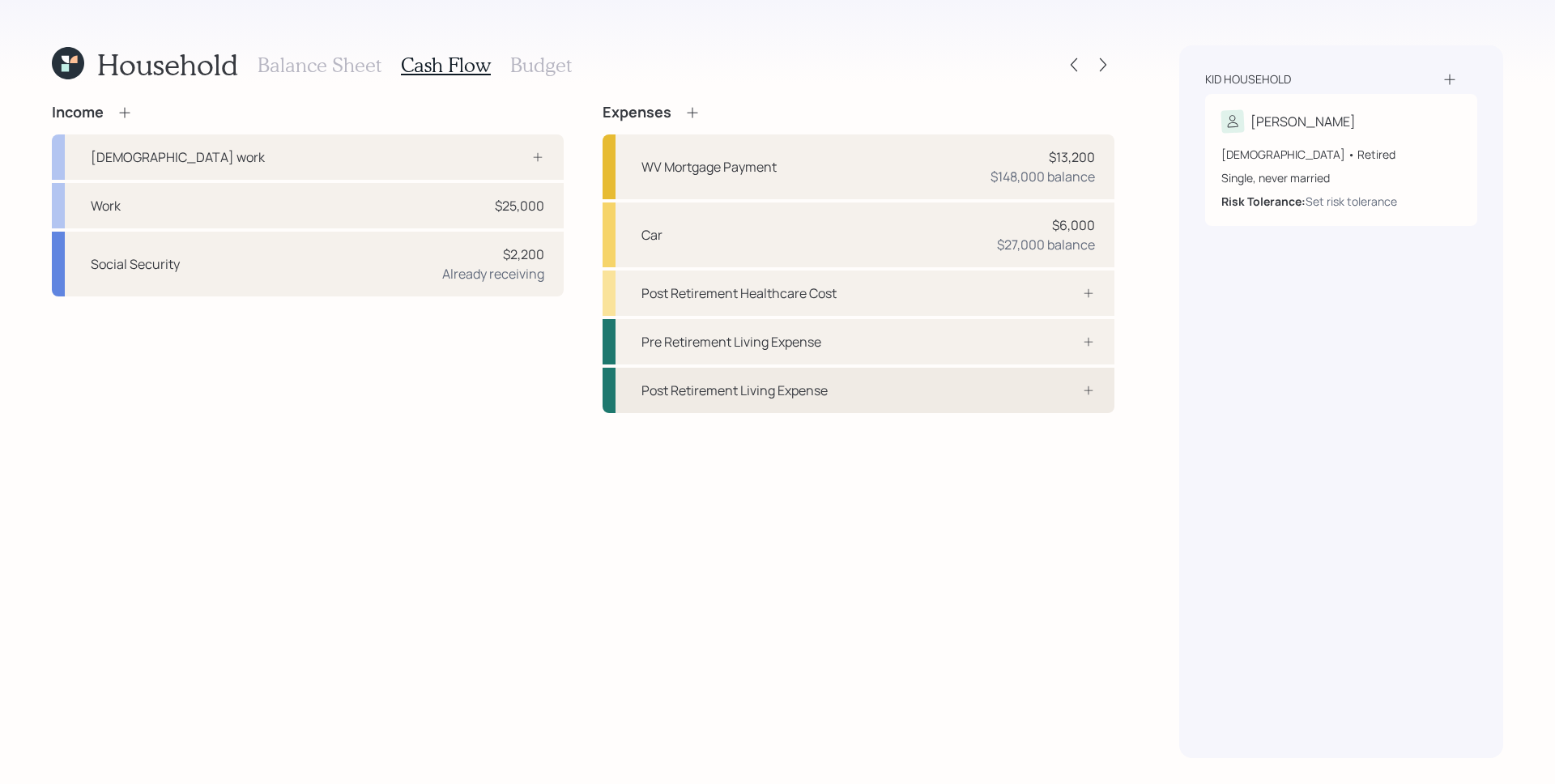
click at [1063, 389] on div at bounding box center [1071, 390] width 49 height 13
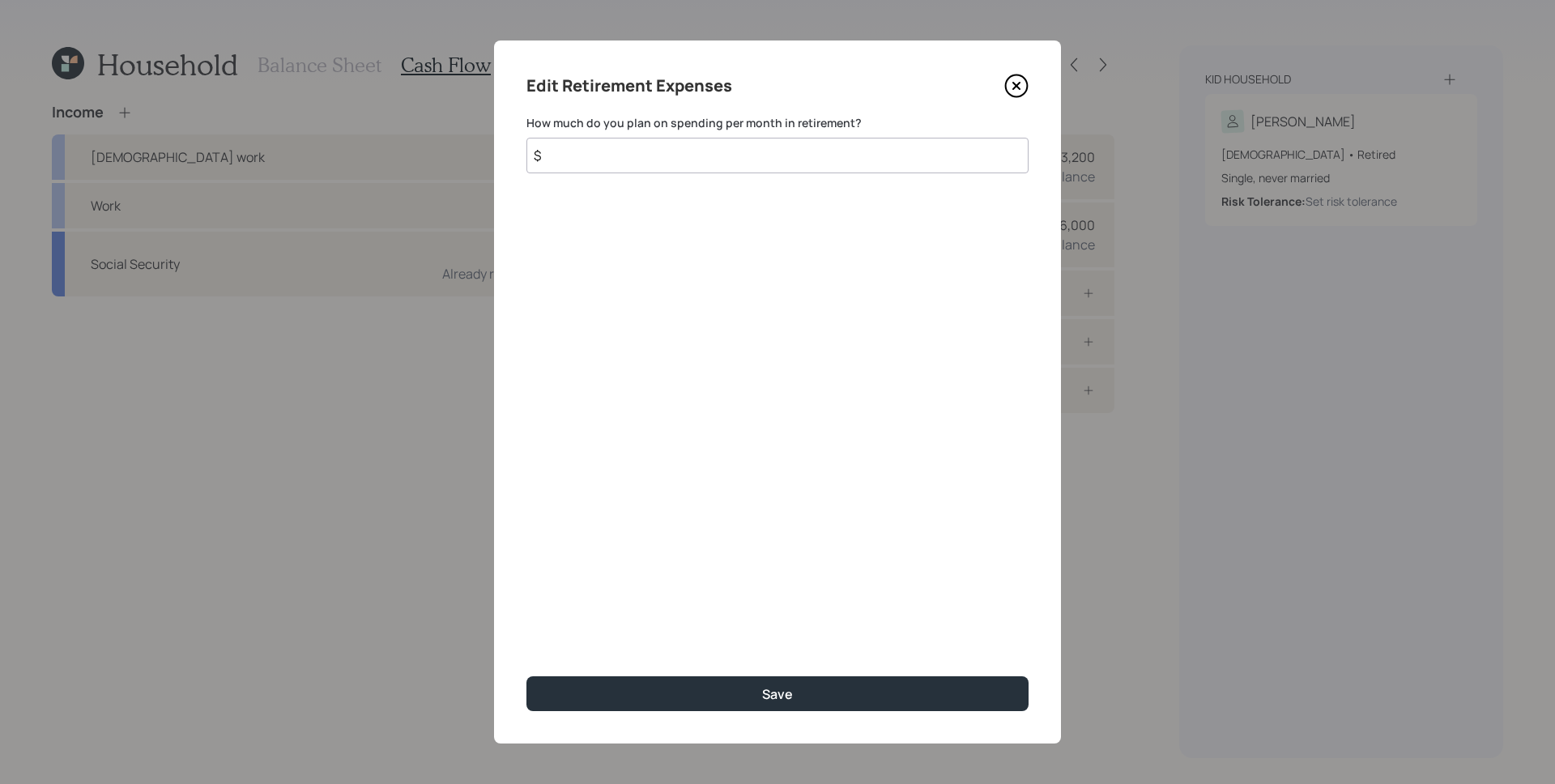
click at [820, 156] on input "$" at bounding box center [778, 155] width 502 height 36
type input "$ 2,400"
click at [527, 676] on button "Save" at bounding box center [778, 693] width 502 height 35
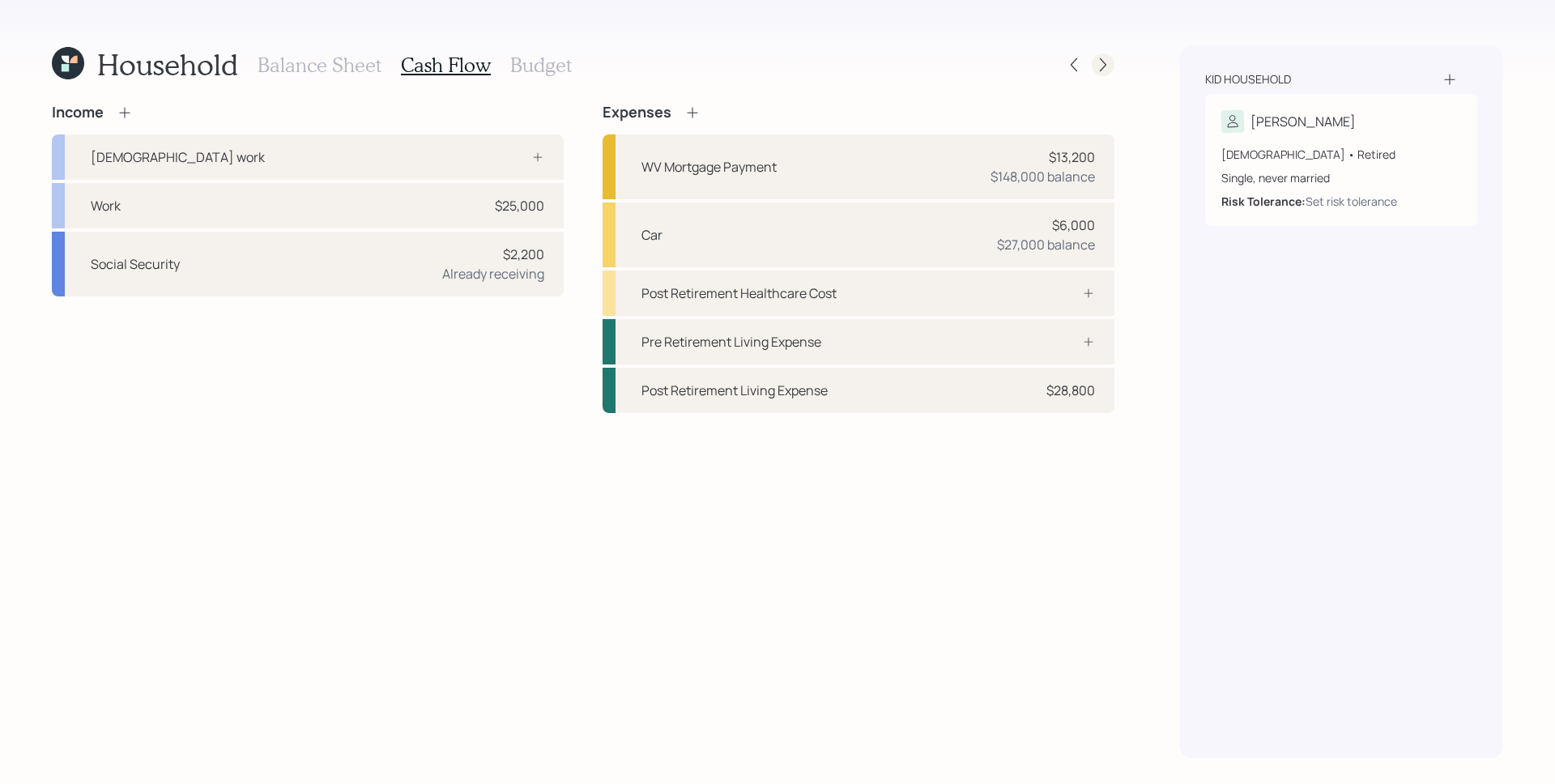
click at [1109, 63] on icon at bounding box center [1103, 64] width 16 height 16
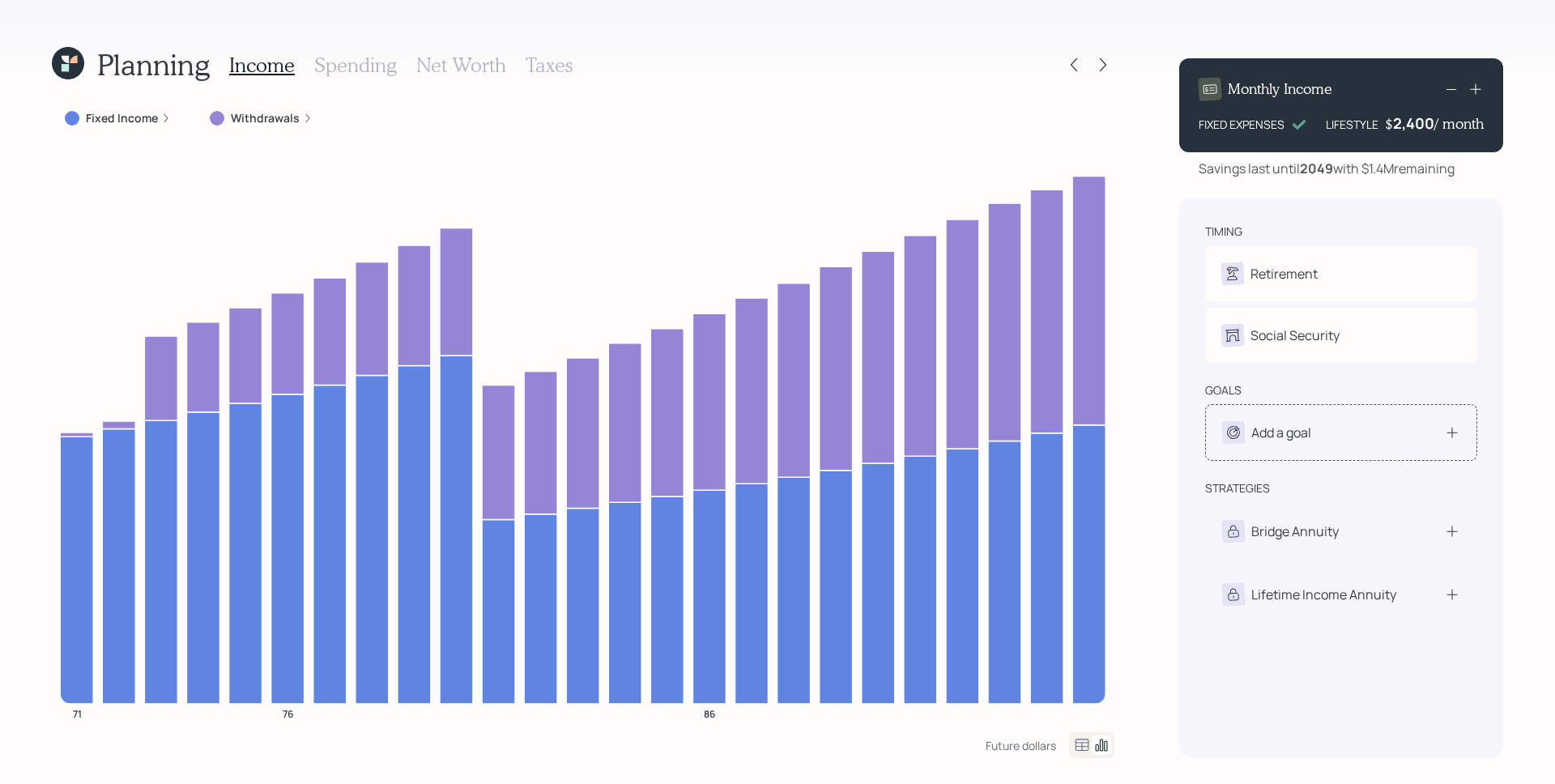
click at [1350, 432] on div "Add a goal" at bounding box center [1341, 432] width 238 height 23
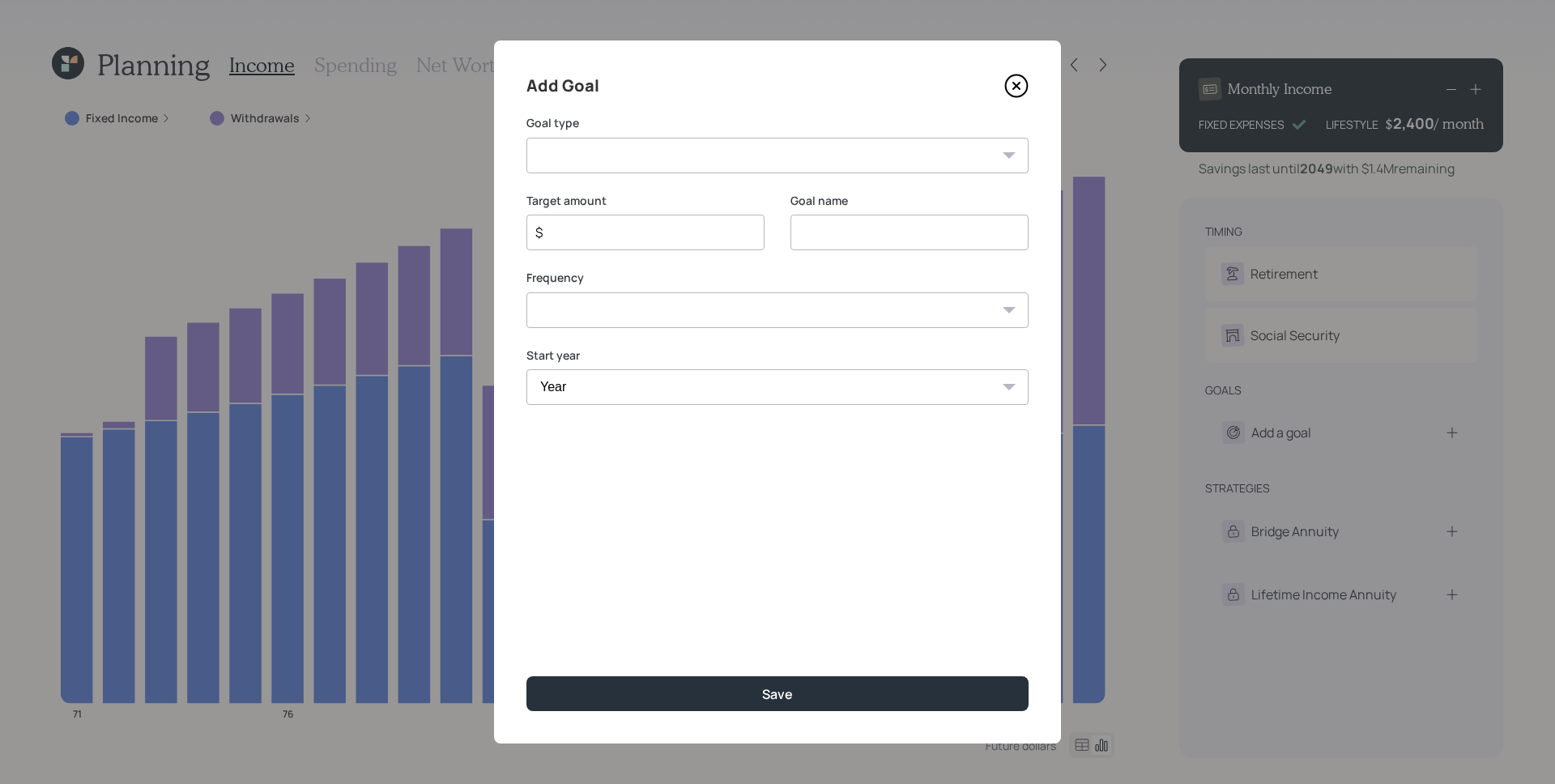
click at [815, 153] on select "Create an emergency fund Donate to charity Purchase a home Make a purchase Supp…" at bounding box center [778, 155] width 502 height 36
select select "other"
click at [527, 138] on select "Create an emergency fund Donate to charity Purchase a home Make a purchase Supp…" at bounding box center [778, 155] width 502 height 36
click at [888, 219] on input "Other" at bounding box center [909, 233] width 238 height 36
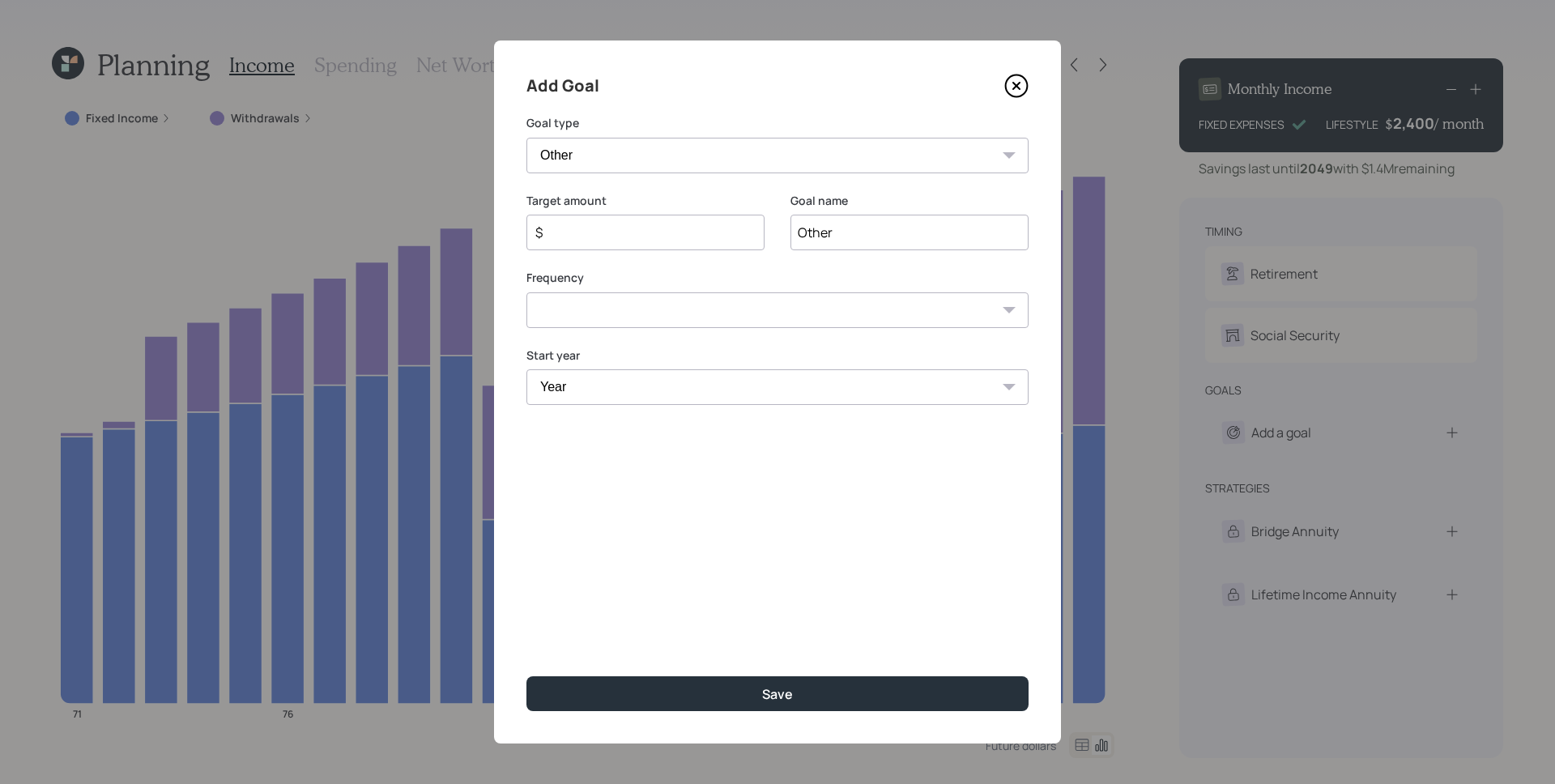
click at [893, 226] on input "Other" at bounding box center [909, 233] width 238 height 36
click at [895, 233] on input "Other" at bounding box center [909, 233] width 238 height 36
click at [896, 234] on input "Other" at bounding box center [909, 233] width 238 height 36
type input "Annuity Income"
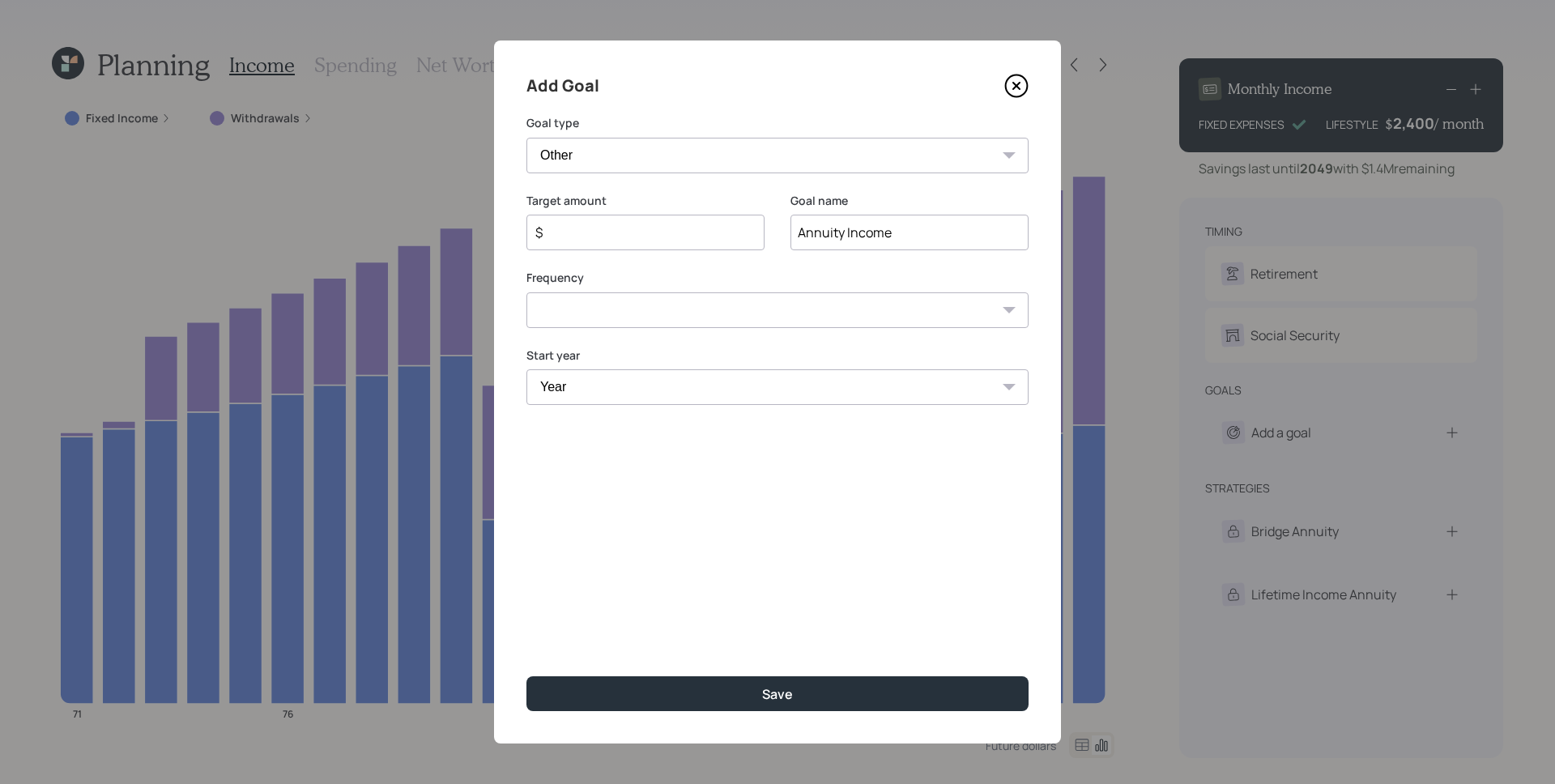
click at [607, 229] on input "$" at bounding box center [639, 233] width 211 height 20
type input "$ 36,000"
click at [599, 334] on div "Add Goal Goal type Create an emergency fund Donate to charity Purchase a home M…" at bounding box center [778, 392] width 567 height 703
click at [602, 309] on select "One time Every 1 year Every 2 years Every 3 years Every 4 years Every 5 years E…" at bounding box center [778, 310] width 502 height 36
select select "1"
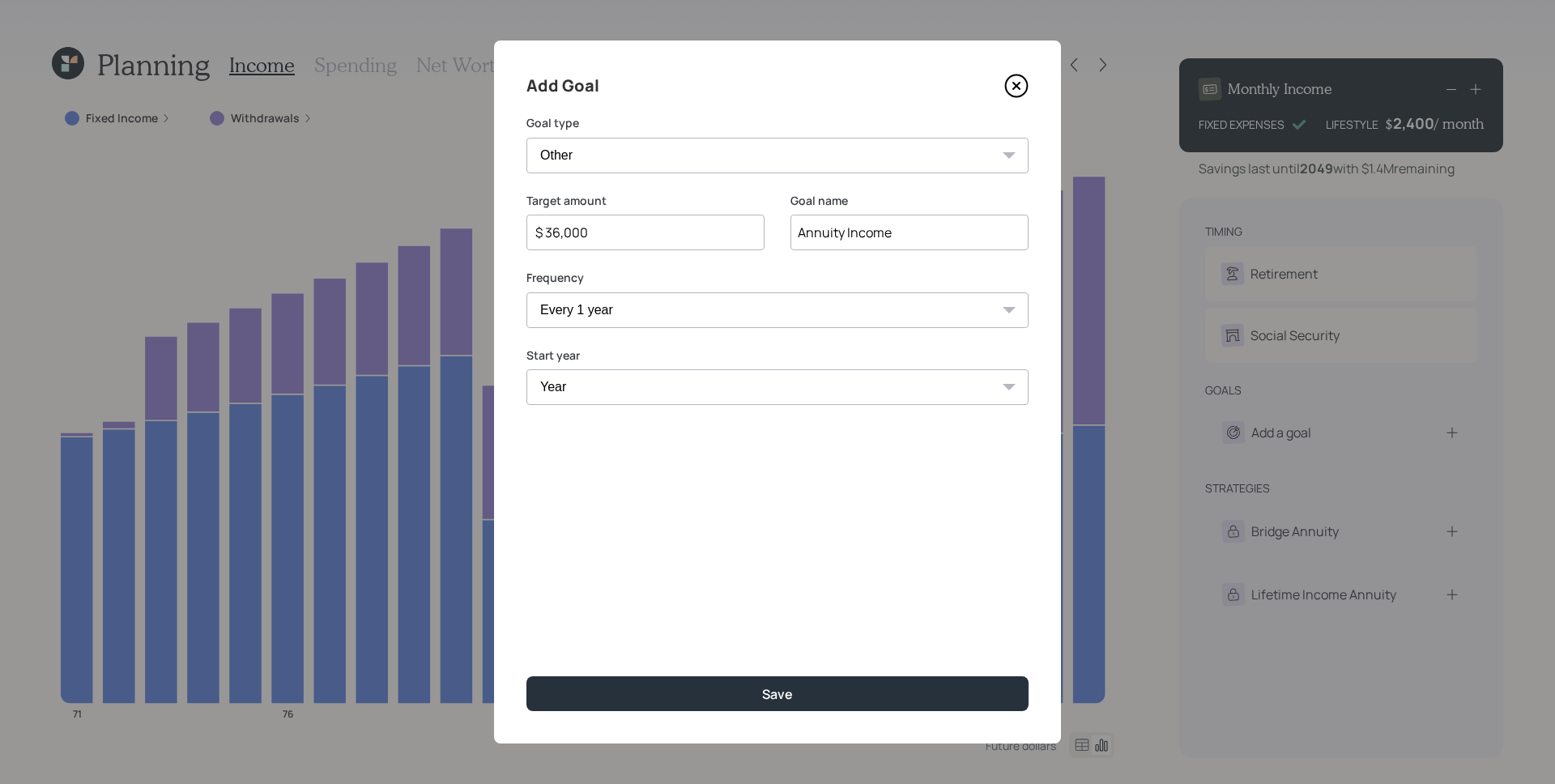
click at [527, 292] on select "One time Every 1 year Every 2 years Every 3 years Every 4 years Every 5 years E…" at bounding box center [778, 310] width 502 height 36
click at [607, 393] on select "Year 2025 2026 2027 2028 2029 2030 2031 2032 2033 2034 2035 2036 2037 2038 2039…" at bounding box center [646, 387] width 238 height 36
select select "2025"
click at [527, 369] on select "Year 2025 2026 2027 2028 2029 2030 2031 2032 2033 2034 2035 2036 2037 2038 2039…" at bounding box center [646, 387] width 238 height 36
click at [852, 397] on select "Year 2025 2026 2027 2028 2029 2030 2031 2032 2033 2034 2035 2036 2037 2038 2039…" at bounding box center [909, 387] width 238 height 36
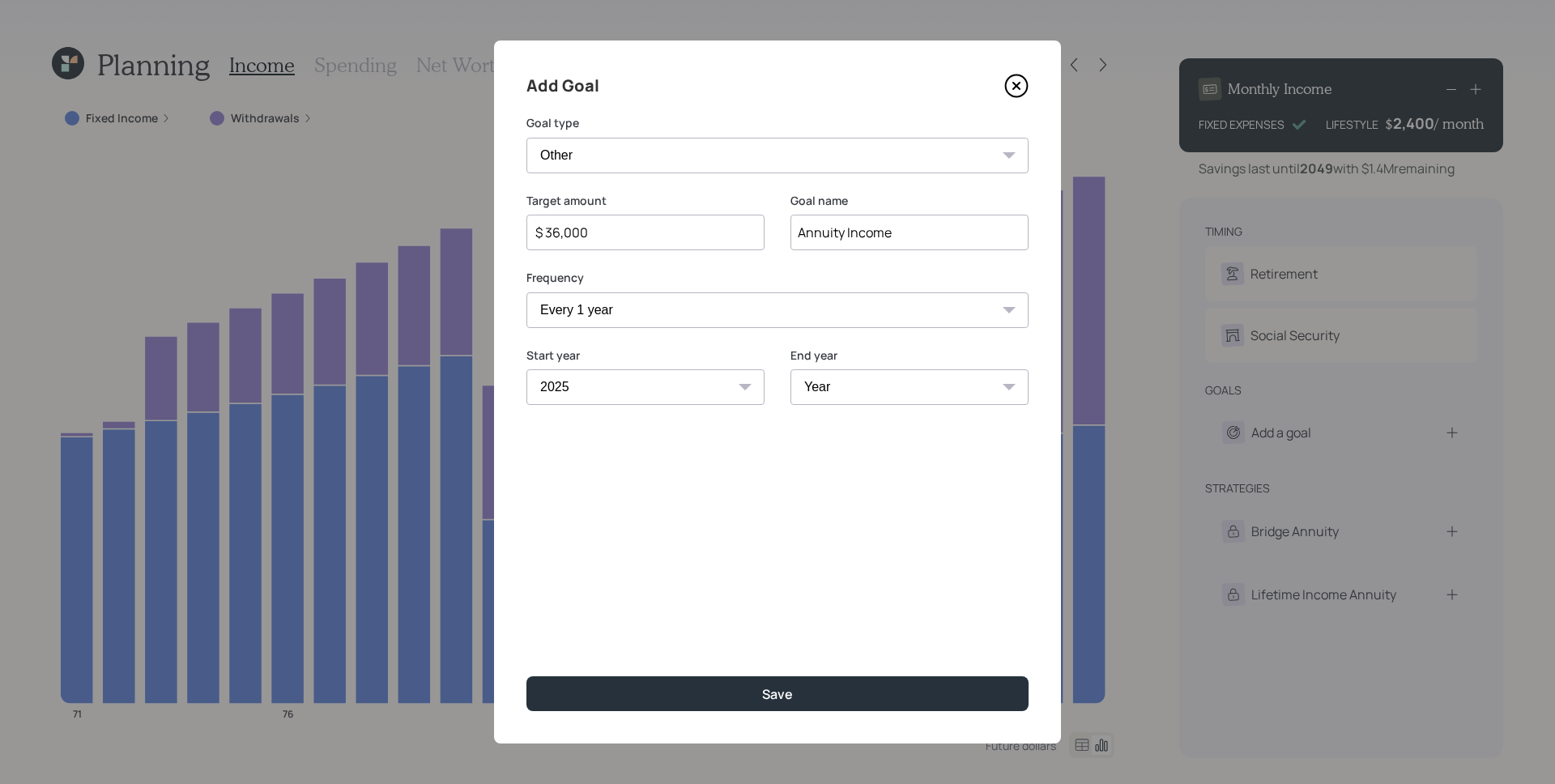
select select "2026"
click at [790, 369] on select "Year 2025 2026 2027 2028 2029 2030 2031 2032 2033 2034 2035 2036 2037 2038 2039…" at bounding box center [909, 387] width 238 height 36
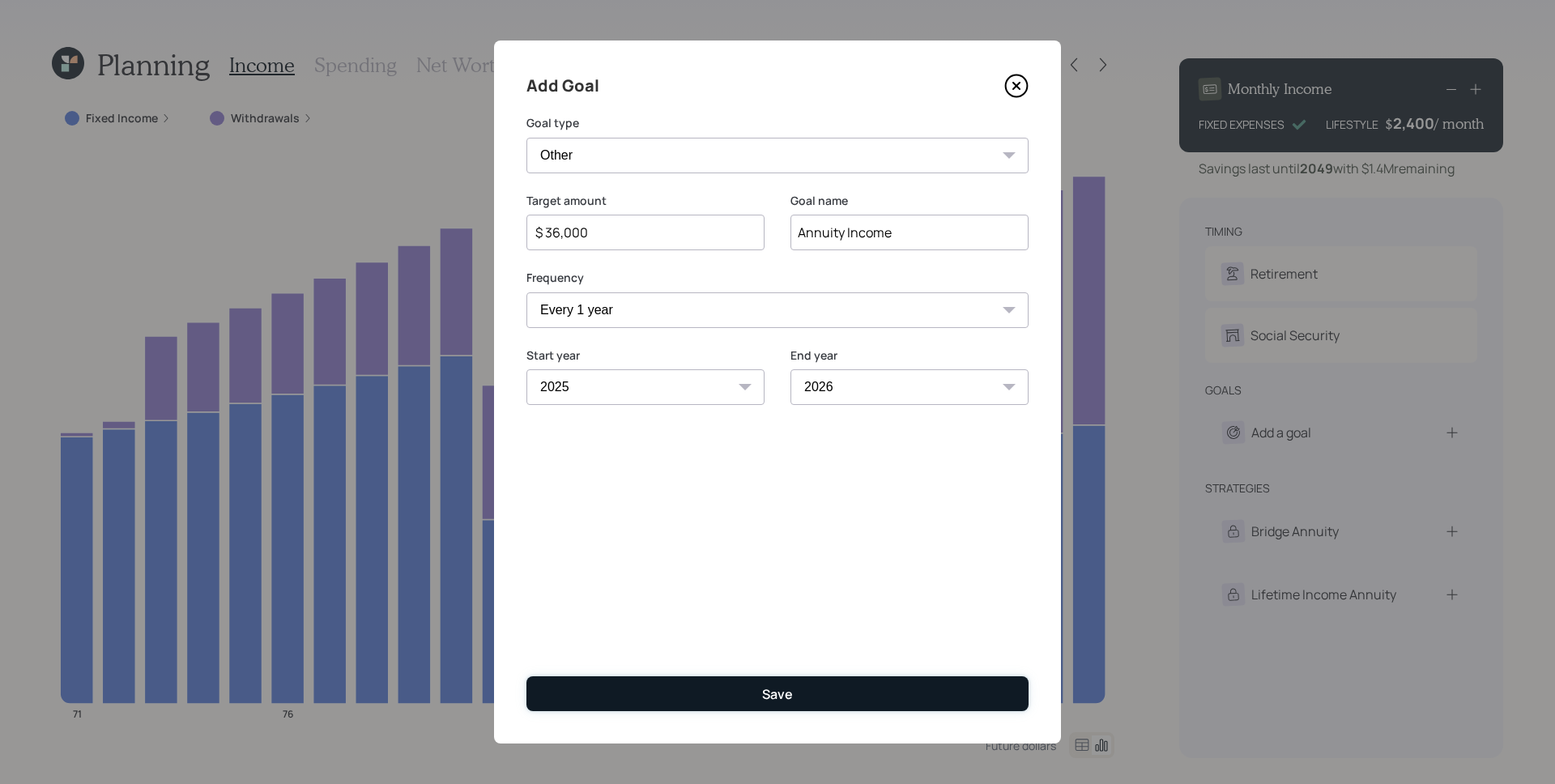
click at [763, 685] on div "Save" at bounding box center [778, 694] width 31 height 18
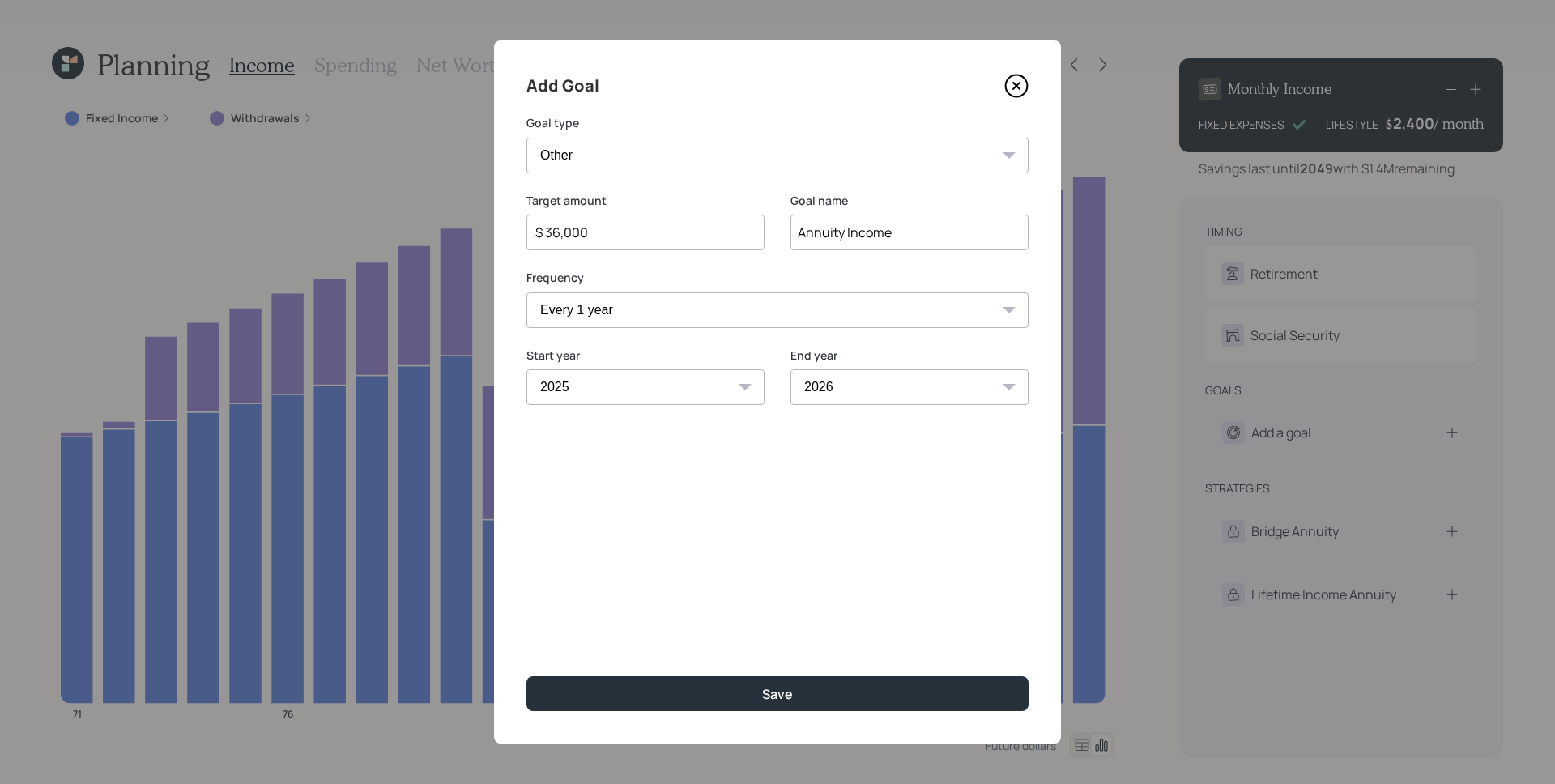
type input "$"
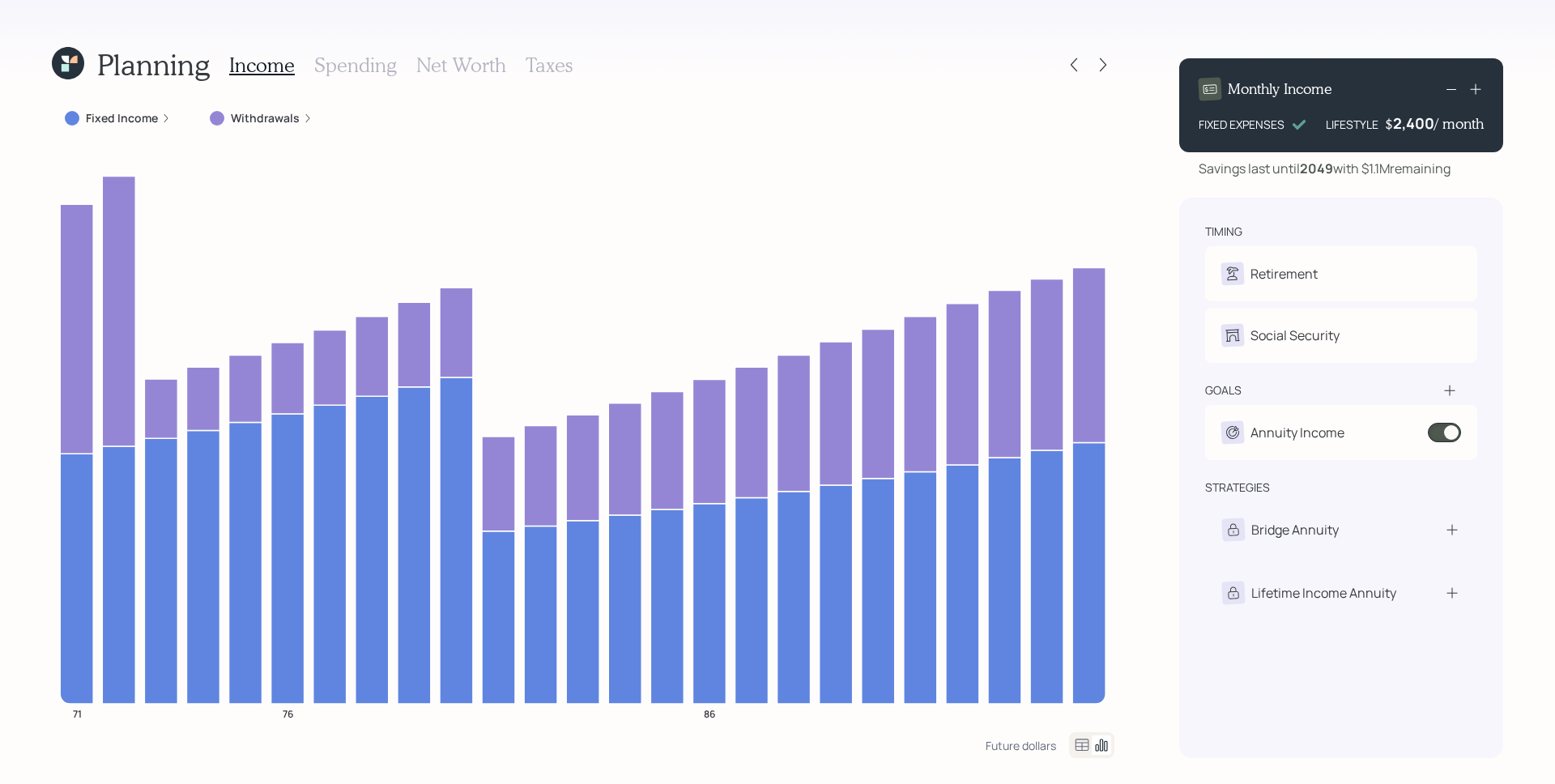
click at [342, 68] on h3 "Spending" at bounding box center [355, 65] width 82 height 24
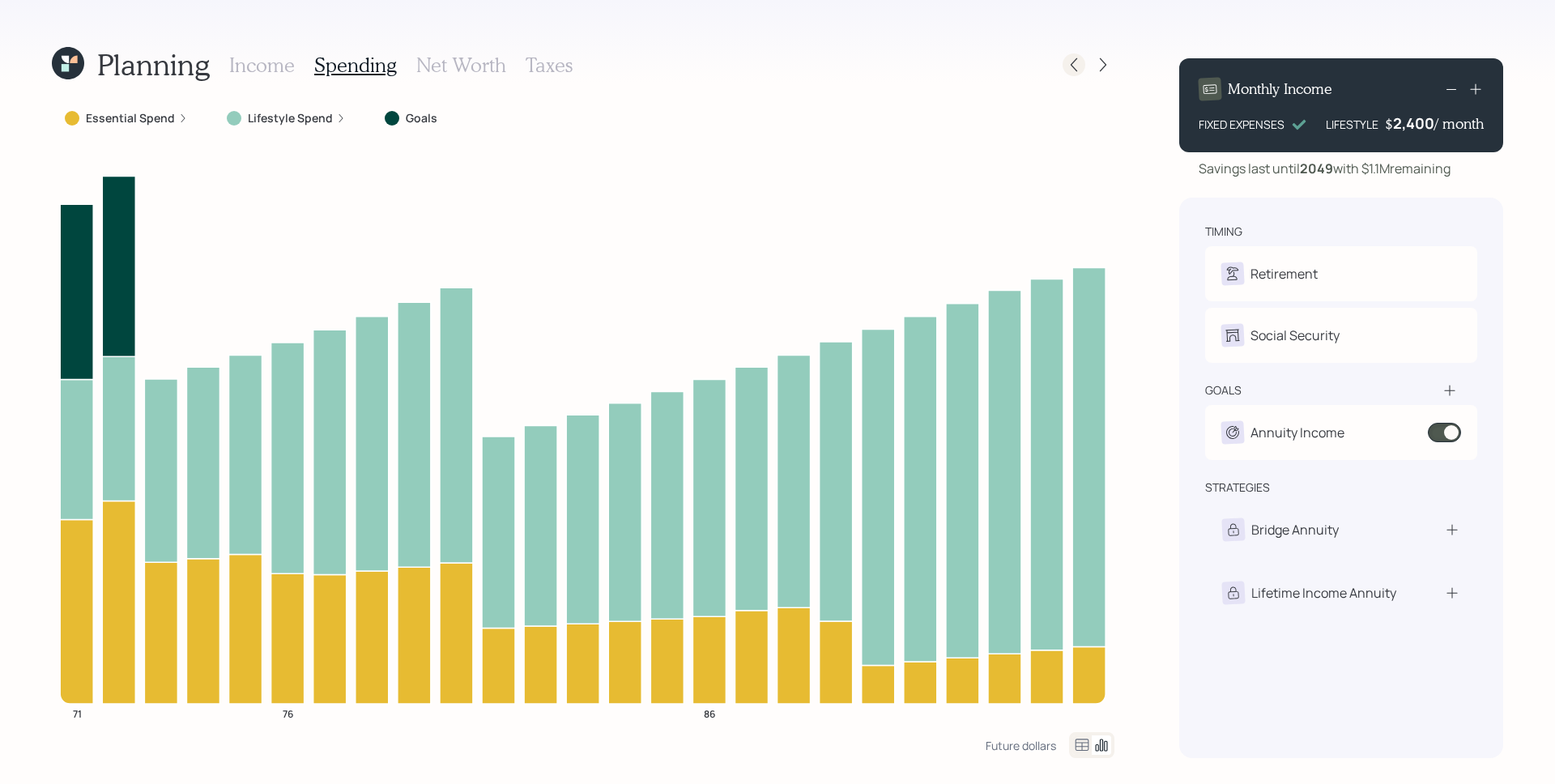
click at [1075, 72] on icon at bounding box center [1074, 64] width 16 height 16
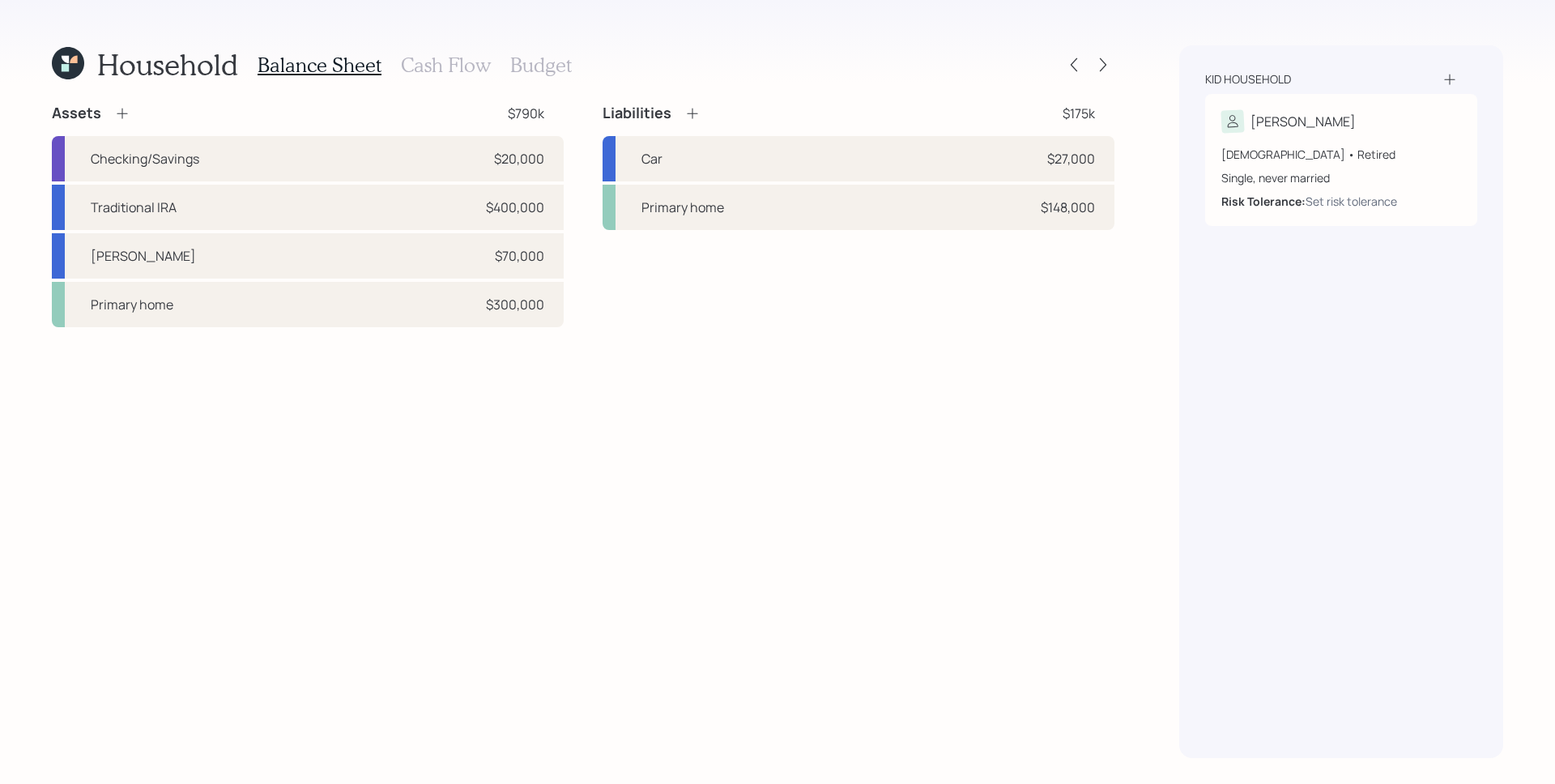
click at [1120, 67] on div "Household Balance Sheet Cash Flow Budget Assets $790k Checking/Savings $20,000 …" at bounding box center [778, 392] width 1555 height 784
click at [463, 69] on h3 "Cash Flow" at bounding box center [446, 65] width 90 height 24
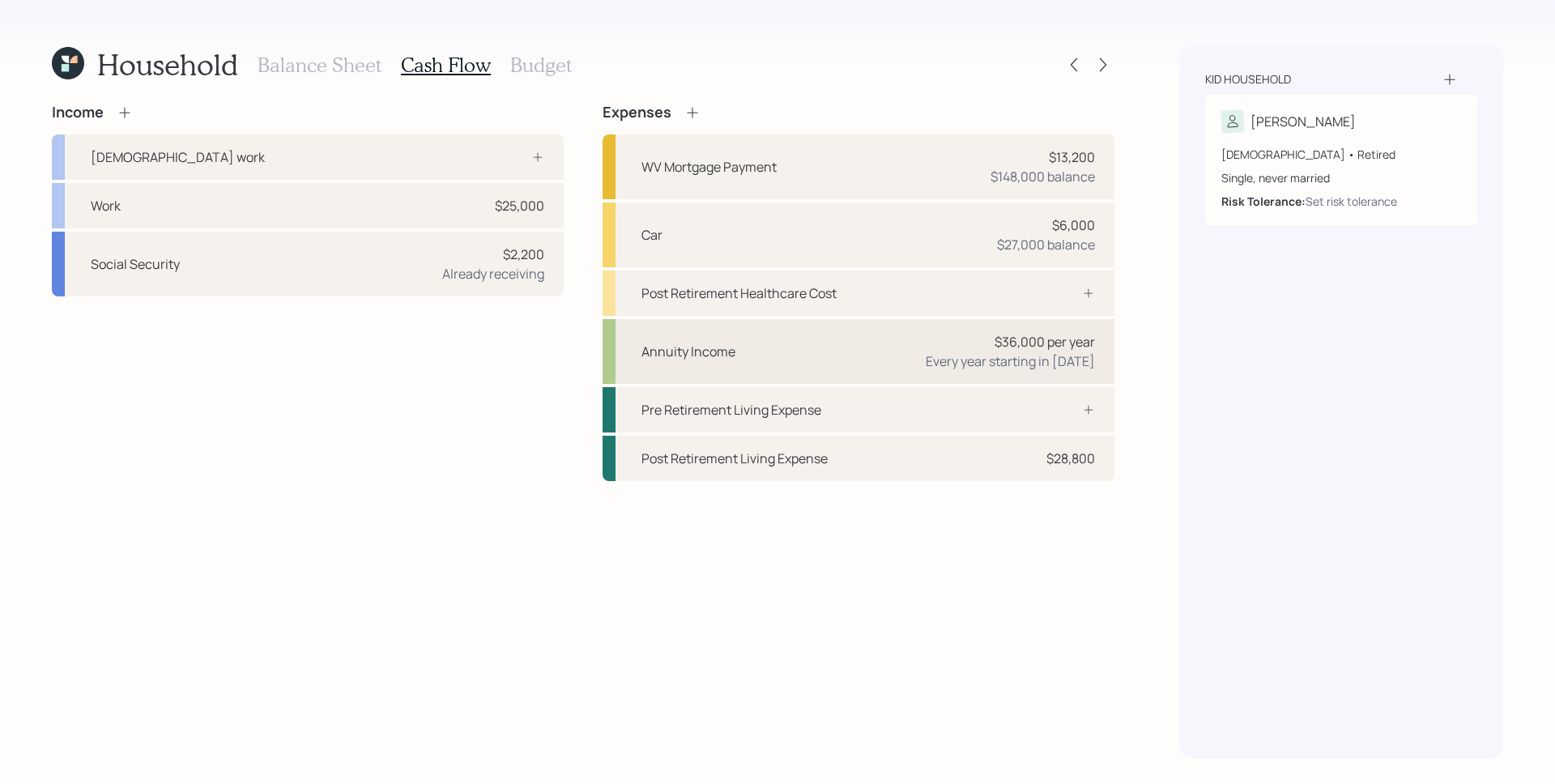
click at [872, 346] on div "Annuity Income $36,000 per year Every year starting in 2025" at bounding box center [858, 350] width 512 height 64
select select "1"
select select "2026"
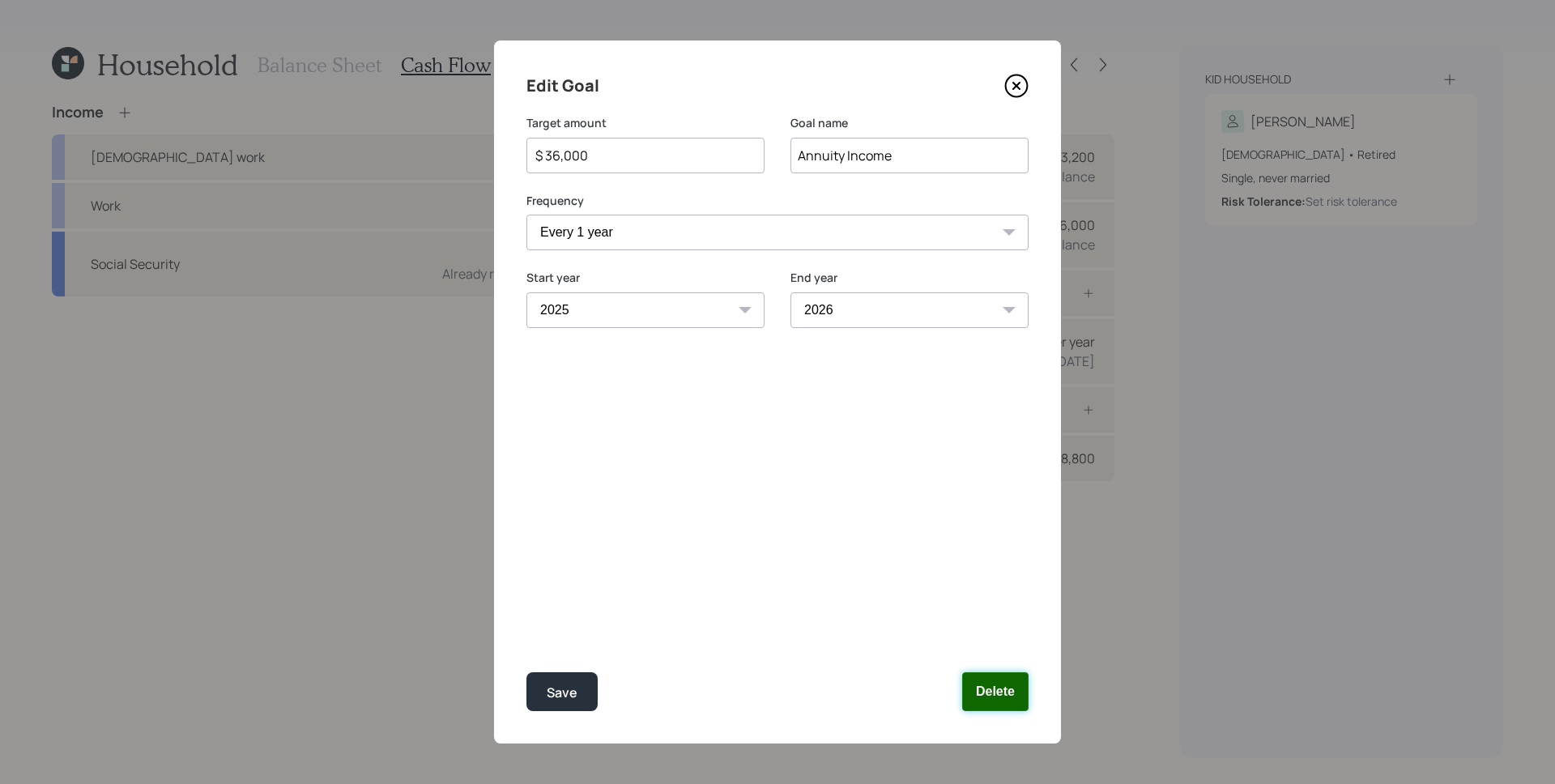
click at [1011, 696] on button "Delete" at bounding box center [995, 691] width 66 height 39
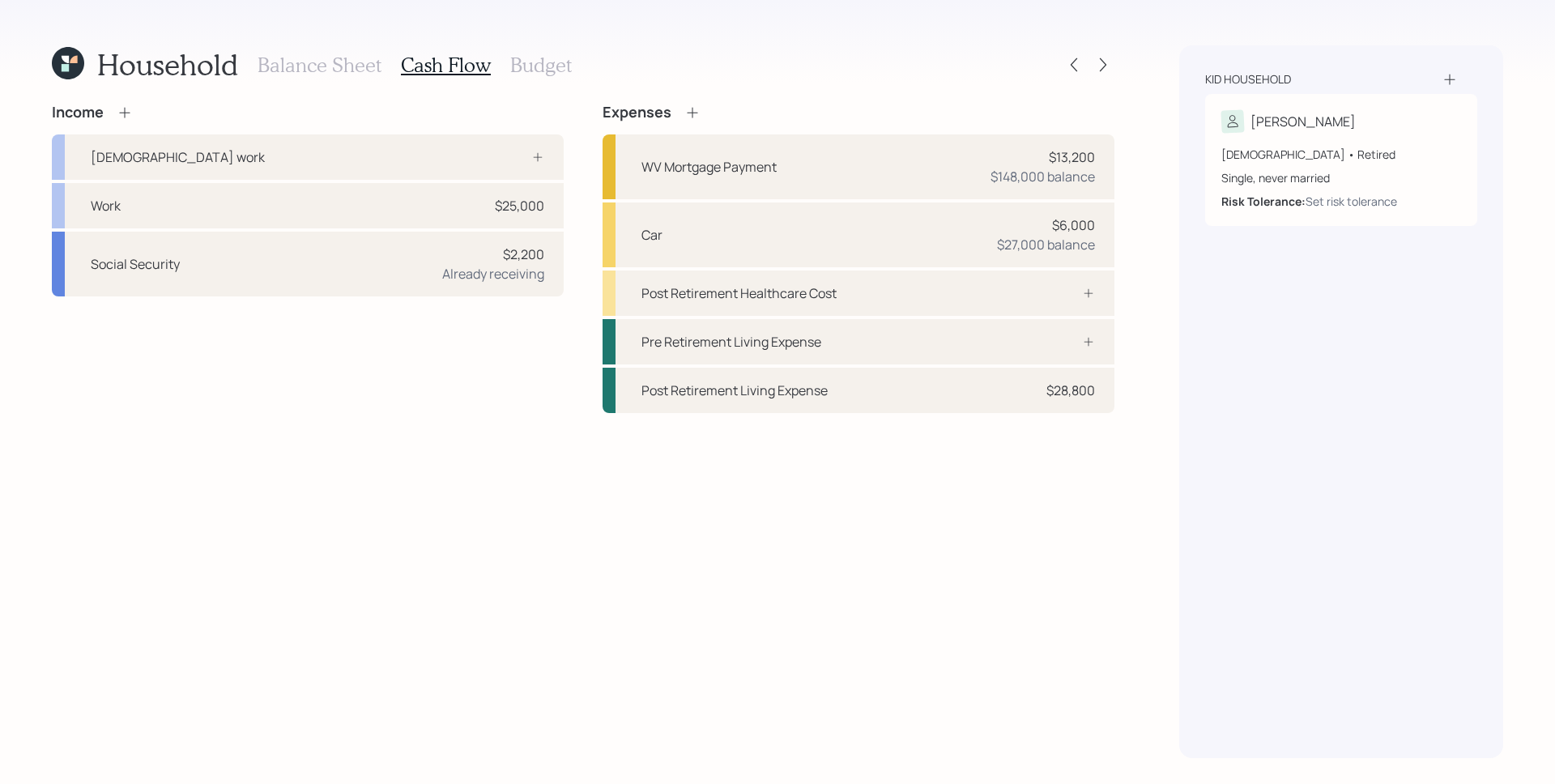
click at [127, 113] on icon at bounding box center [125, 112] width 16 height 16
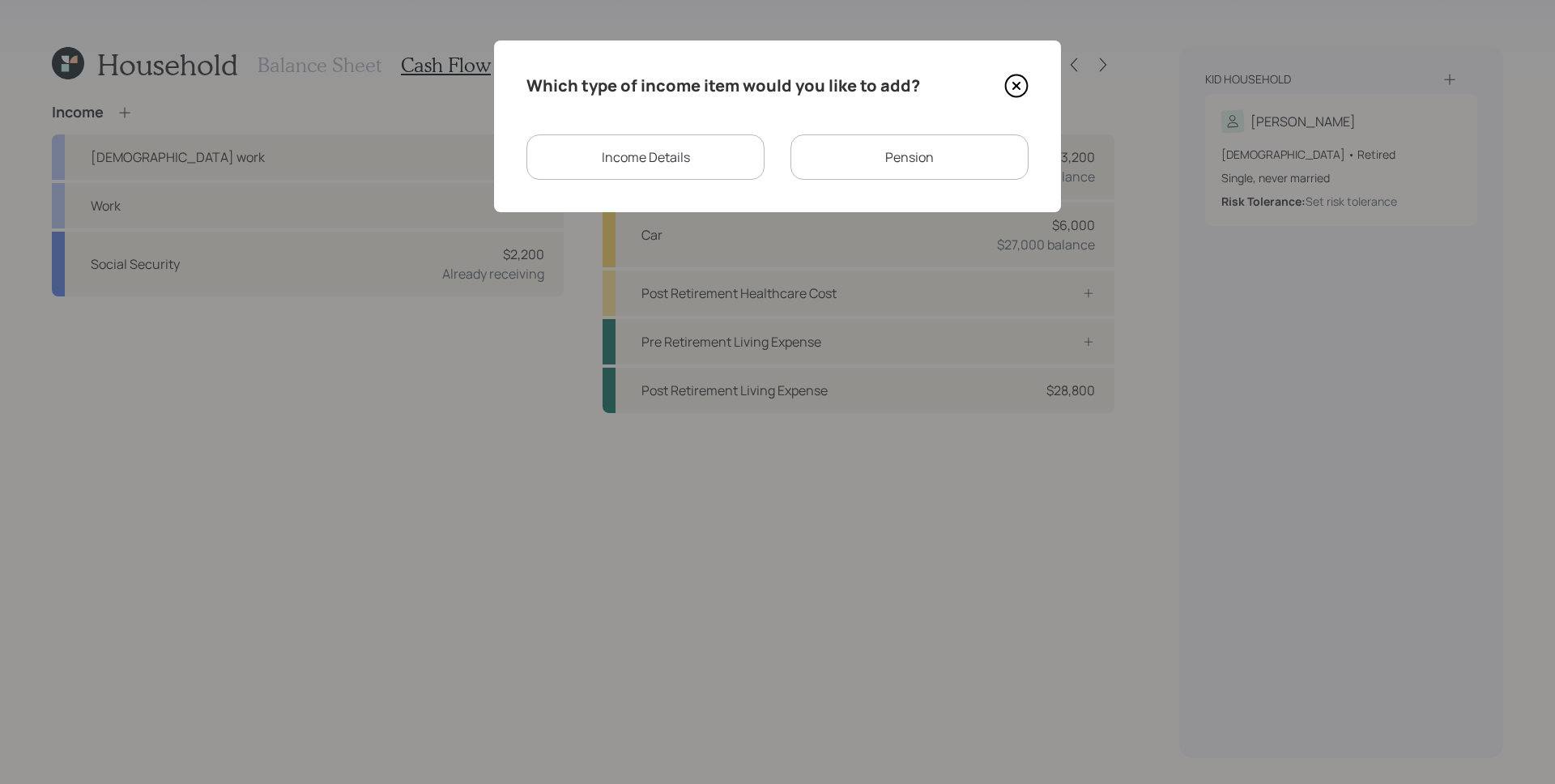
click at [675, 162] on div "Income Details" at bounding box center [646, 157] width 238 height 46
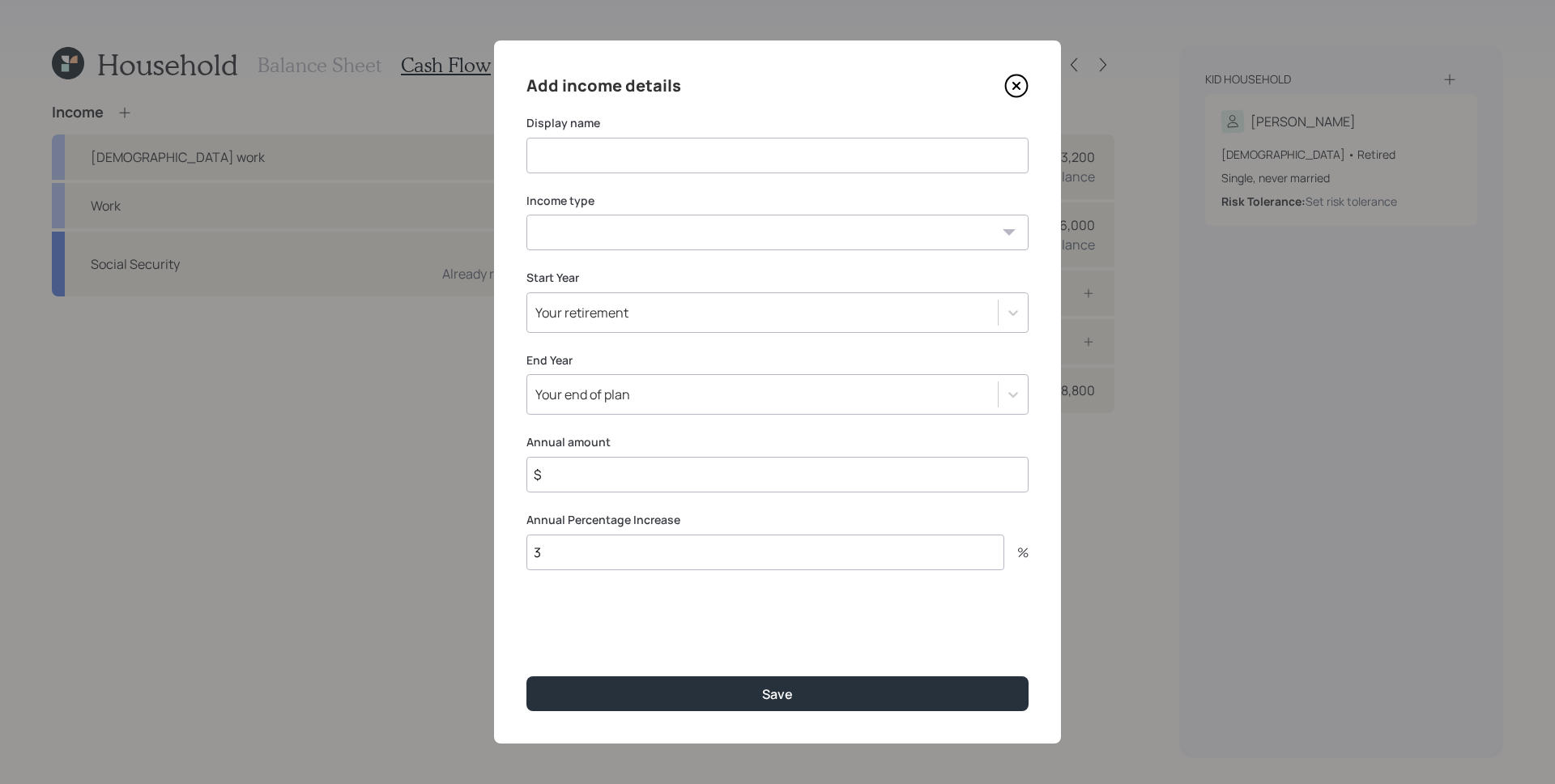
click at [716, 177] on div "Add income details Display name Income type Full-time work Part-time work Self …" at bounding box center [778, 392] width 567 height 703
click at [721, 160] on input at bounding box center [778, 155] width 502 height 36
click at [1003, 84] on div "Add income details" at bounding box center [778, 86] width 502 height 26
click at [1009, 86] on icon at bounding box center [1016, 85] width 25 height 25
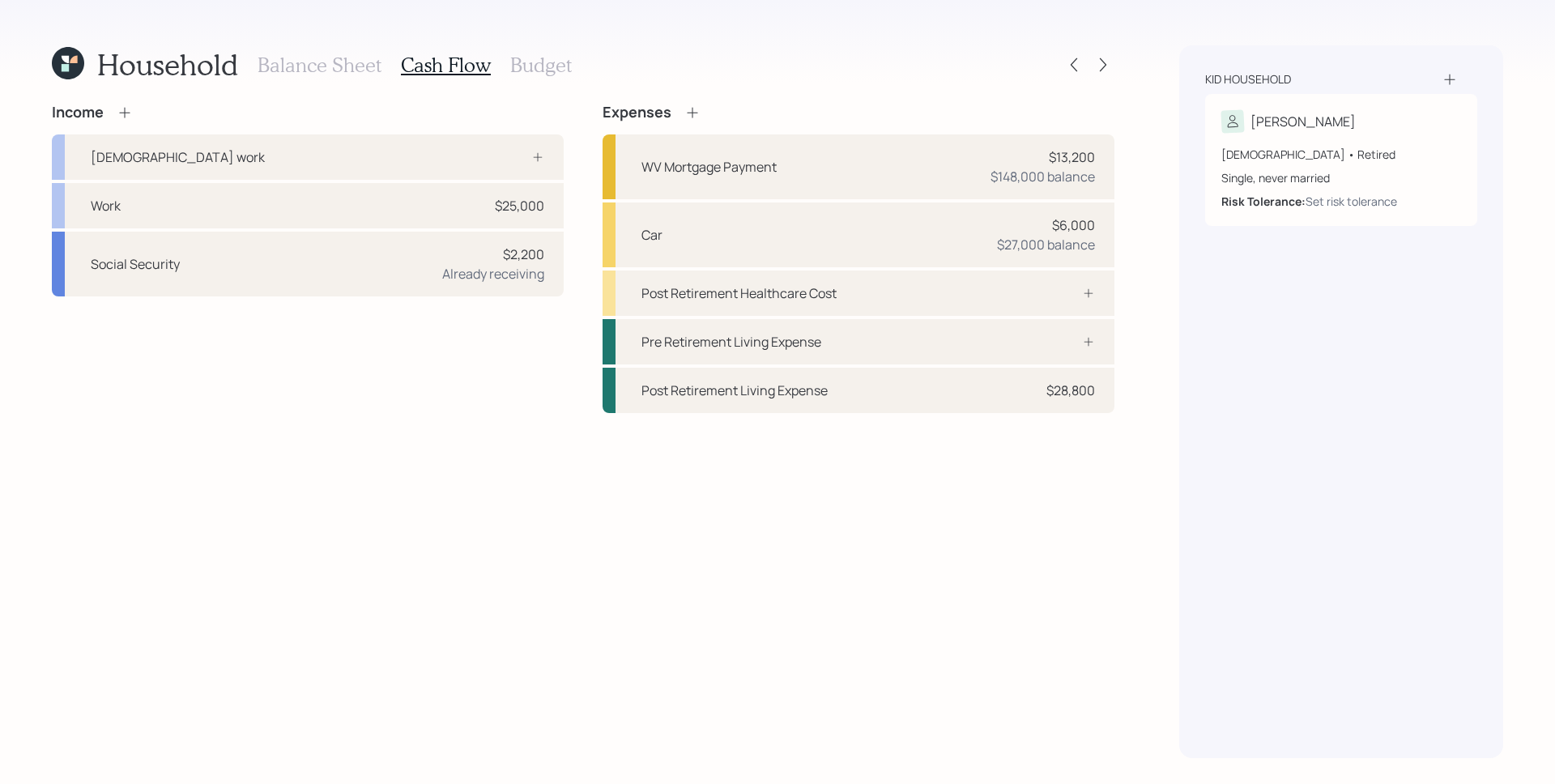
click at [124, 112] on icon at bounding box center [124, 112] width 11 height 11
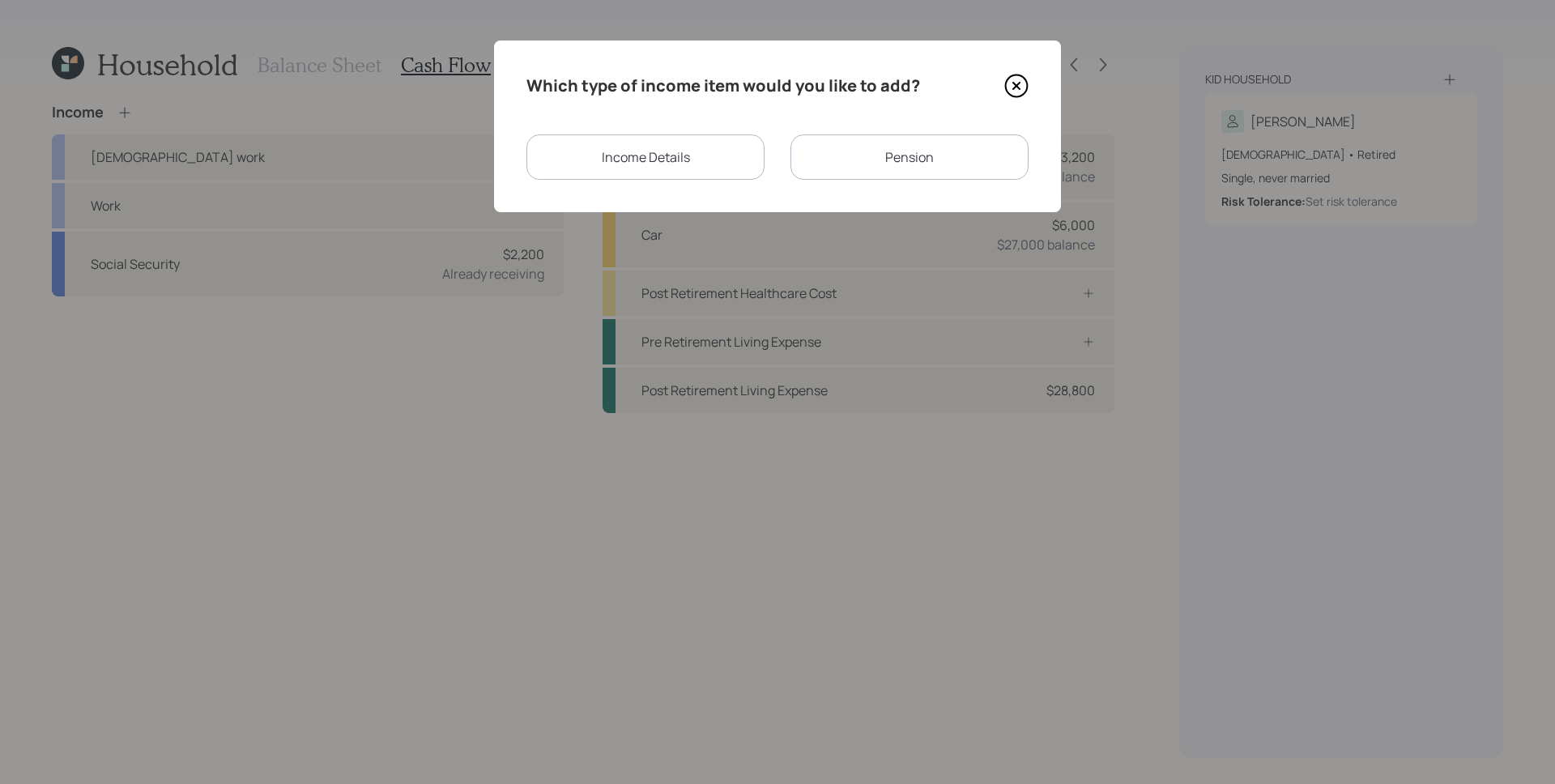
click at [863, 142] on div "Pension" at bounding box center [909, 157] width 238 height 46
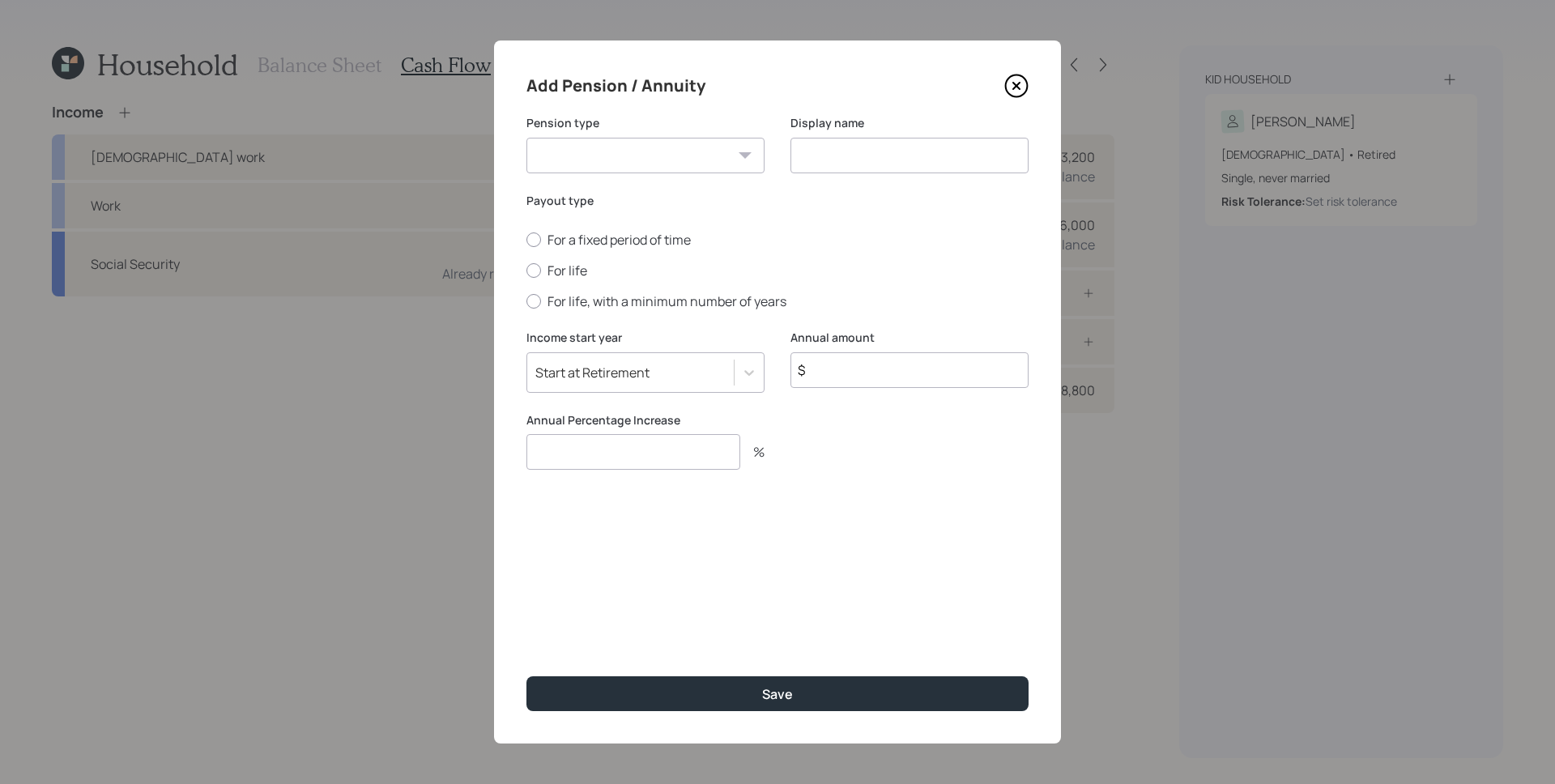
click at [651, 152] on select "Pension Annuity" at bounding box center [646, 155] width 238 height 36
select select "annuity"
click at [527, 138] on select "Pension Annuity" at bounding box center [646, 155] width 238 height 36
click at [841, 157] on input at bounding box center [909, 155] width 238 height 36
type input "Annuity"
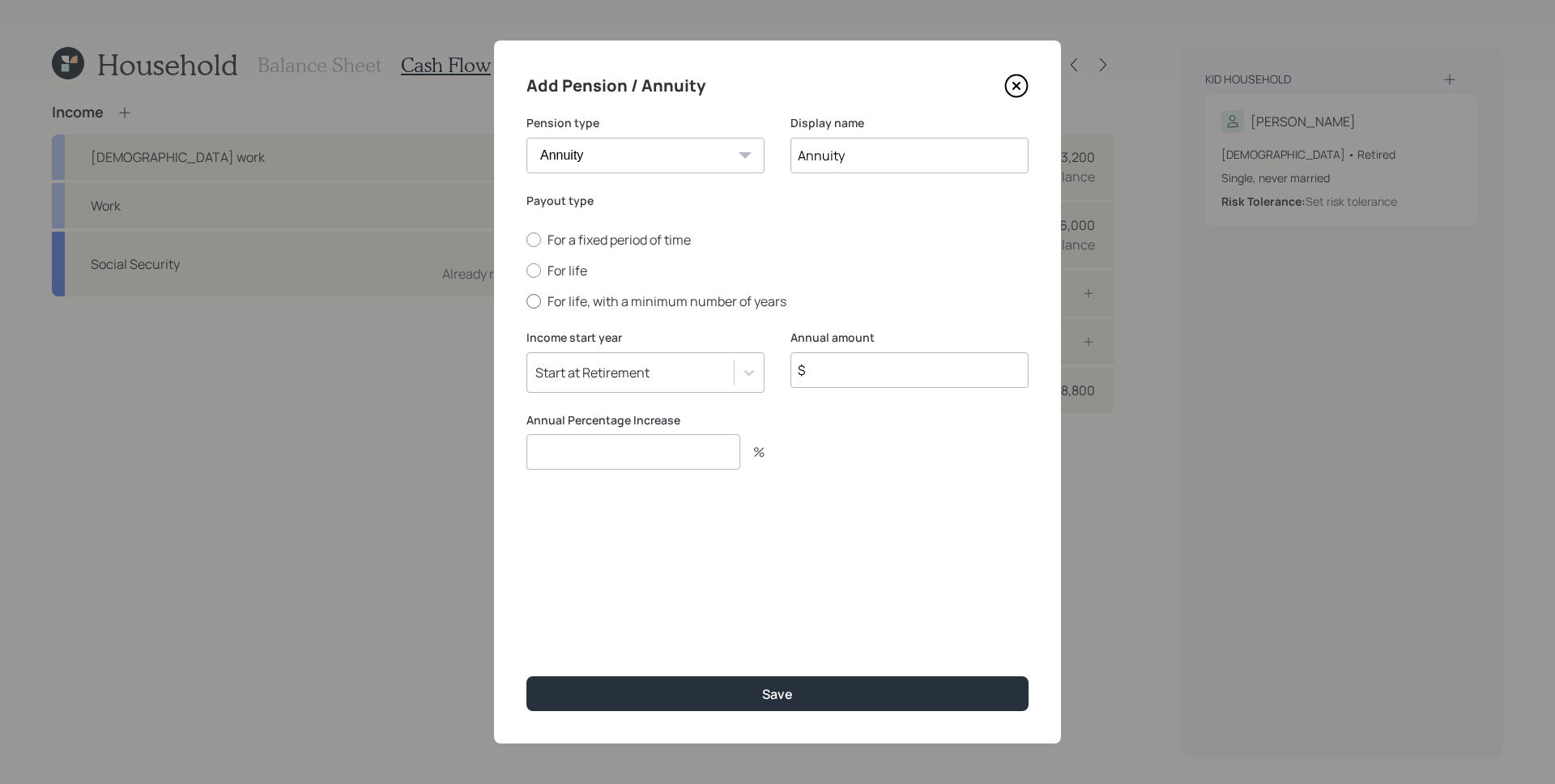
drag, startPoint x: 559, startPoint y: 265, endPoint x: 629, endPoint y: 298, distance: 77.4
click at [559, 265] on label "For life" at bounding box center [778, 270] width 502 height 18
click at [527, 270] on input "For life" at bounding box center [526, 270] width 1 height 1
radio input "true"
click at [871, 372] on input "$" at bounding box center [909, 370] width 238 height 36
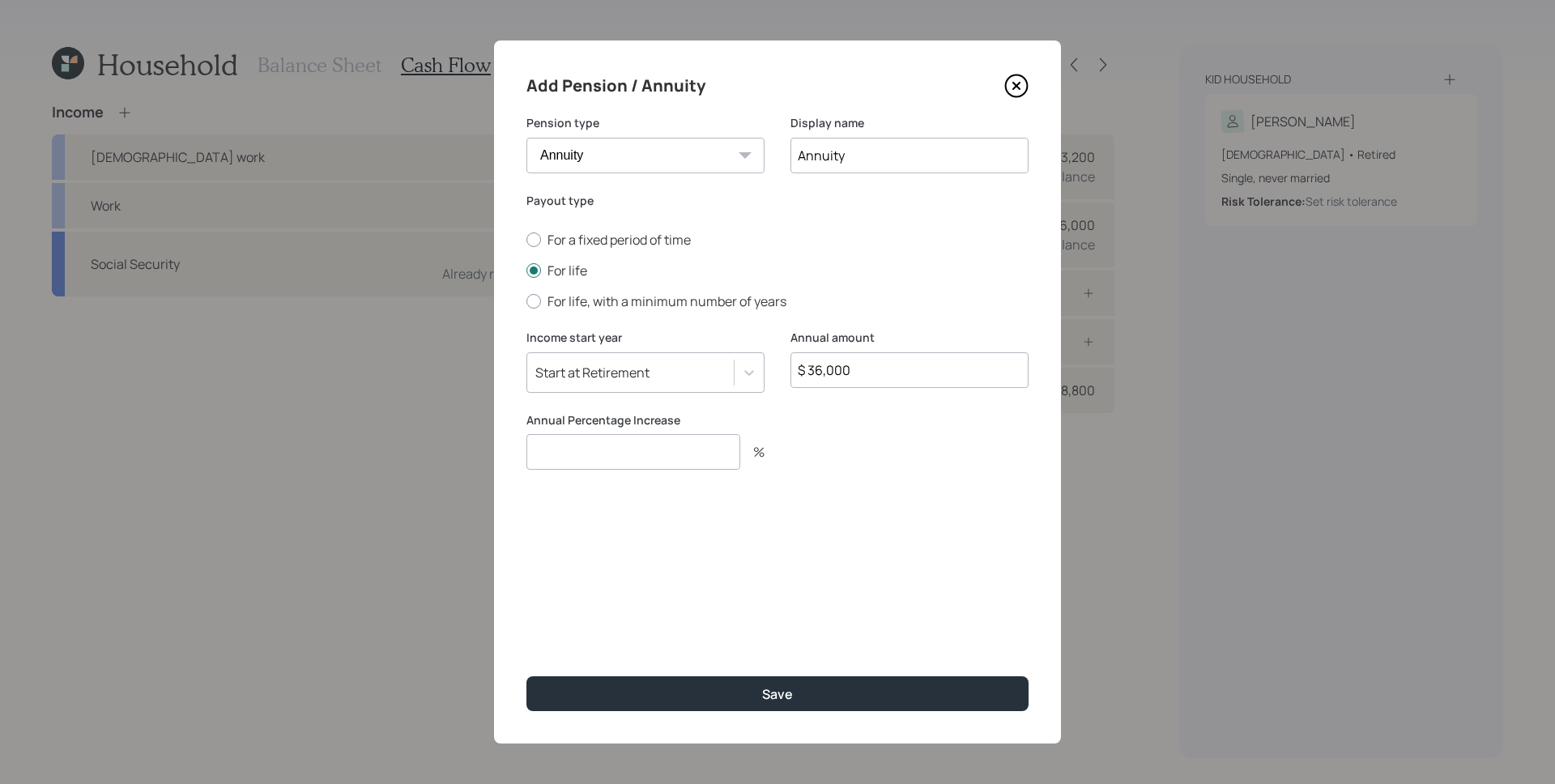
type input "$ 36,000"
type input "0"
click at [527, 676] on button "Save" at bounding box center [778, 693] width 502 height 35
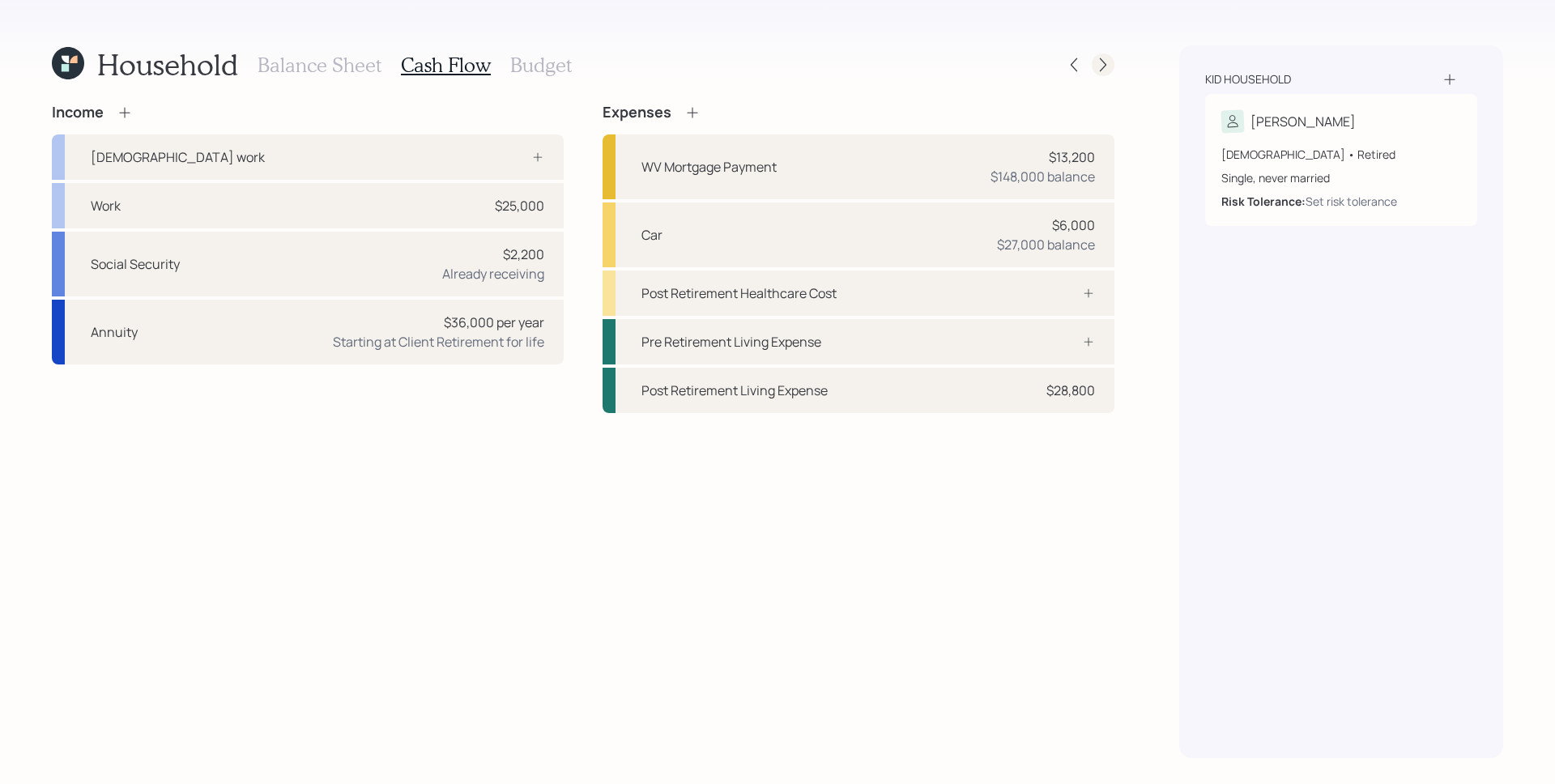
click at [1106, 62] on icon at bounding box center [1103, 64] width 16 height 16
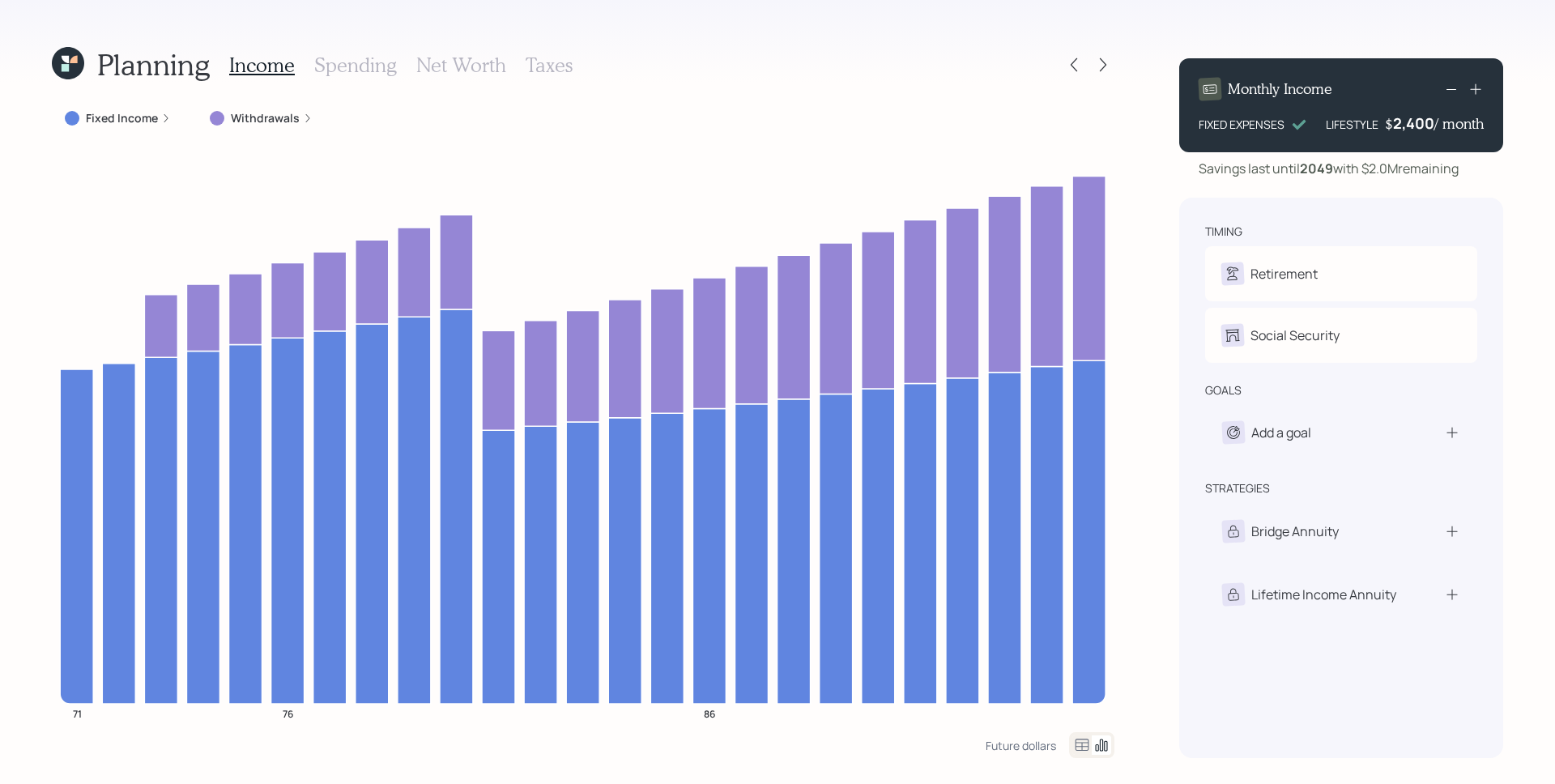
click at [232, 115] on label "Withdrawals" at bounding box center [265, 118] width 69 height 16
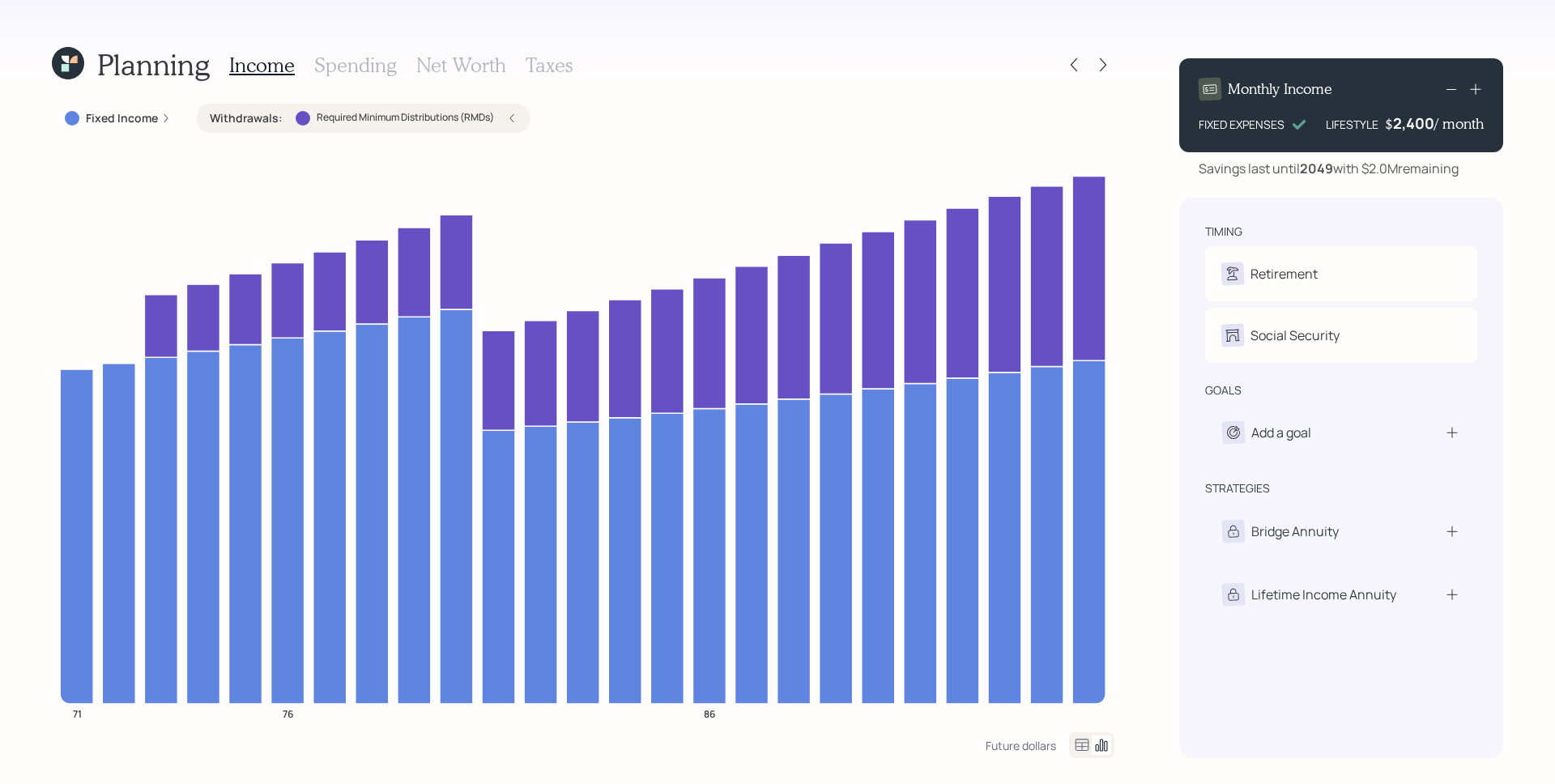
click at [357, 66] on h3 "Spending" at bounding box center [355, 65] width 82 height 24
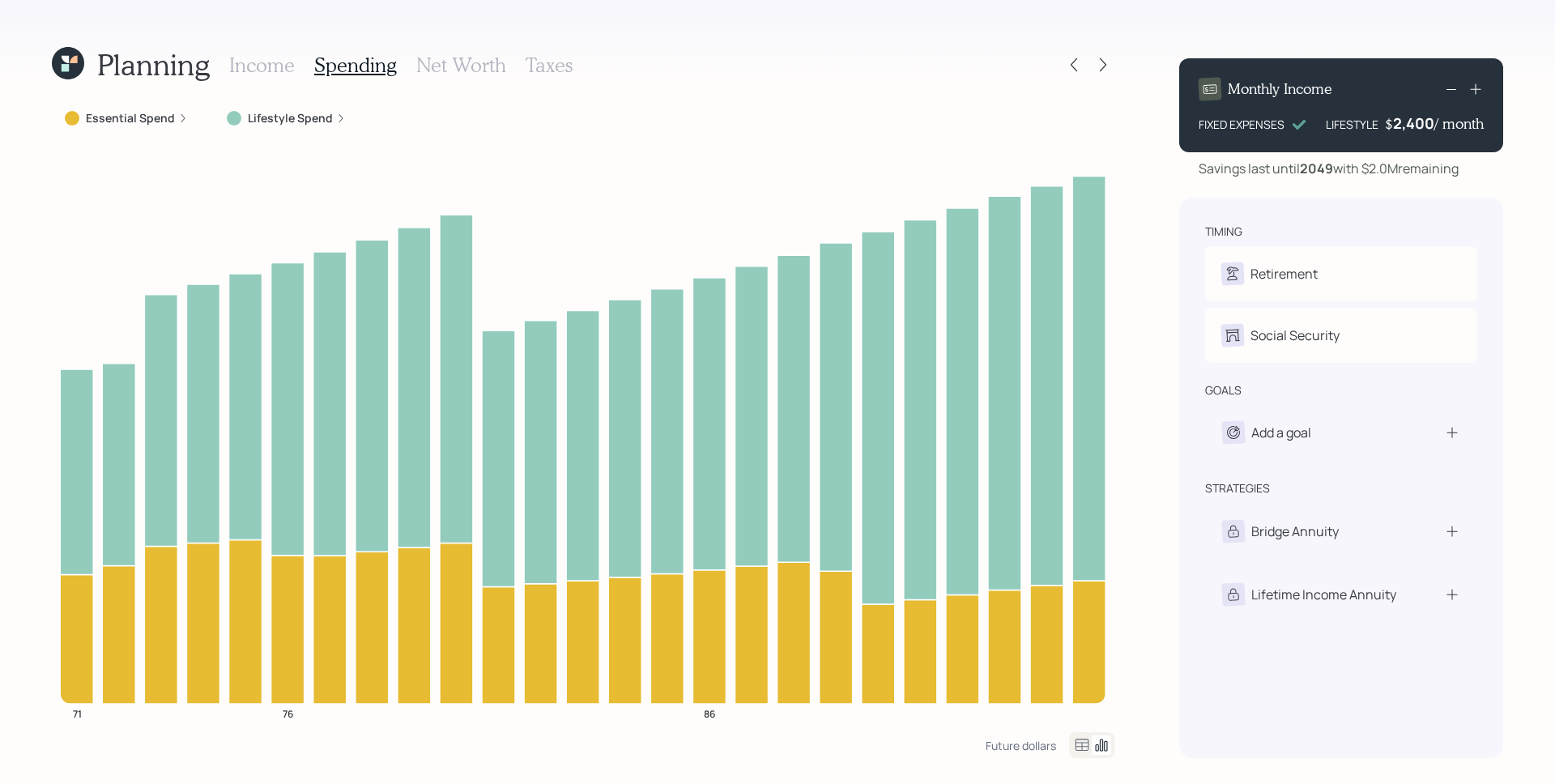
click at [302, 117] on label "Lifestyle Spend" at bounding box center [290, 118] width 85 height 16
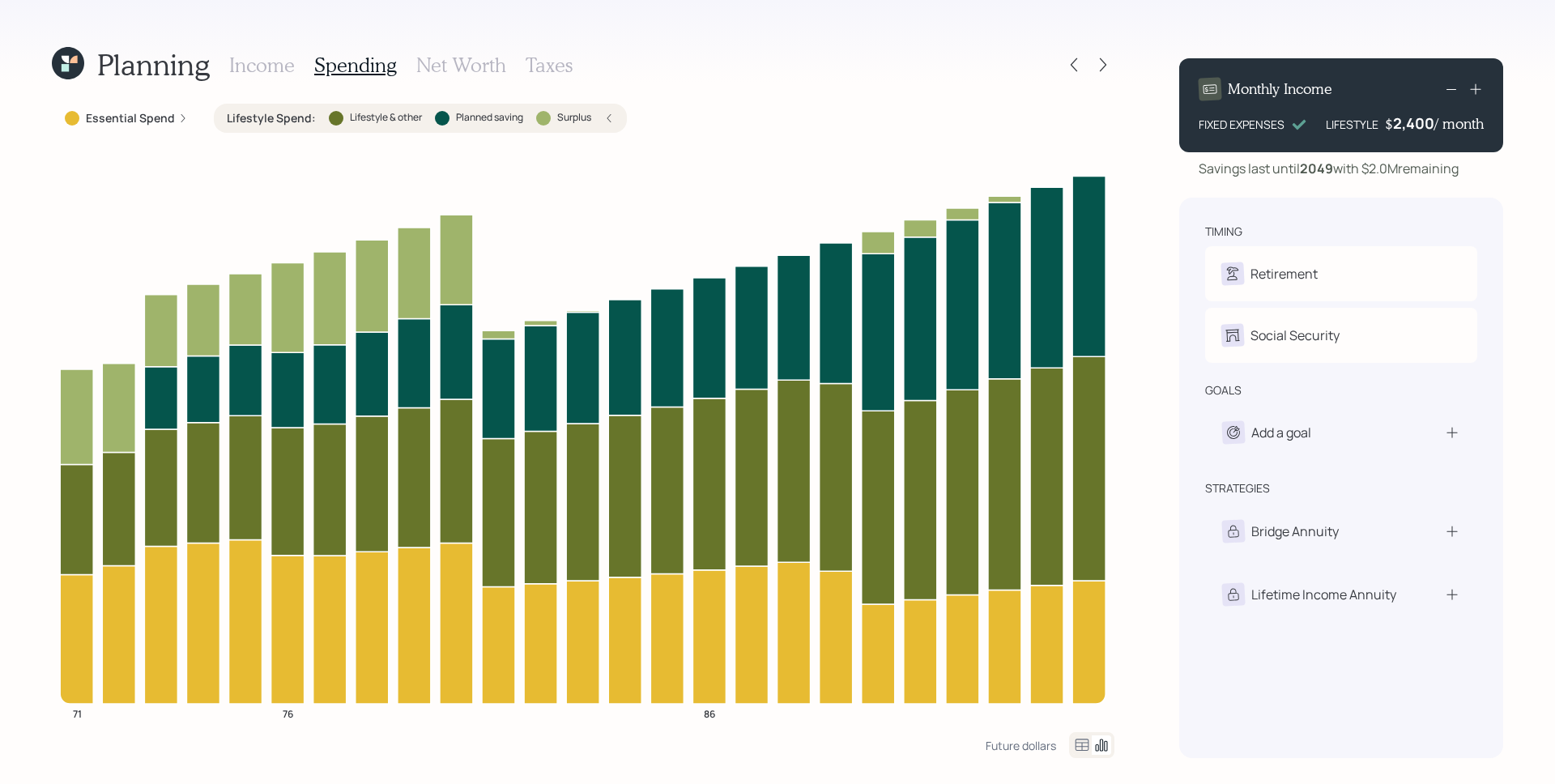
click at [563, 64] on h3 "Taxes" at bounding box center [549, 65] width 47 height 24
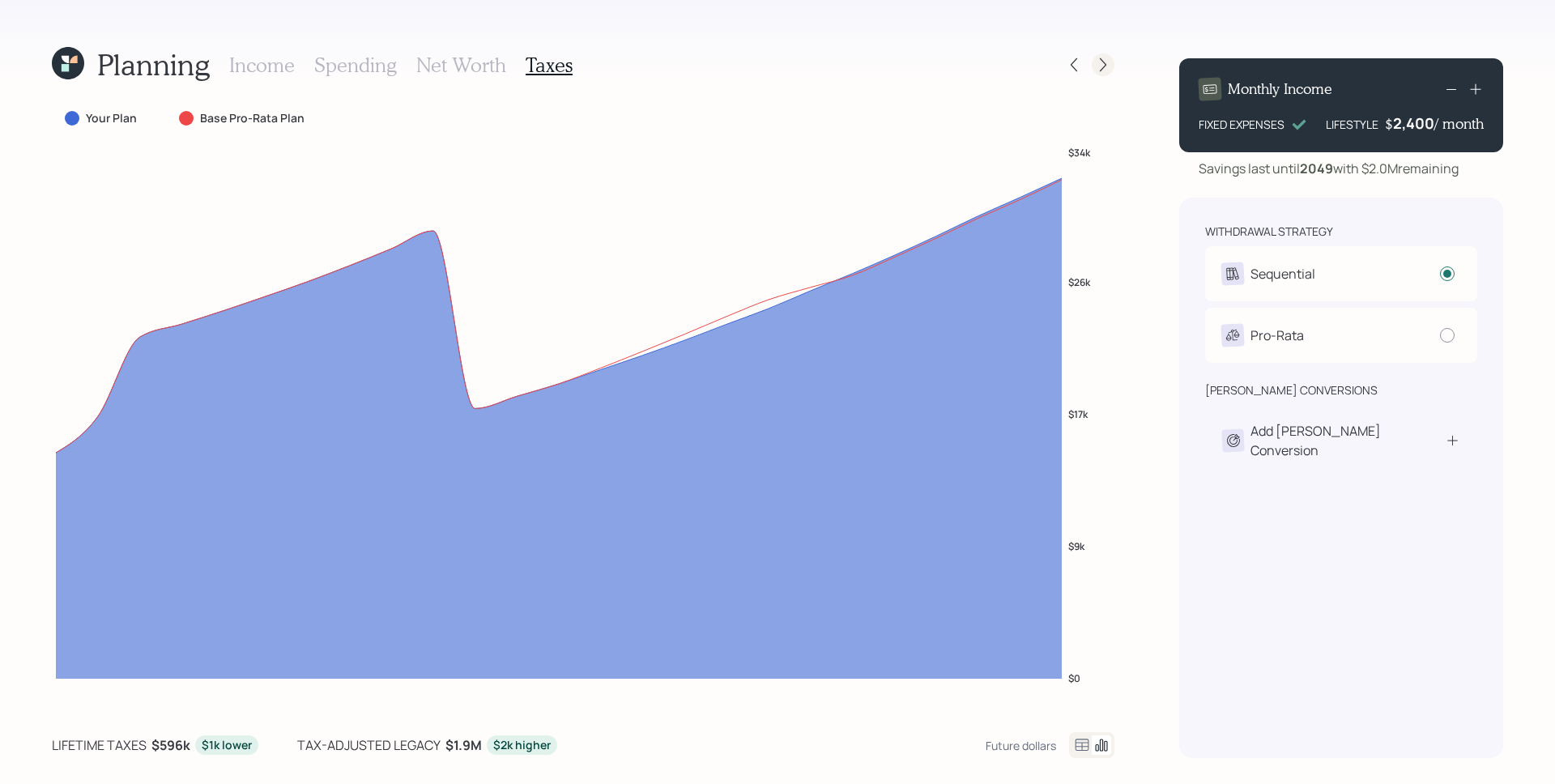
click at [1109, 67] on icon at bounding box center [1103, 64] width 16 height 16
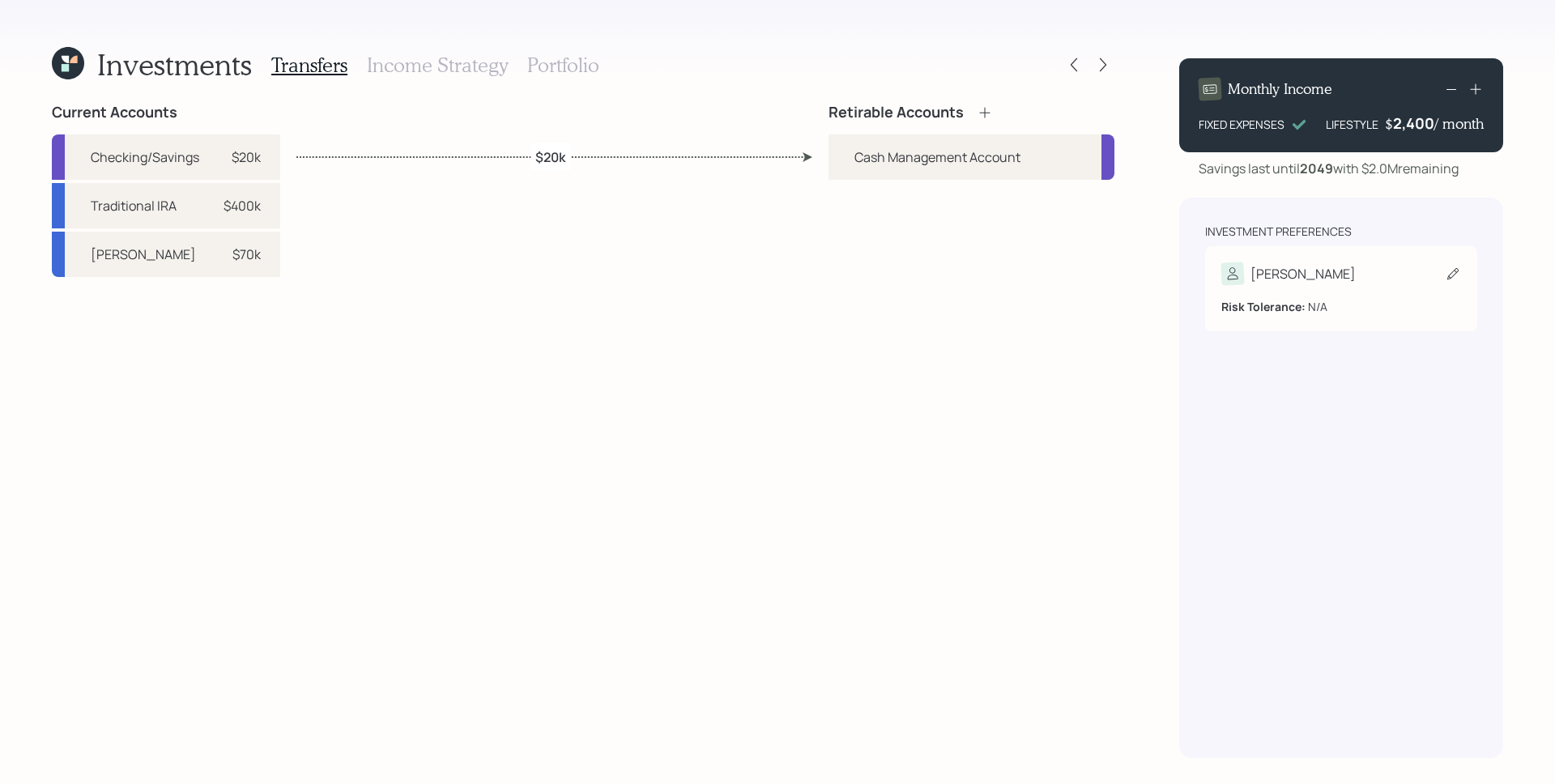
click at [1252, 285] on div "Risk Tolerance: N/A" at bounding box center [1341, 300] width 240 height 30
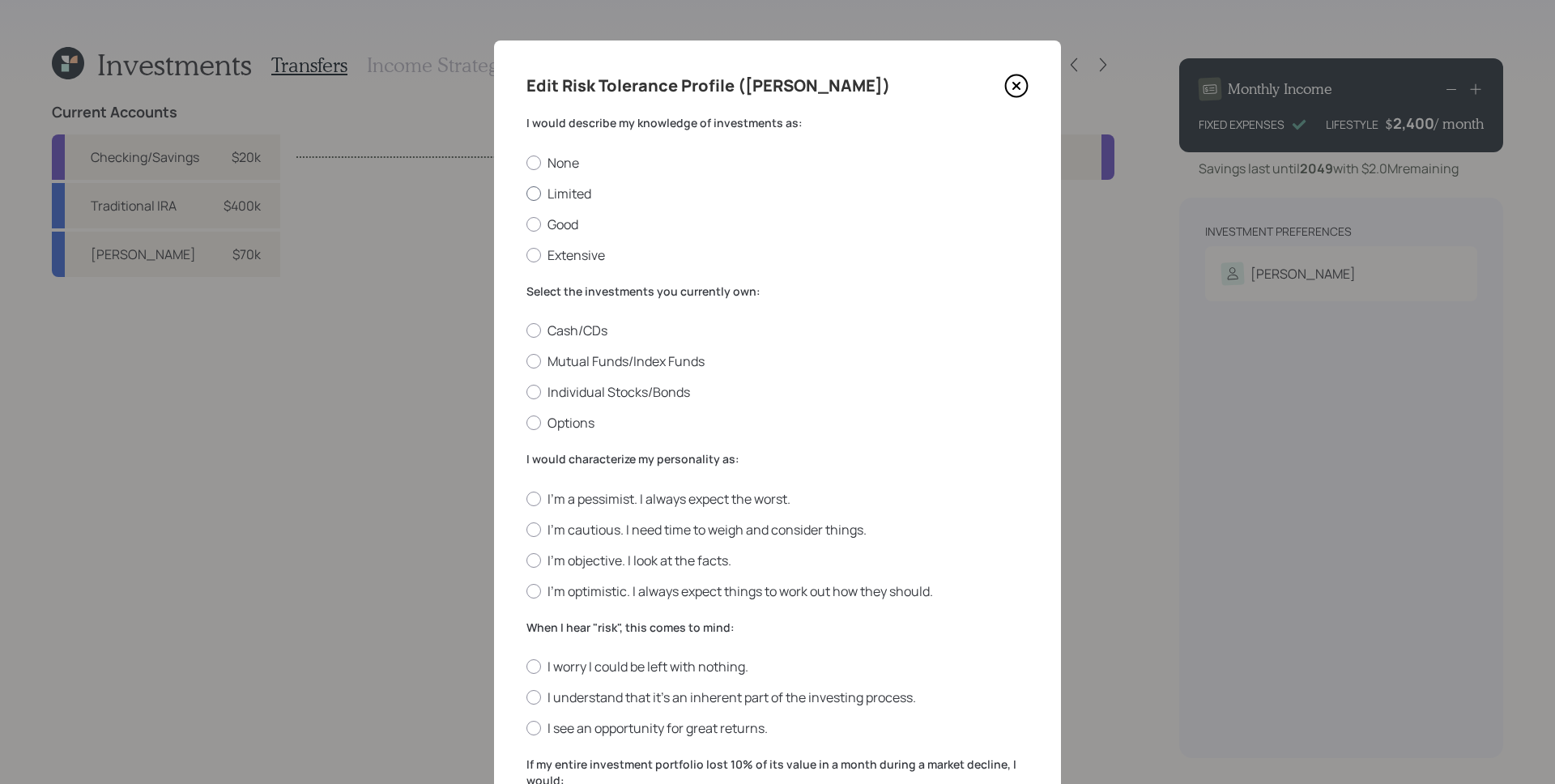
click at [558, 199] on label "Limited" at bounding box center [778, 193] width 502 height 18
click at [527, 193] on input "Limited" at bounding box center [526, 193] width 1 height 1
radio input "true"
click at [592, 358] on label "Mutual Funds/Index Funds" at bounding box center [778, 361] width 502 height 18
click at [527, 361] on input "Mutual Funds/Index Funds" at bounding box center [526, 361] width 1 height 1
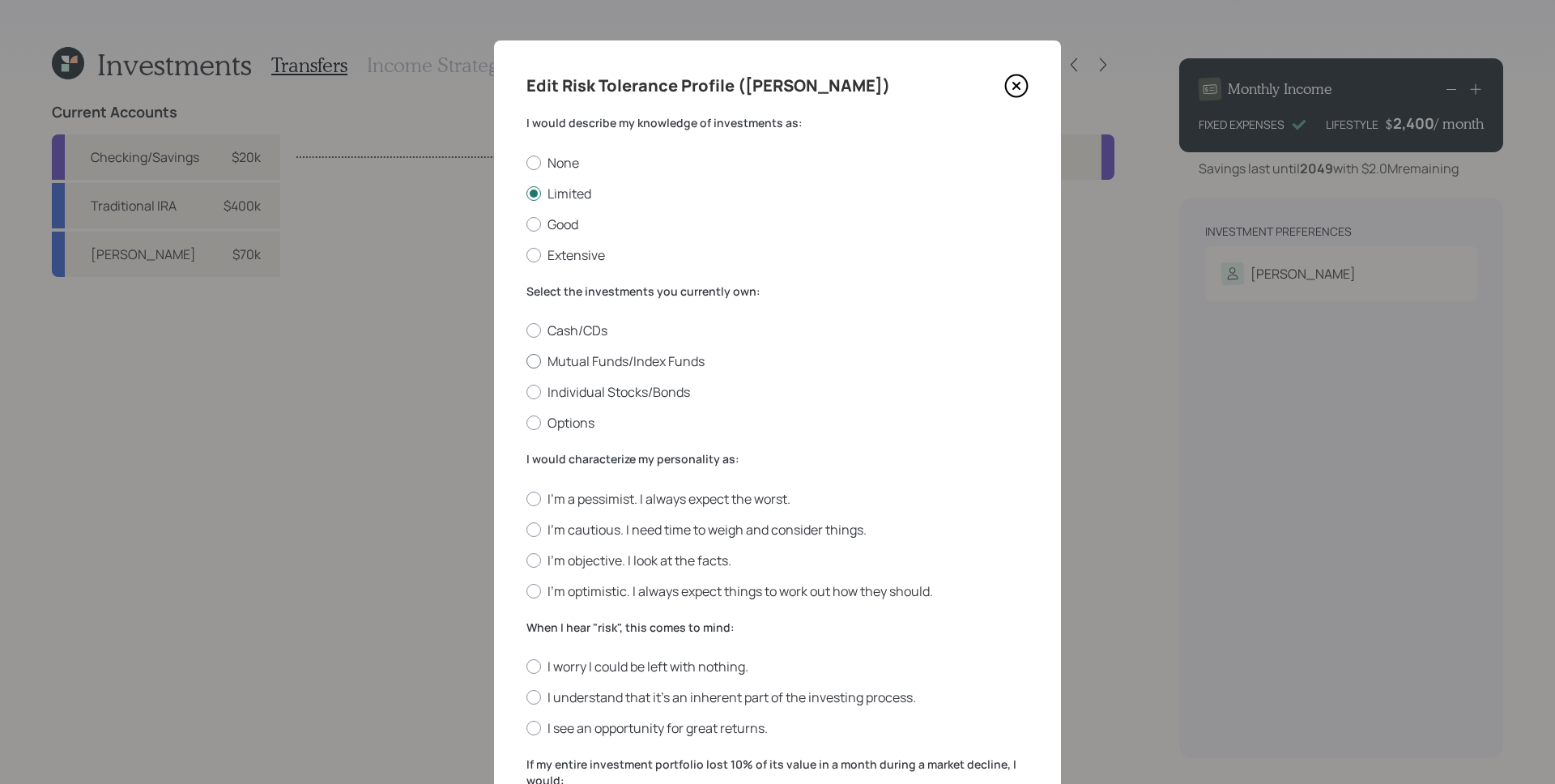
radio input "true"
click at [591, 553] on label "I'm objective. I look at the facts." at bounding box center [778, 560] width 502 height 18
click at [527, 559] on input "I'm objective. I look at the facts." at bounding box center [526, 559] width 1 height 1
radio input "true"
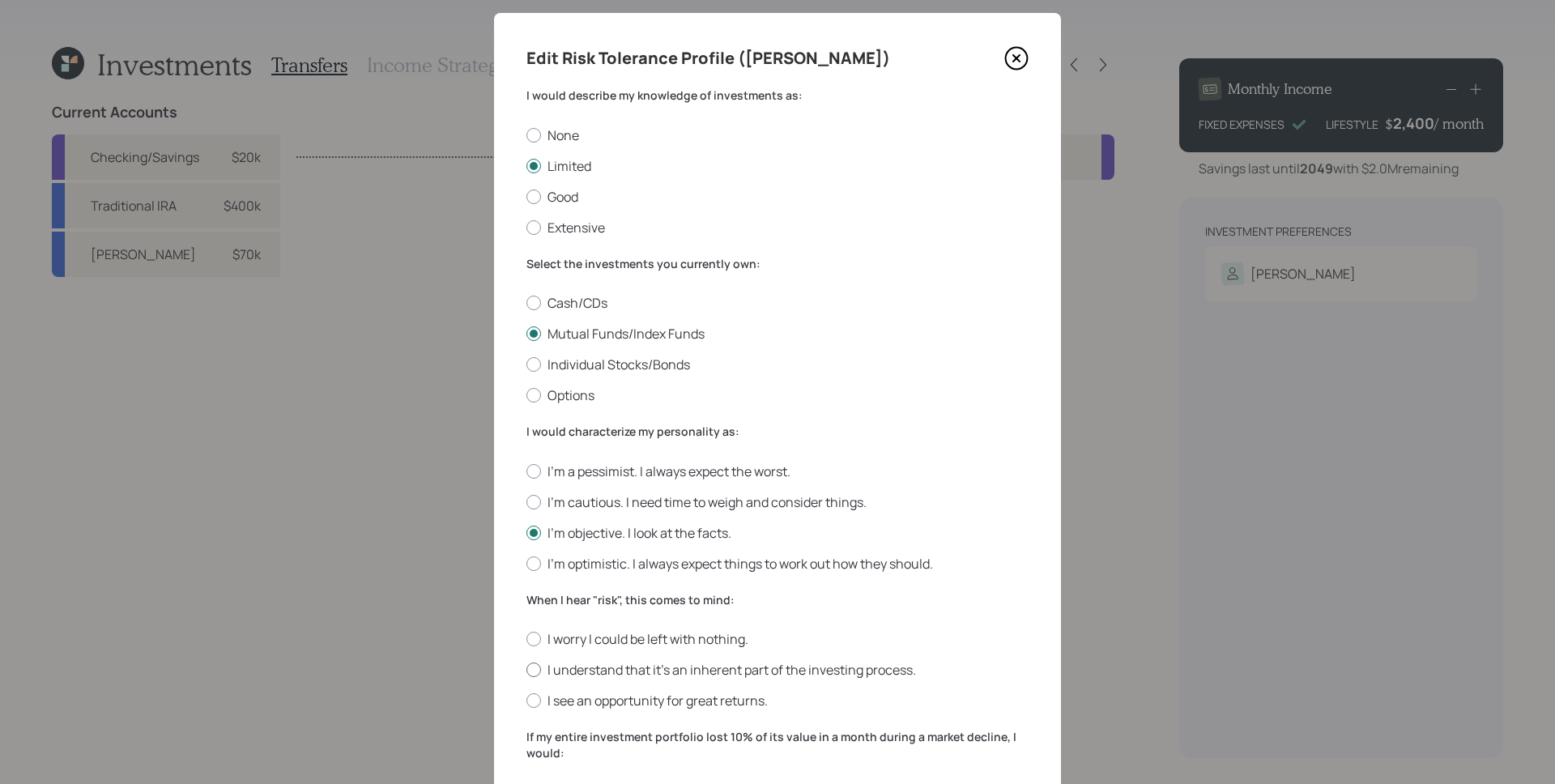
click at [597, 667] on label "I understand that it’s an inherent part of the investing process." at bounding box center [778, 669] width 502 height 18
click at [527, 669] on input "I understand that it’s an inherent part of the investing process." at bounding box center [526, 669] width 1 height 1
radio input "true"
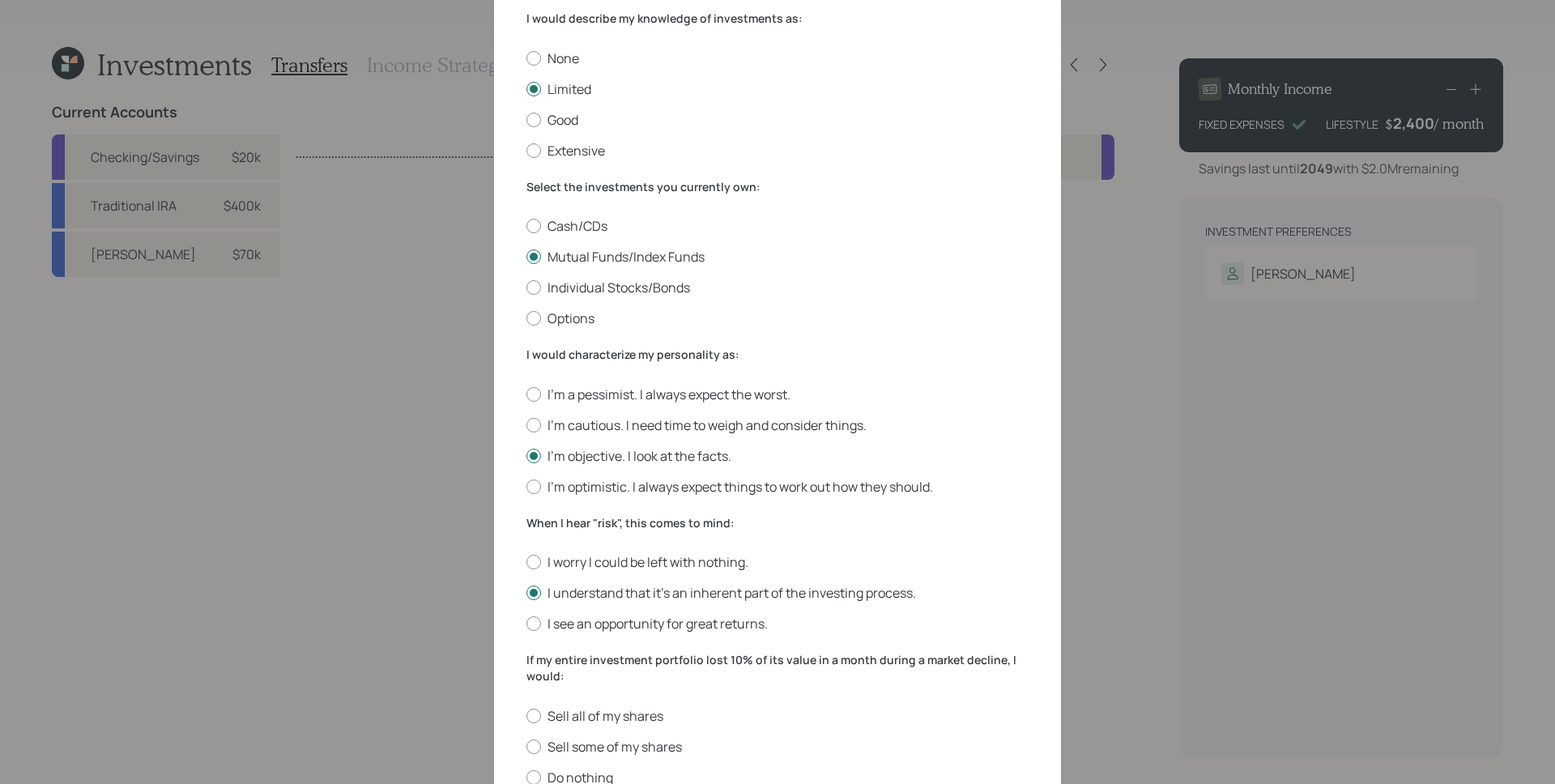
scroll to position [155, 0]
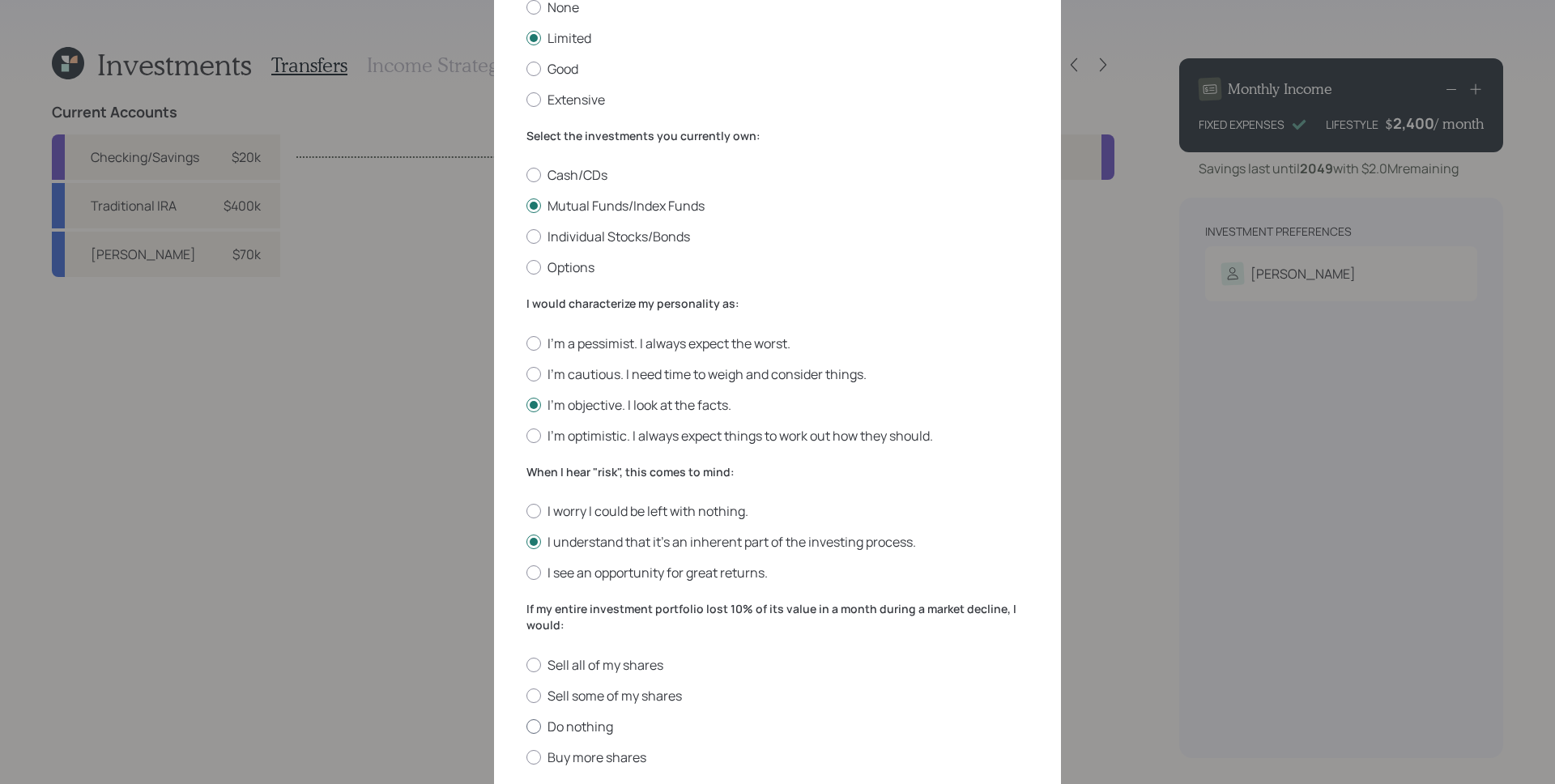
click at [566, 716] on div "Sell all of my shares Sell some of my shares Do nothing Buy more shares" at bounding box center [778, 710] width 502 height 110
click at [571, 727] on label "Do nothing" at bounding box center [778, 727] width 502 height 18
click at [527, 727] on input "Do nothing" at bounding box center [526, 726] width 1 height 1
radio input "true"
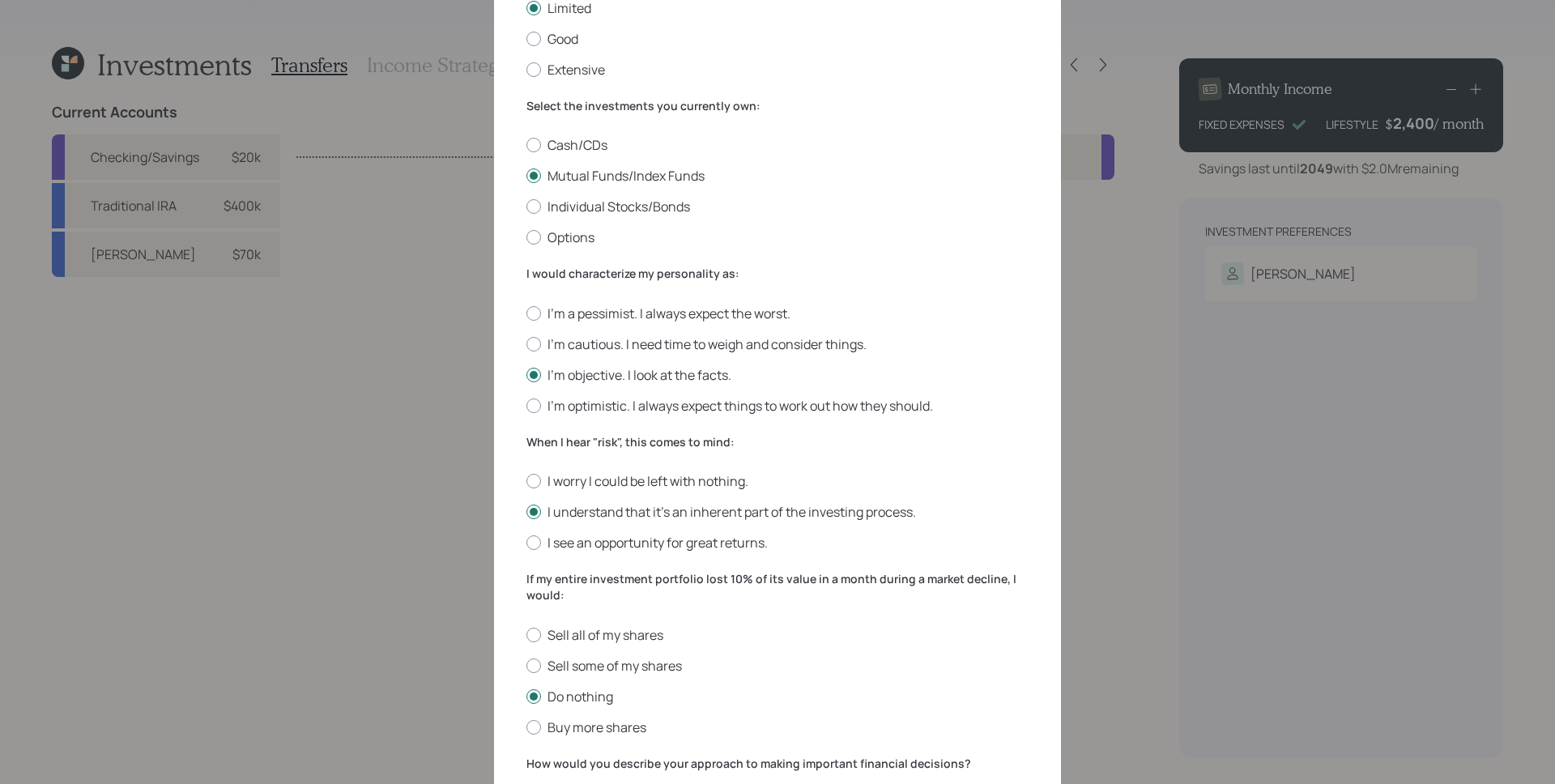
scroll to position [389, 0]
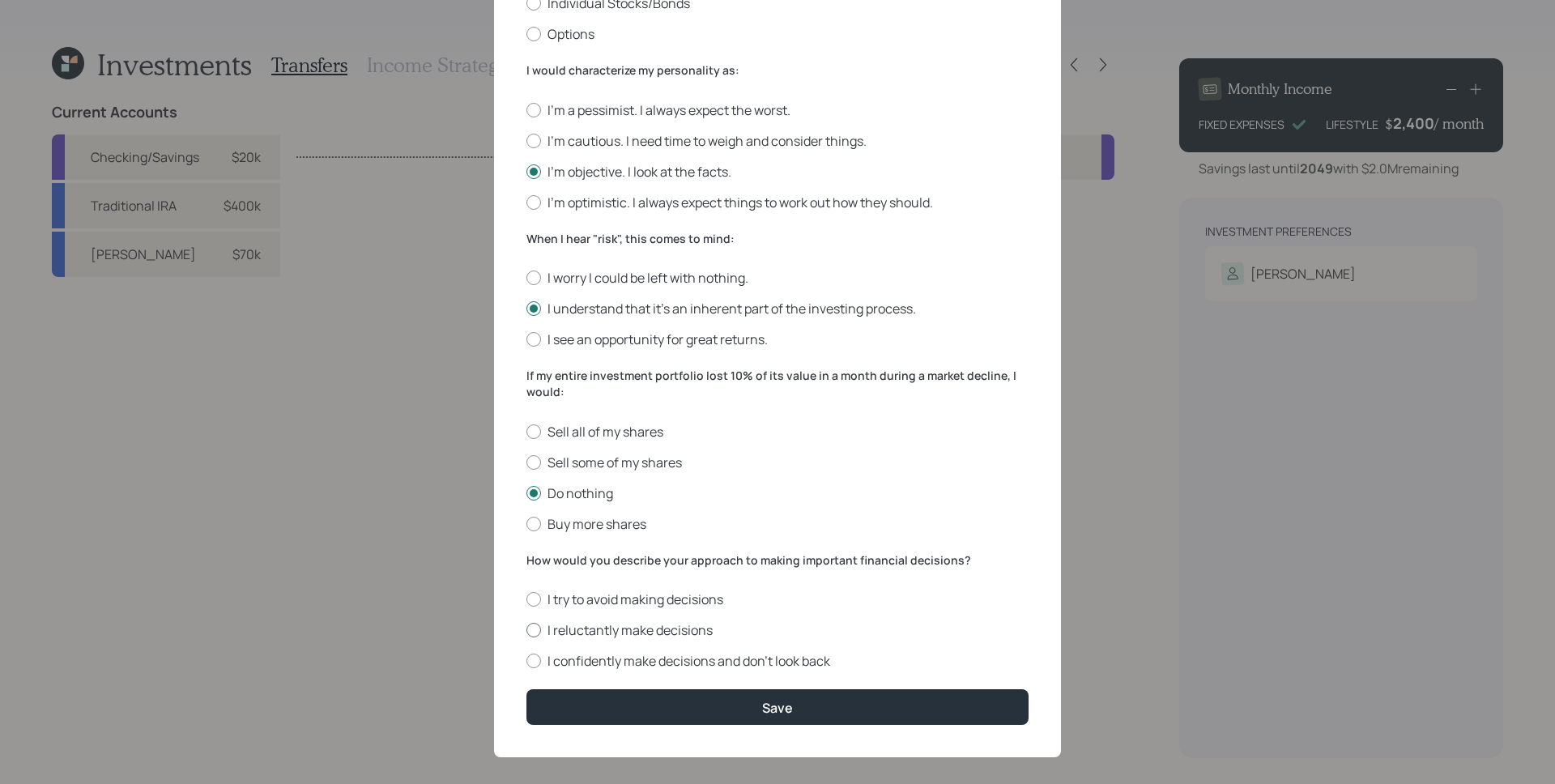
click at [608, 629] on label "I reluctantly make decisions" at bounding box center [778, 630] width 502 height 18
click at [527, 630] on input "I reluctantly make decisions" at bounding box center [526, 630] width 1 height 1
radio input "true"
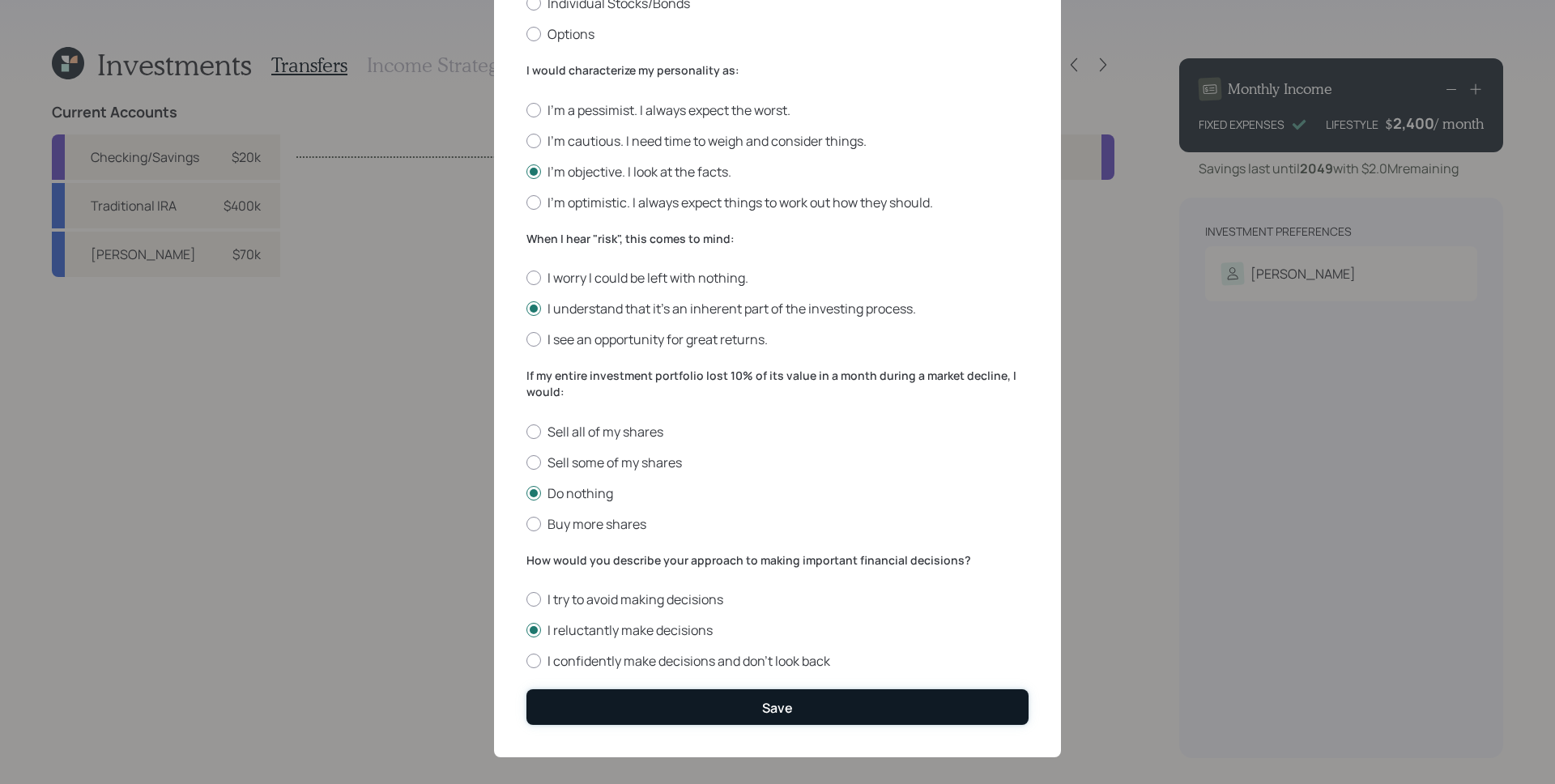
click at [673, 701] on button "Save" at bounding box center [778, 706] width 502 height 35
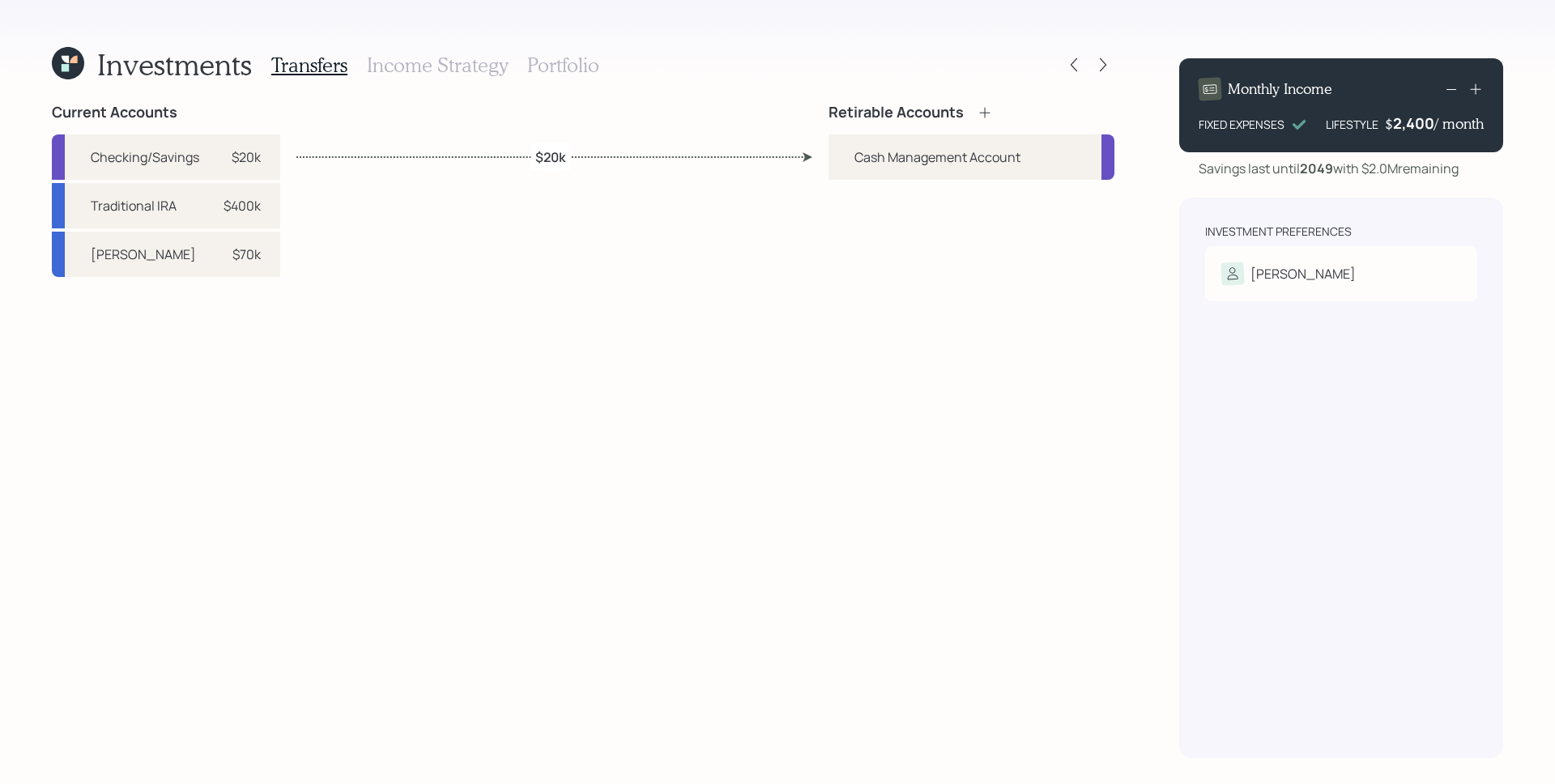
click at [972, 113] on div "Retirable Accounts" at bounding box center [911, 113] width 164 height 18
click at [983, 110] on icon at bounding box center [985, 112] width 16 height 16
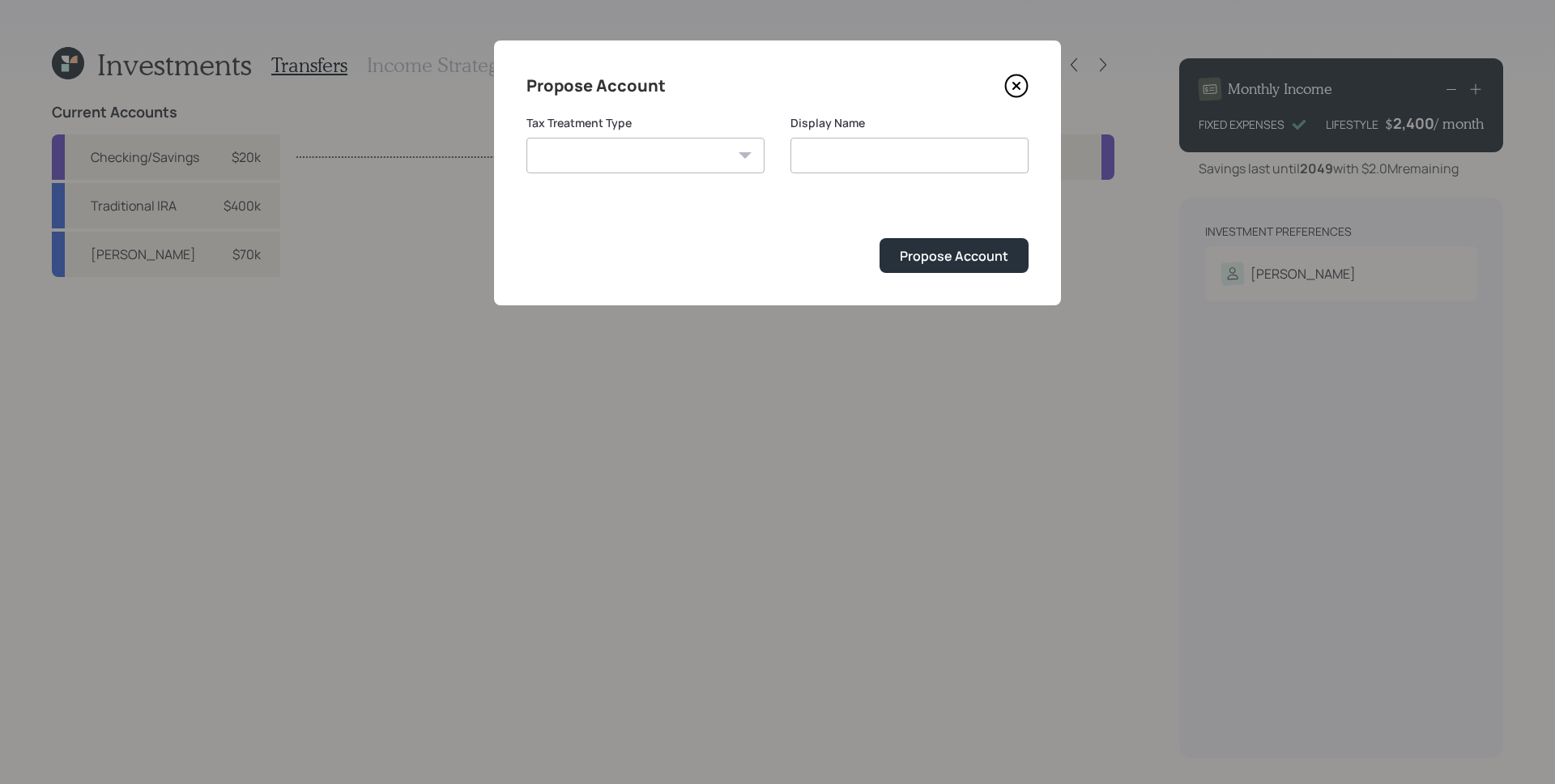
click at [707, 155] on select "Roth Taxable Traditional" at bounding box center [646, 155] width 238 height 36
select select "traditional"
click at [527, 138] on select "Roth Taxable Traditional" at bounding box center [646, 155] width 238 height 36
click at [881, 151] on input "Traditional" at bounding box center [909, 155] width 238 height 36
type input "Traditional IRA"
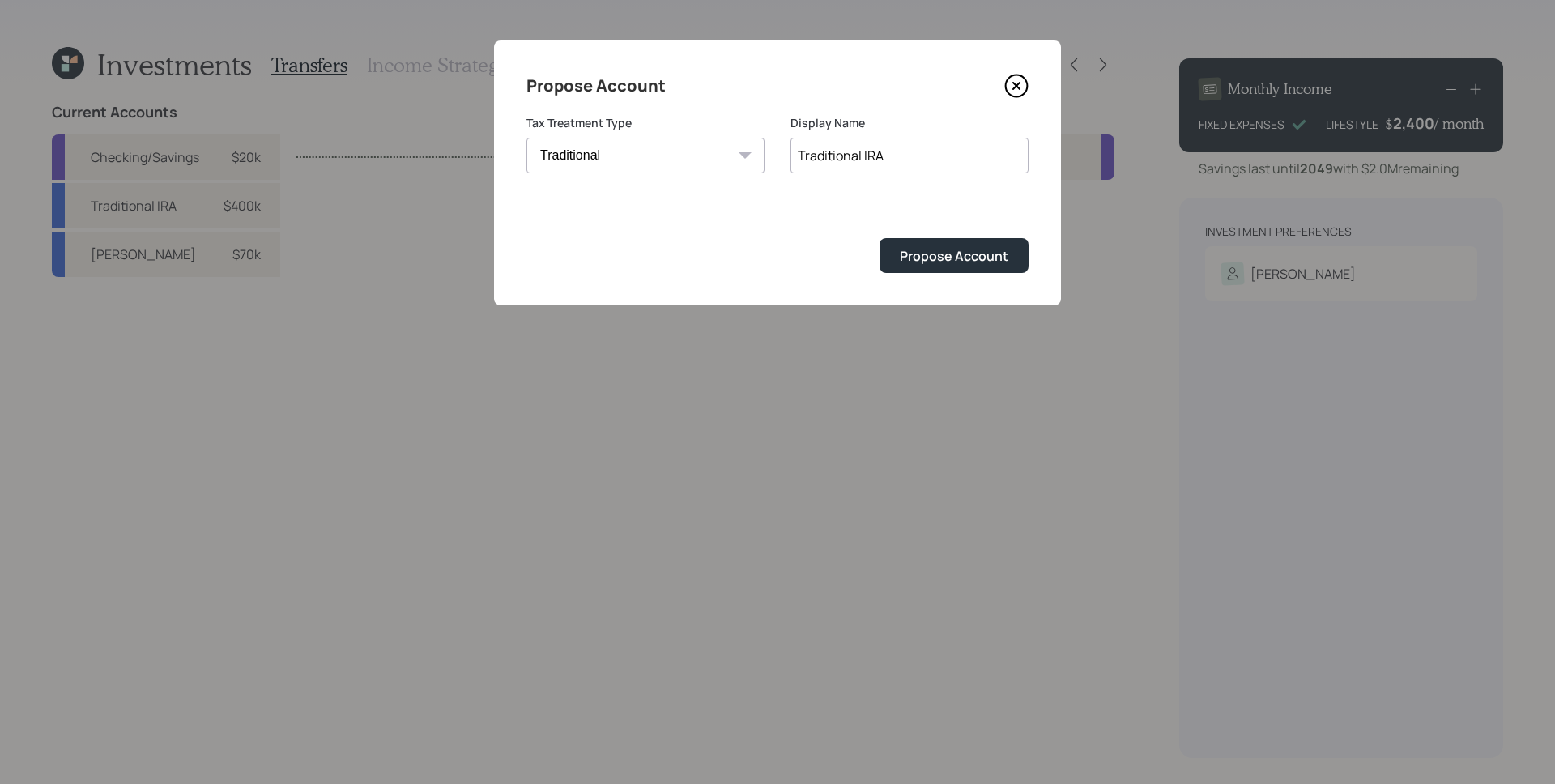
click at [880, 238] on button "Propose Account" at bounding box center [954, 254] width 149 height 35
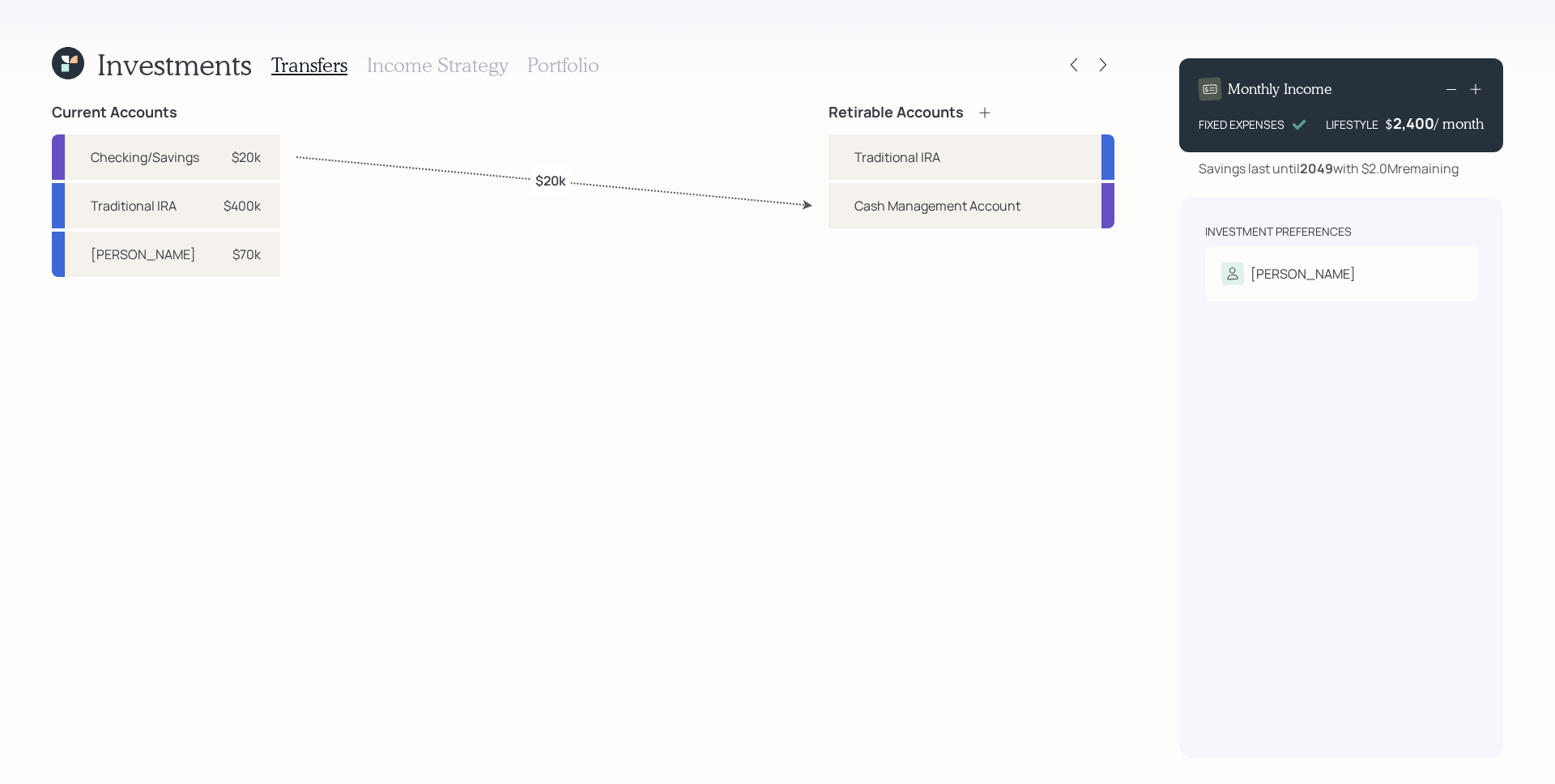
click at [989, 110] on icon at bounding box center [985, 112] width 16 height 16
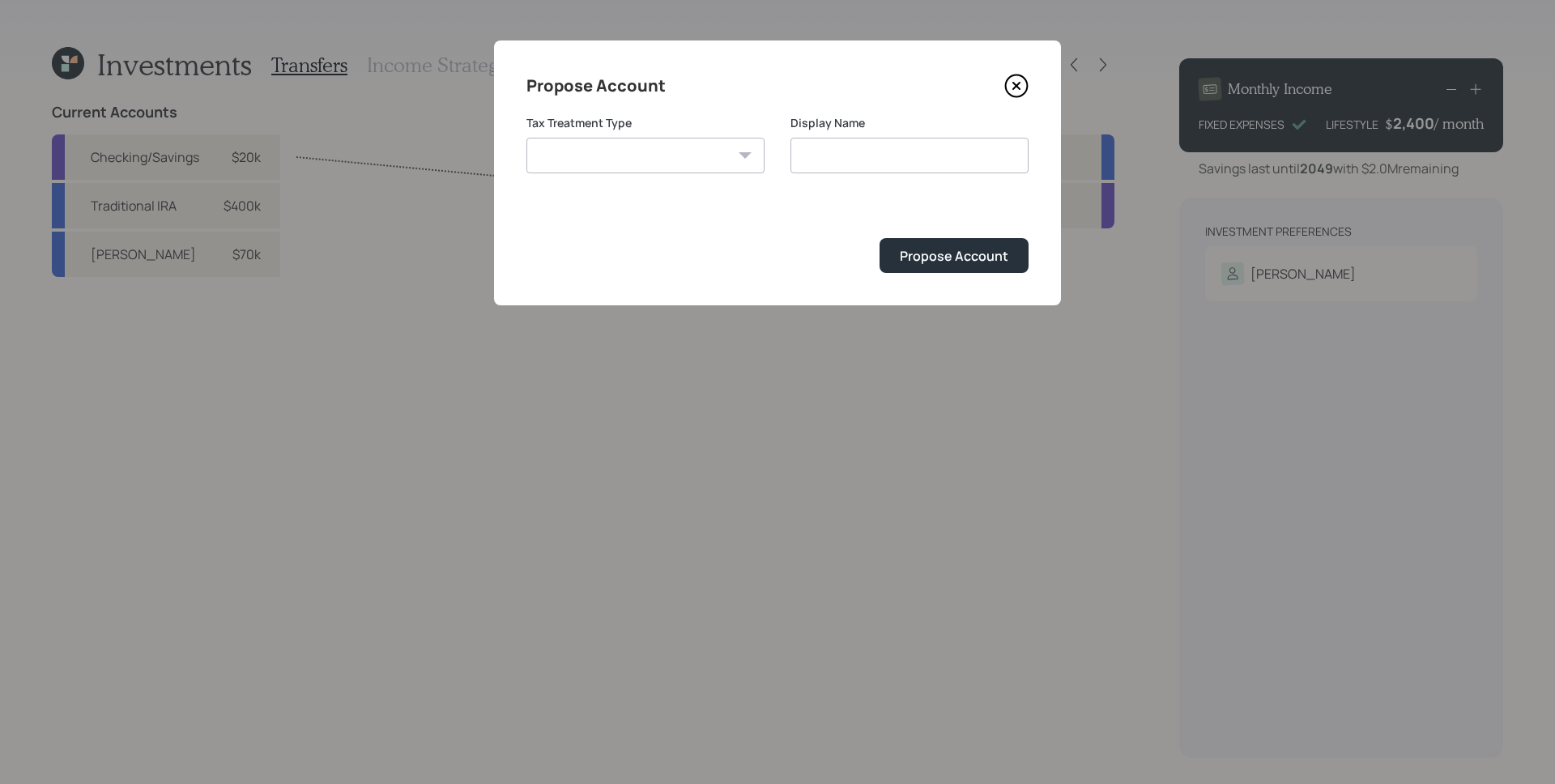
click at [680, 162] on select "Roth Taxable Traditional" at bounding box center [646, 155] width 238 height 36
select select "roth"
click at [527, 138] on select "Roth Taxable Traditional" at bounding box center [646, 155] width 238 height 36
click at [911, 145] on input "Roth" at bounding box center [909, 155] width 238 height 36
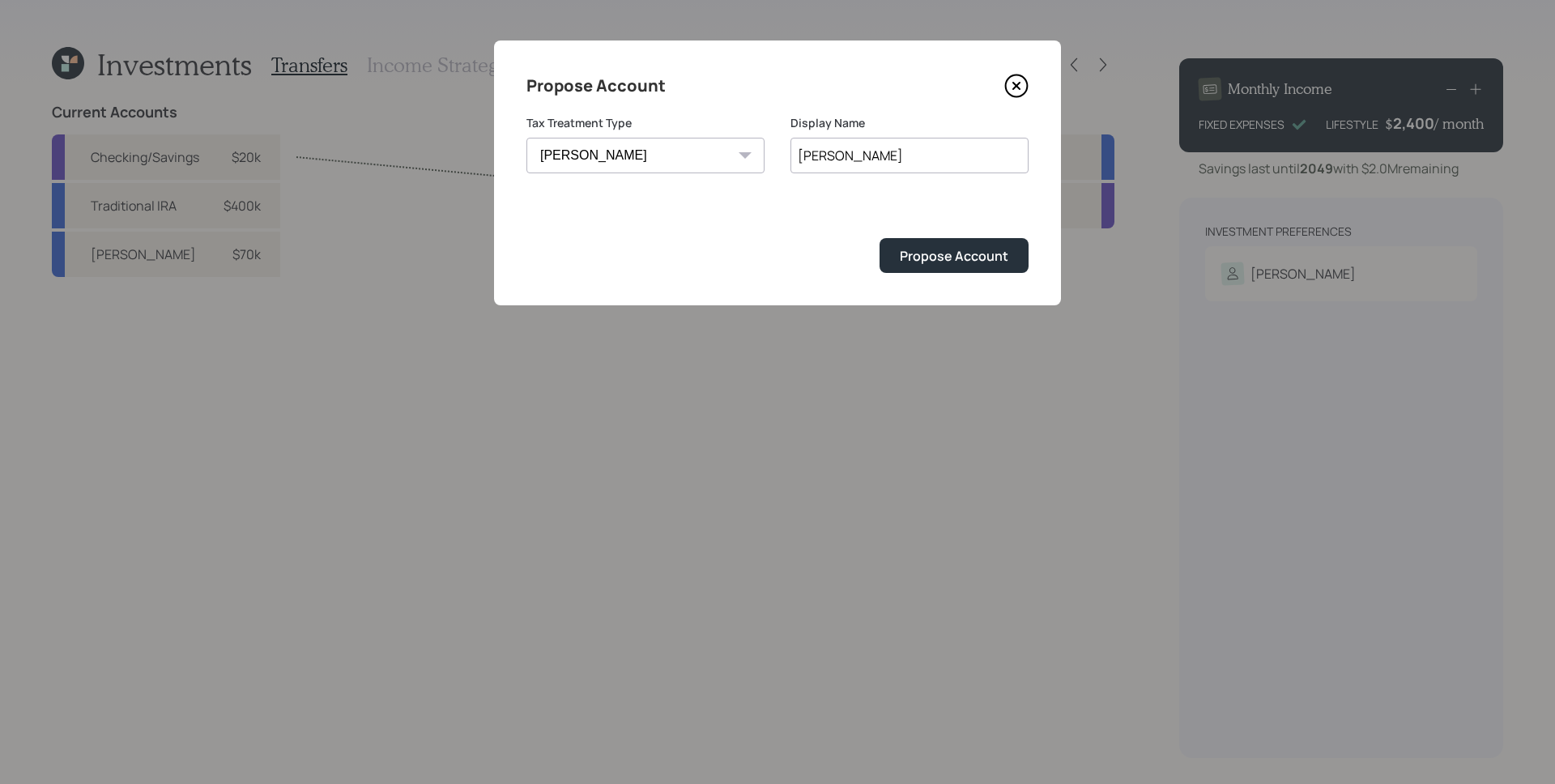
click at [856, 153] on input "Roth" at bounding box center [909, 155] width 238 height 36
type input "Roth IRA"
click at [880, 238] on button "Propose Account" at bounding box center [954, 254] width 149 height 35
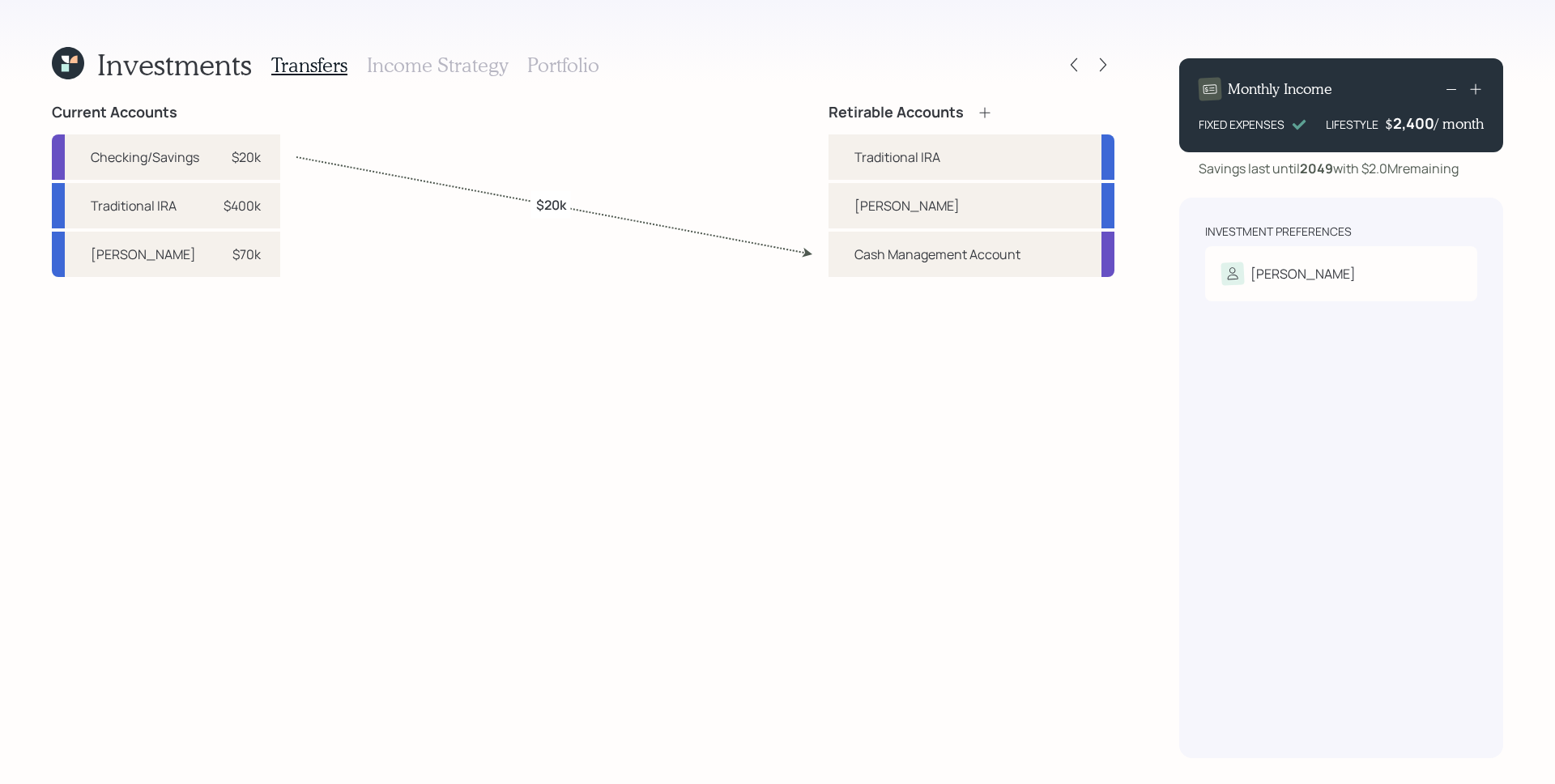
drag, startPoint x: 226, startPoint y: 211, endPoint x: 371, endPoint y: 226, distance: 145.8
click at [227, 211] on div "$400k" at bounding box center [243, 206] width 38 height 20
click at [852, 155] on div "Traditional IRA" at bounding box center [972, 157] width 286 height 46
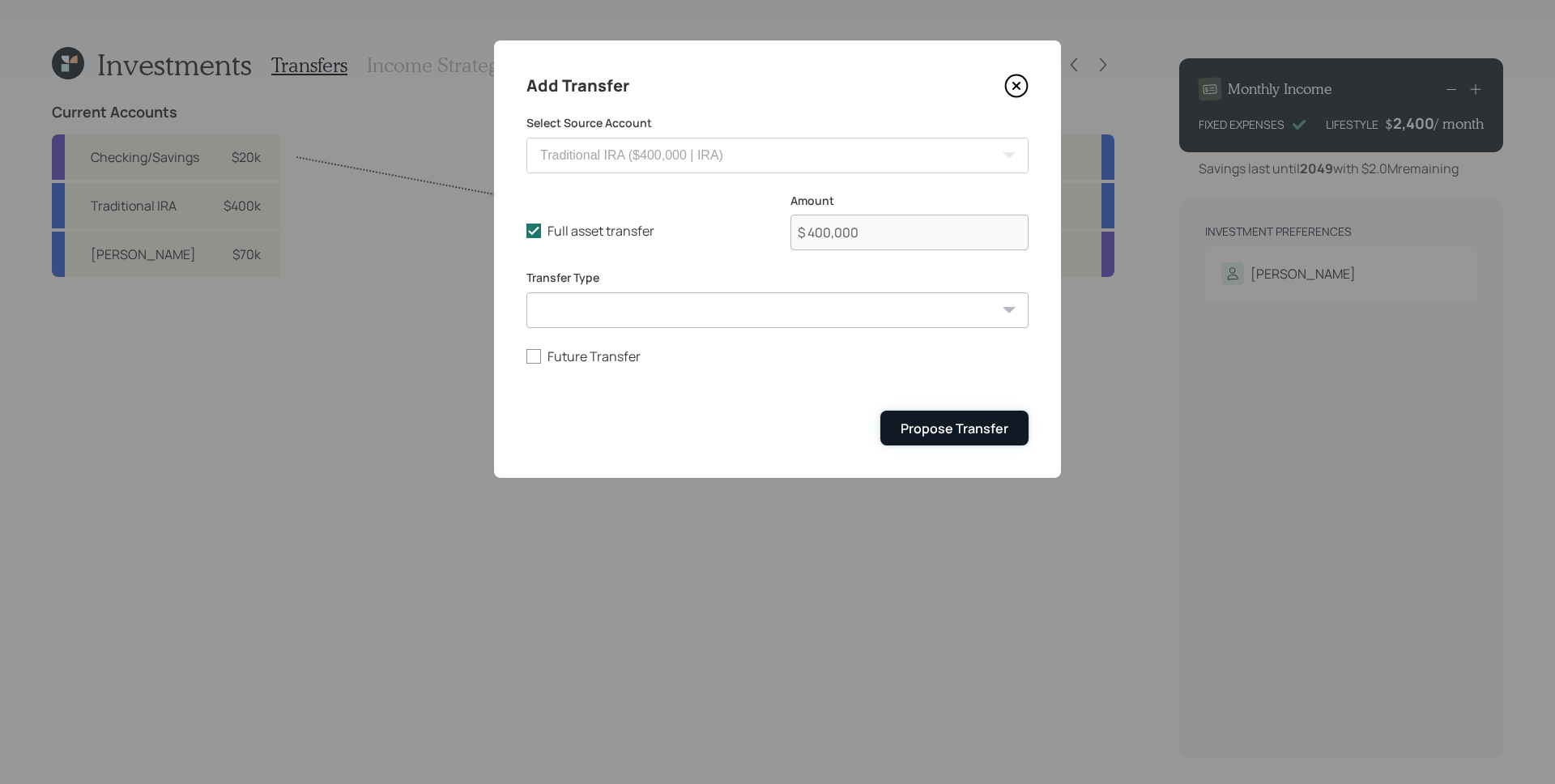
click at [931, 430] on div "Propose Transfer" at bounding box center [954, 429] width 108 height 18
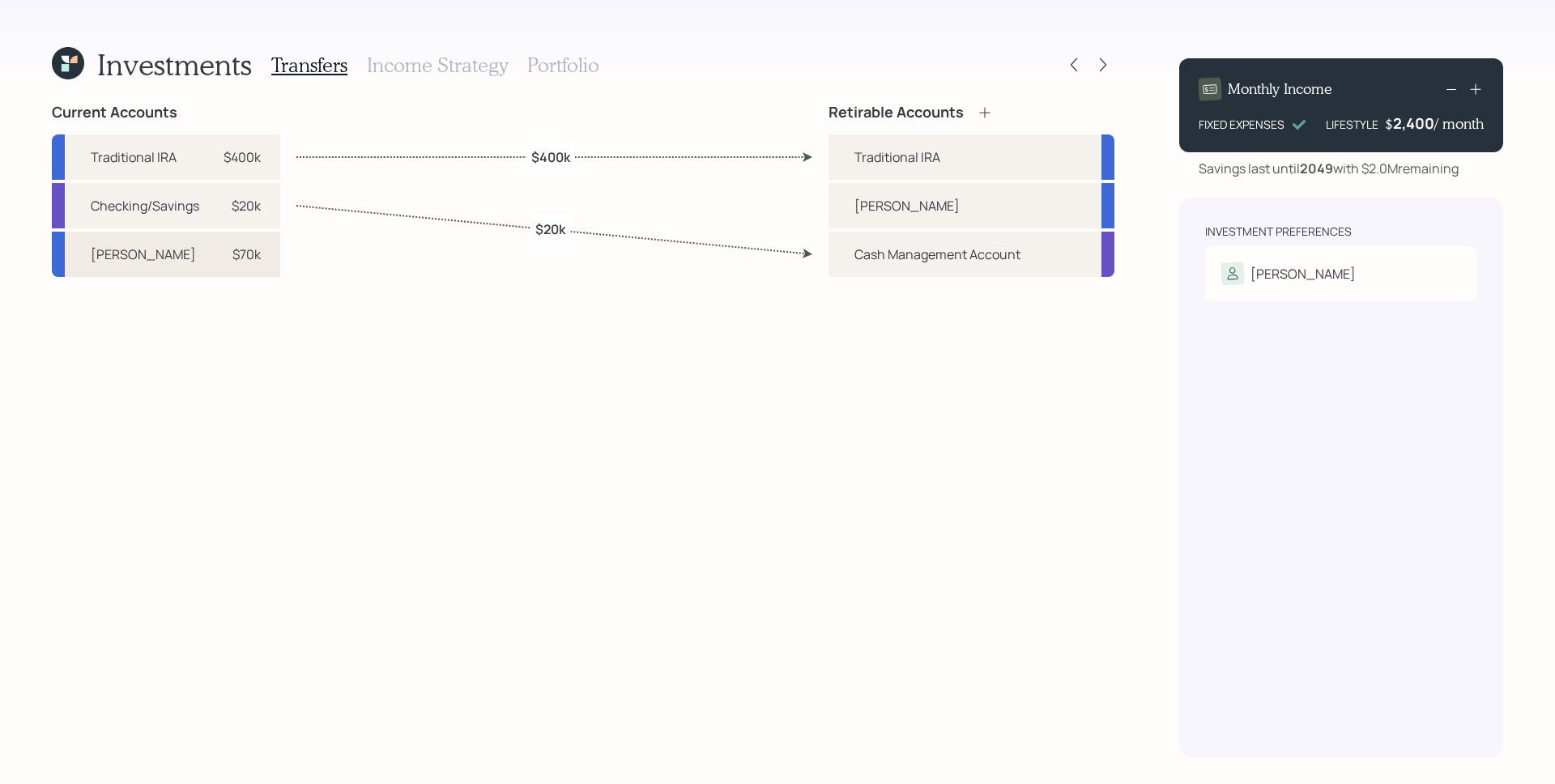
click at [214, 257] on div "$70k" at bounding box center [236, 254] width 49 height 20
click at [874, 202] on div "Roth IRA" at bounding box center [907, 206] width 105 height 20
select select "2205b6cd-2dd5-4d96-b7eb-89b23866fbd6"
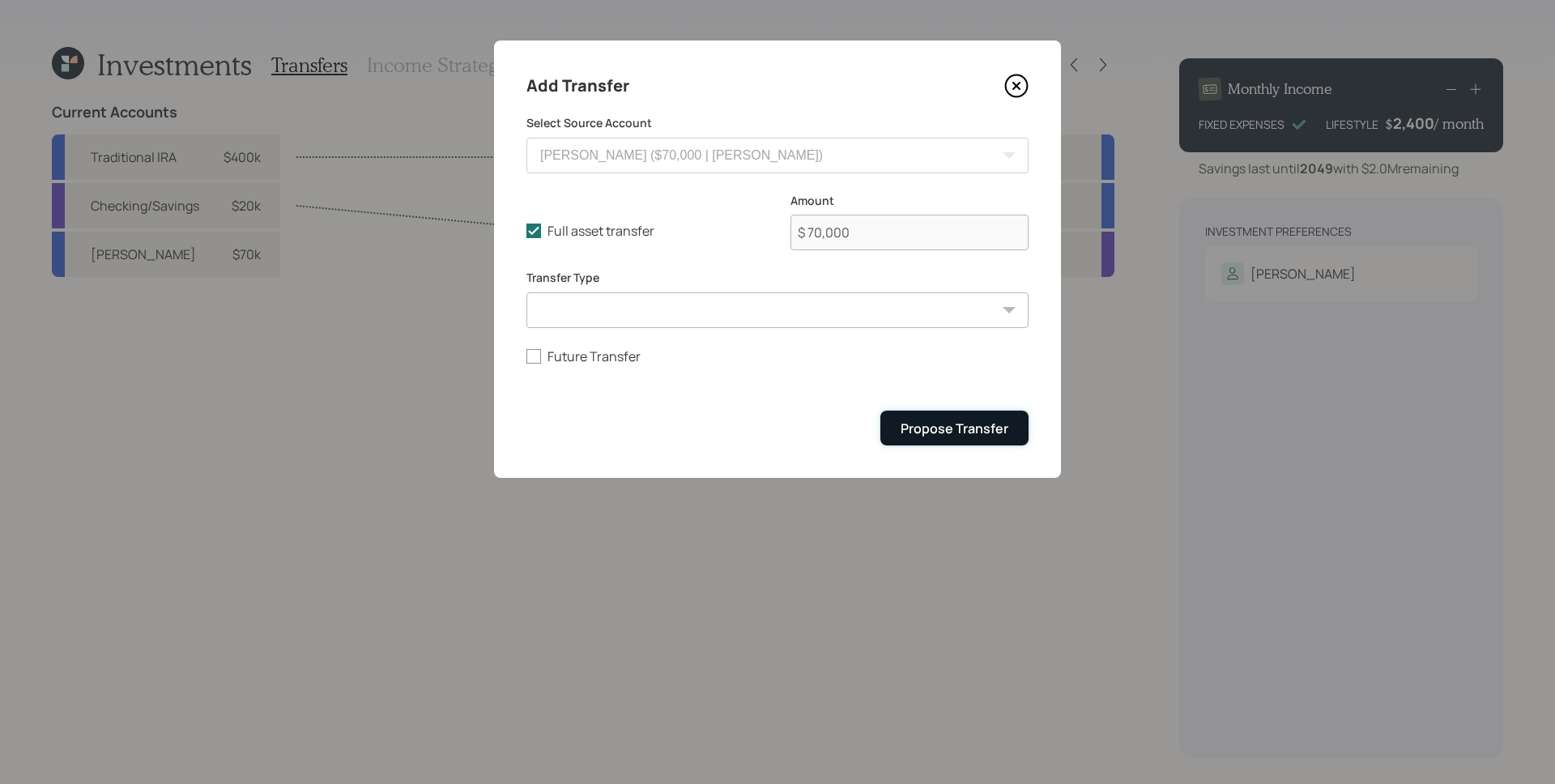
click at [981, 434] on div "Propose Transfer" at bounding box center [954, 429] width 108 height 18
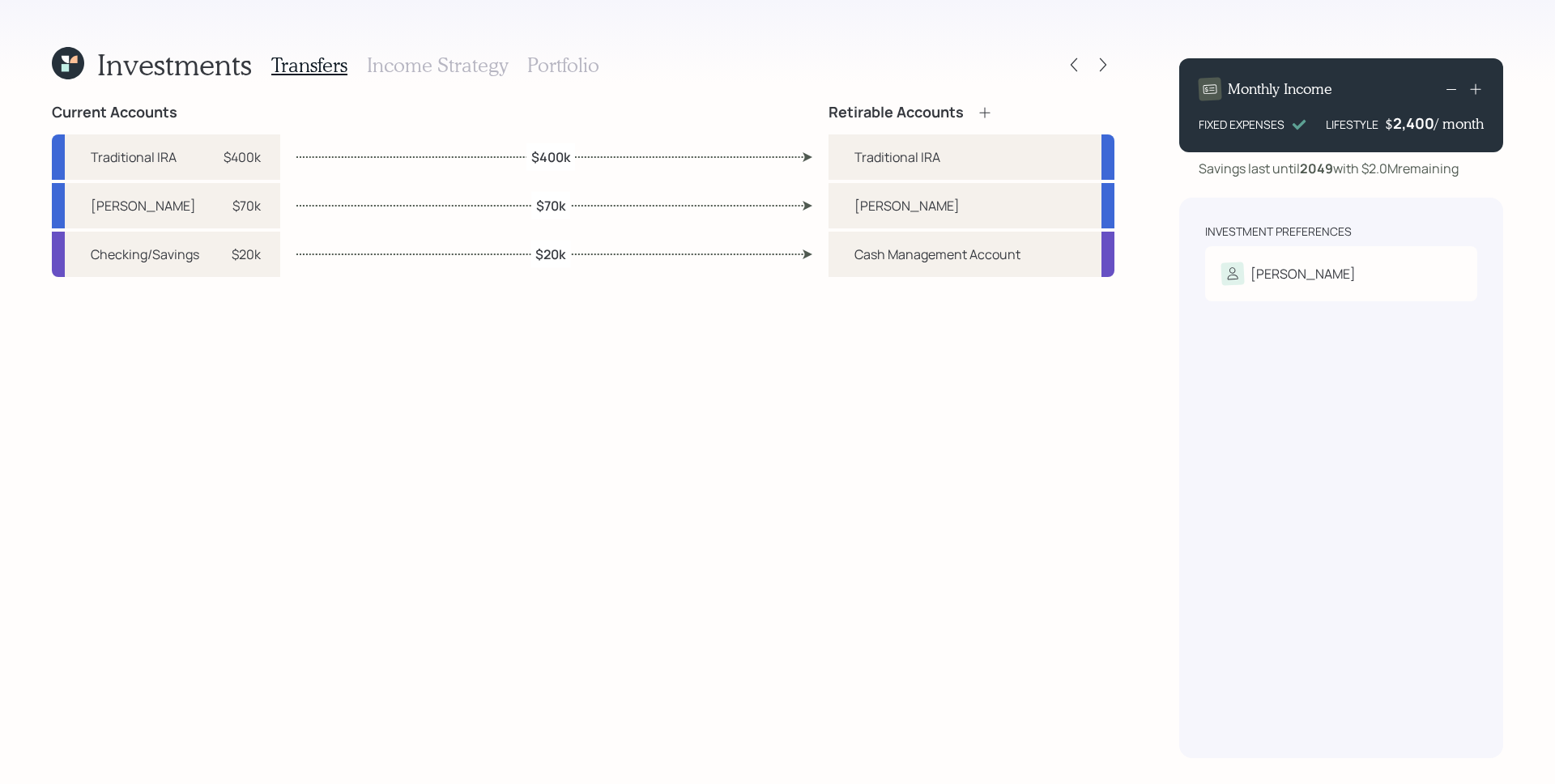
click at [583, 70] on h3 "Portfolio" at bounding box center [563, 65] width 72 height 24
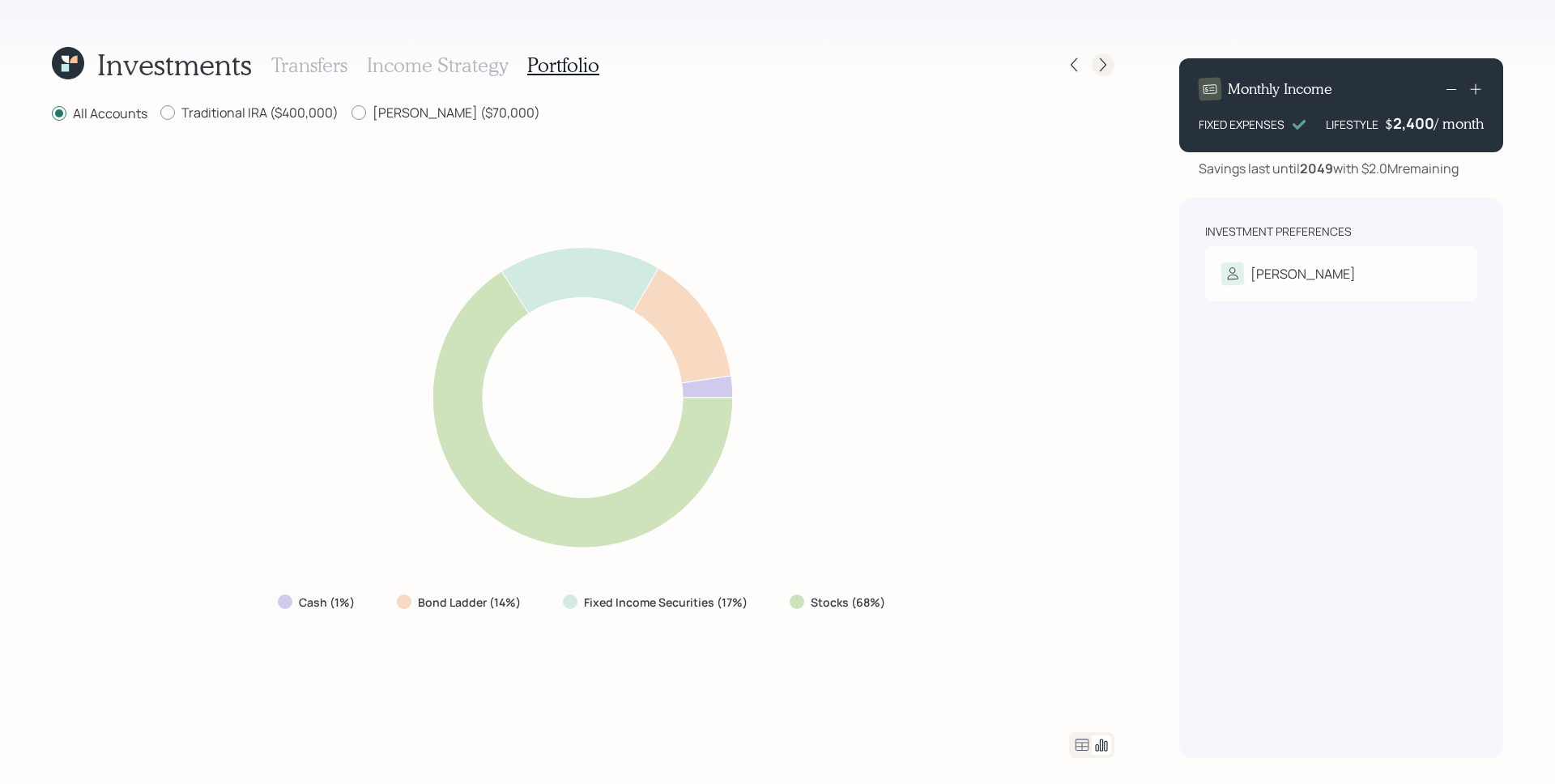
click at [1105, 62] on icon at bounding box center [1103, 64] width 16 height 16
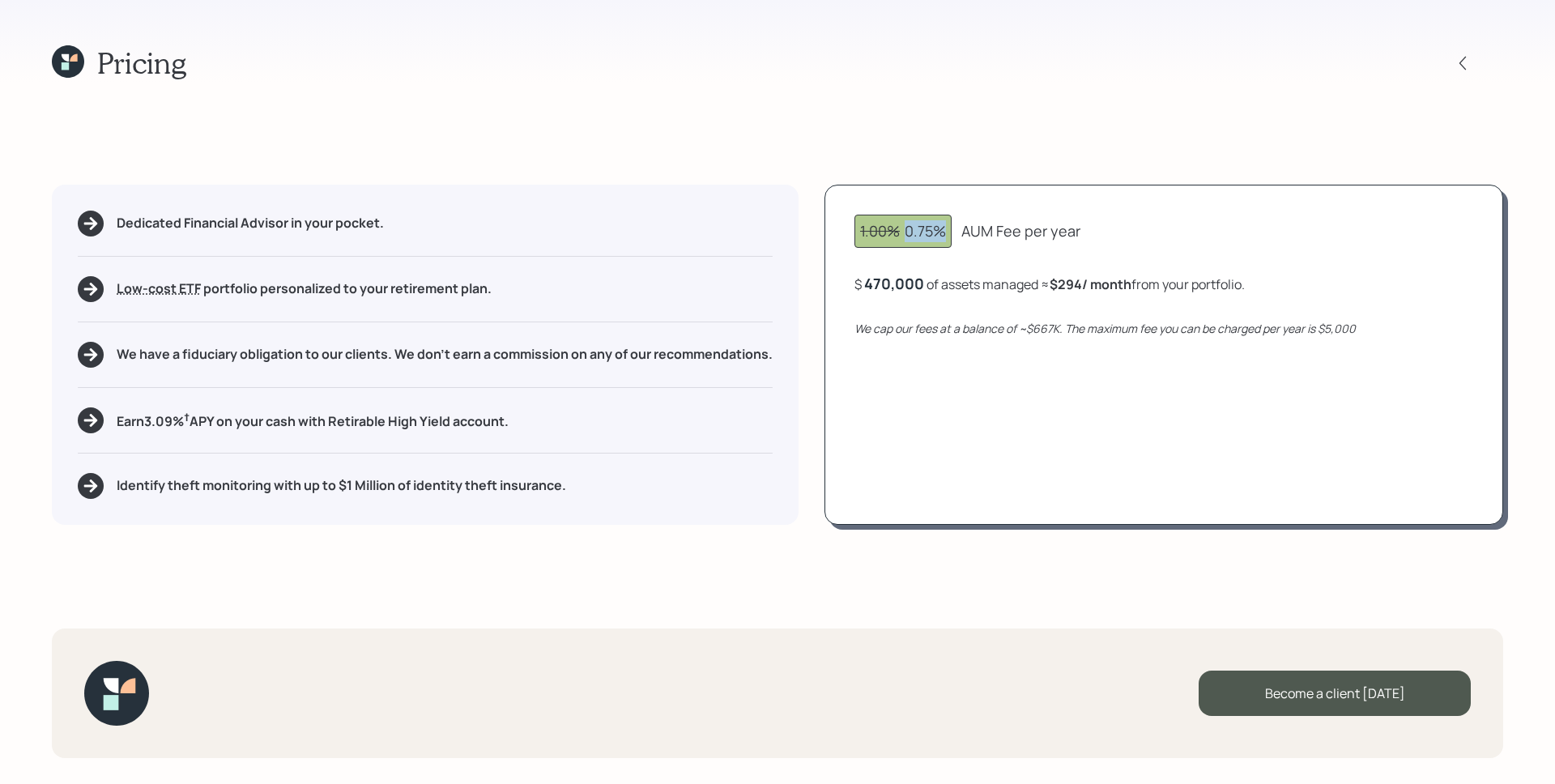
drag, startPoint x: 906, startPoint y: 230, endPoint x: 943, endPoint y: 231, distance: 37.0
click at [943, 231] on div "1.00% 0.75%" at bounding box center [903, 231] width 86 height 22
click at [869, 281] on div "470000" at bounding box center [892, 283] width 55 height 20
click at [941, 382] on div "1.00% 0.75% AUM Fee per year $ 270000 of assets managed ≈ $294 / month from you…" at bounding box center [1164, 353] width 678 height 340
click at [1470, 66] on icon at bounding box center [1463, 63] width 16 height 16
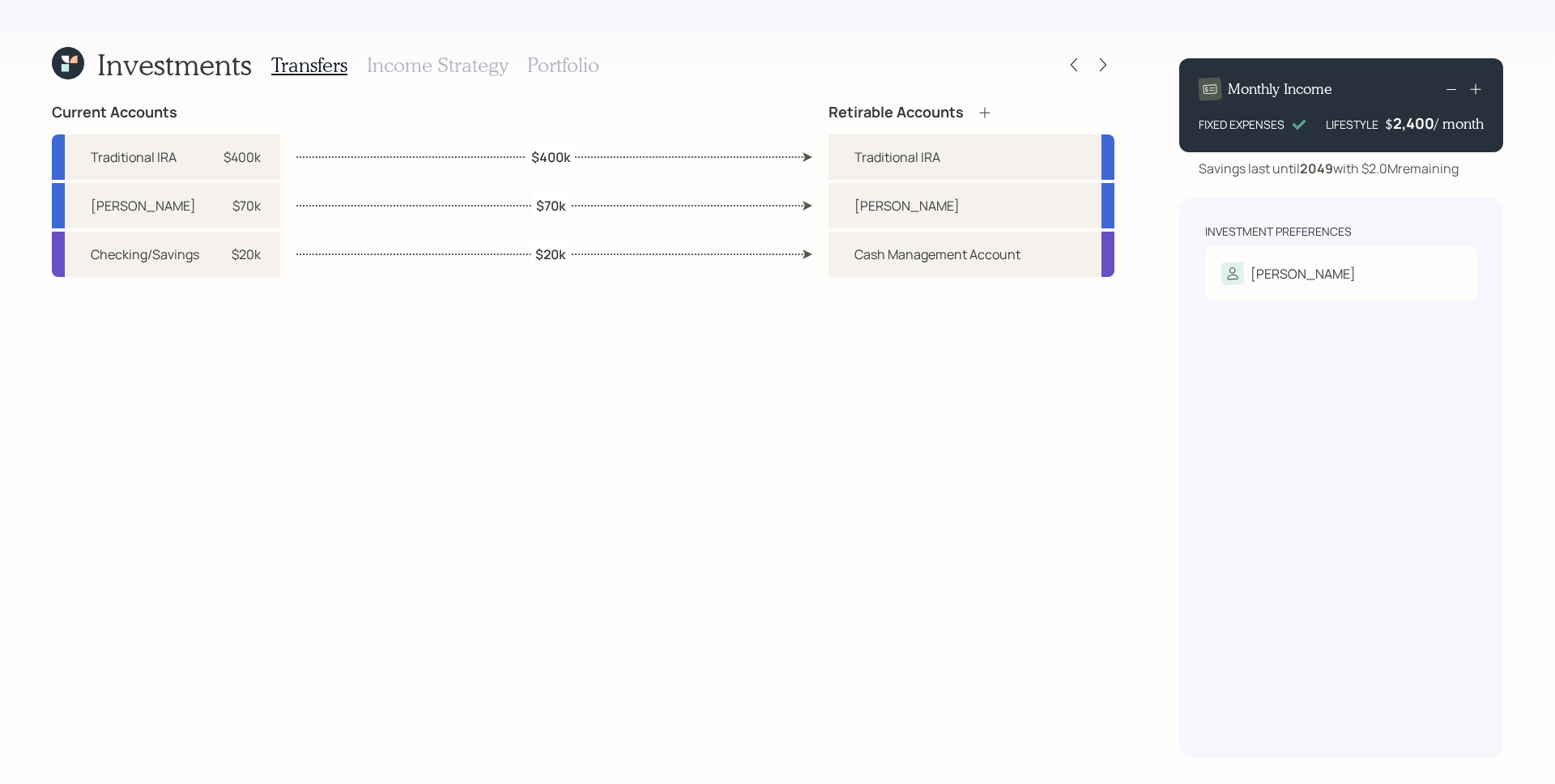
click at [520, 64] on div "Transfers Income Strategy Portfolio" at bounding box center [435, 64] width 328 height 39
click at [537, 66] on h3 "Portfolio" at bounding box center [563, 65] width 72 height 24
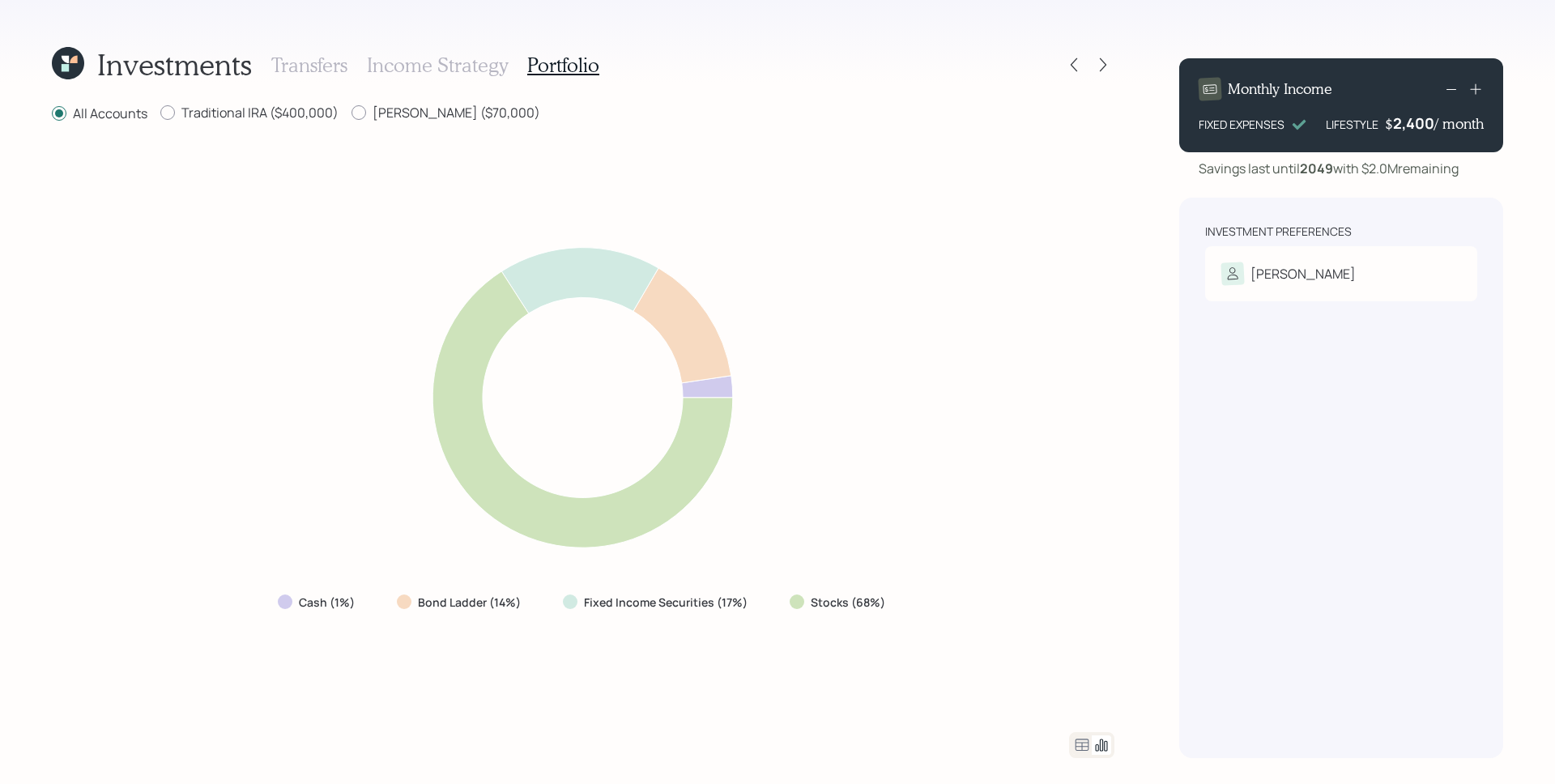
click at [1080, 747] on icon at bounding box center [1083, 745] width 20 height 20
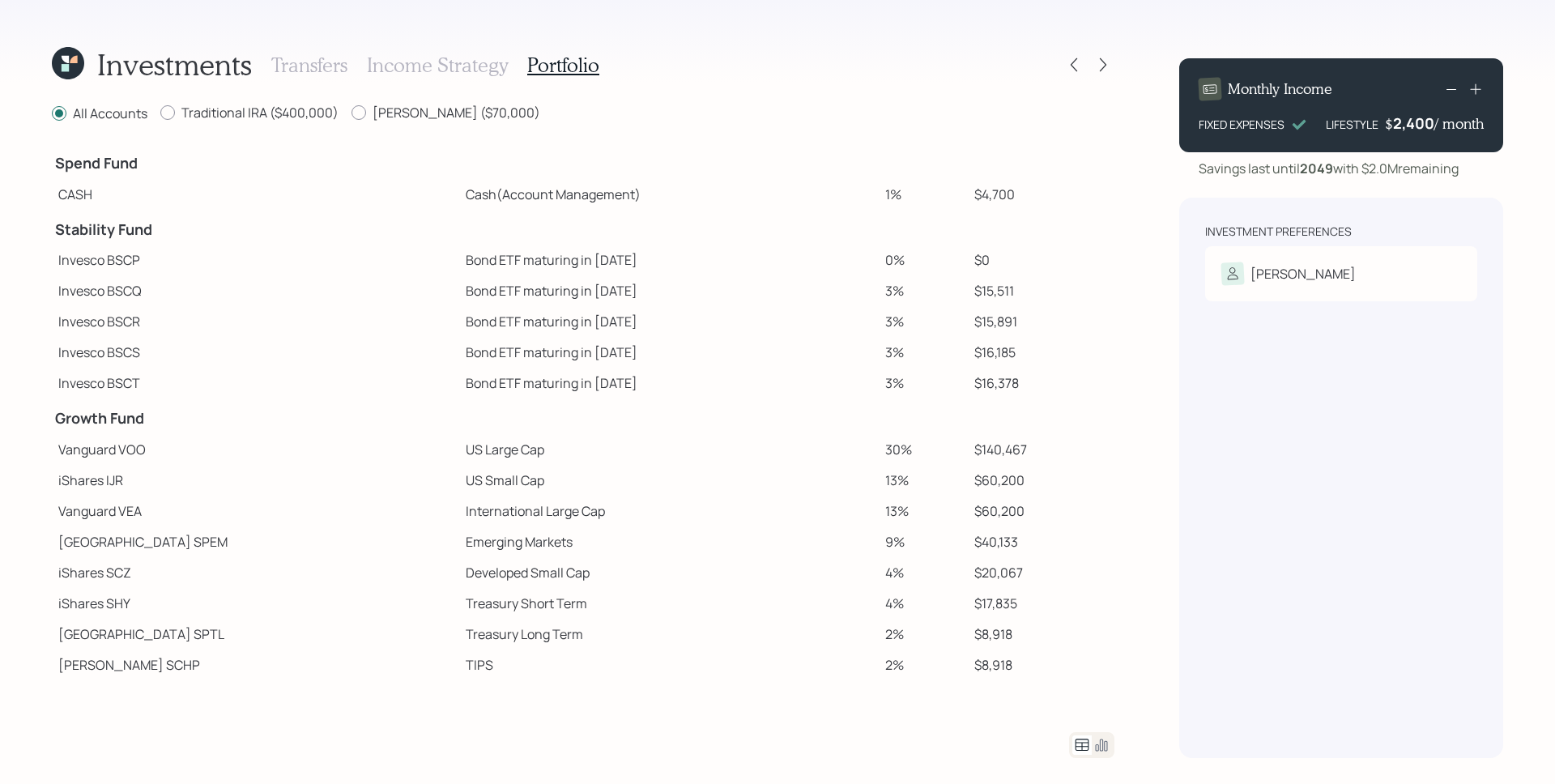
scroll to position [117, 0]
